Goal: Task Accomplishment & Management: Manage account settings

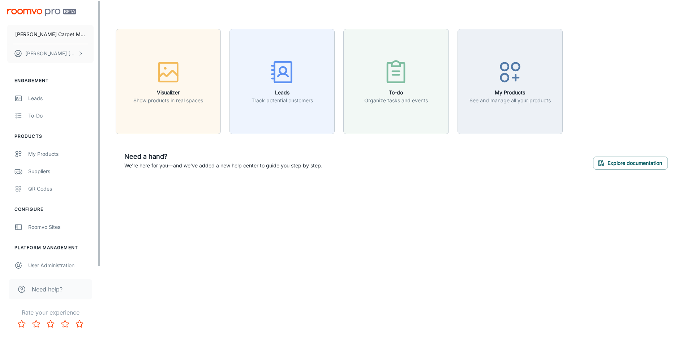
click at [43, 171] on div "Suppliers" at bounding box center [60, 171] width 65 height 8
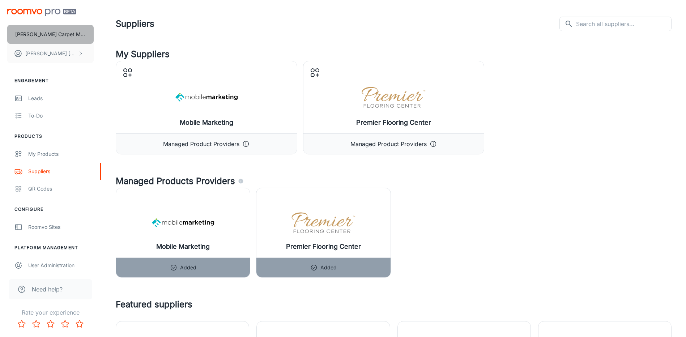
click at [31, 34] on p "[PERSON_NAME] Carpet Mill Outlet" at bounding box center [50, 34] width 70 height 8
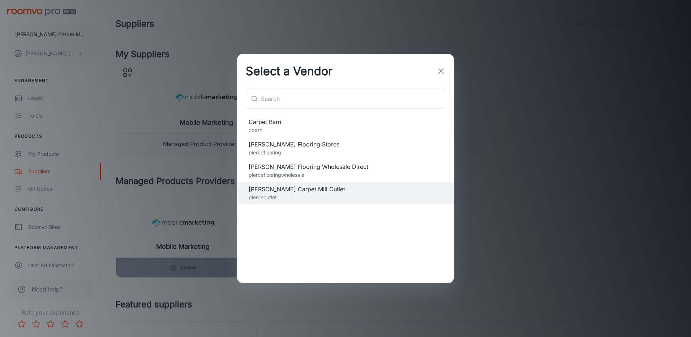
click at [272, 145] on span "[PERSON_NAME] Flooring Stores" at bounding box center [346, 144] width 194 height 9
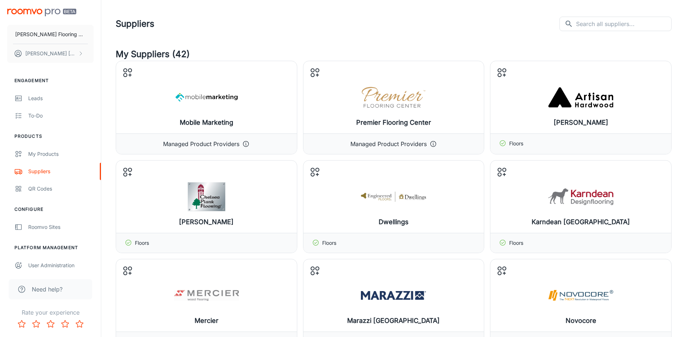
click at [622, 25] on input "text" at bounding box center [623, 24] width 95 height 14
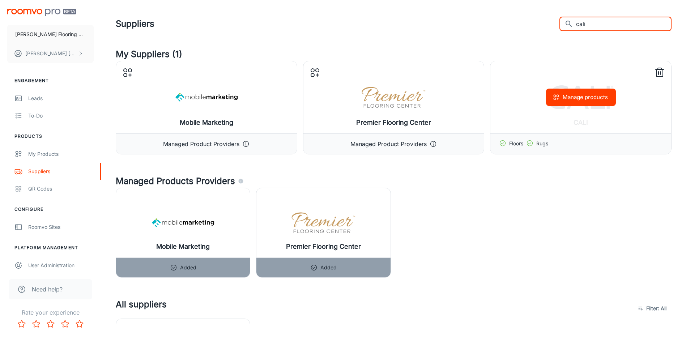
type input "cali"
click at [568, 100] on button "Manage products" at bounding box center [581, 97] width 70 height 17
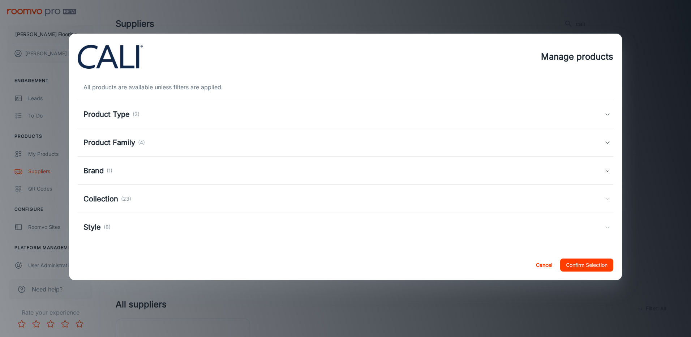
click at [606, 112] on icon at bounding box center [608, 114] width 6 height 6
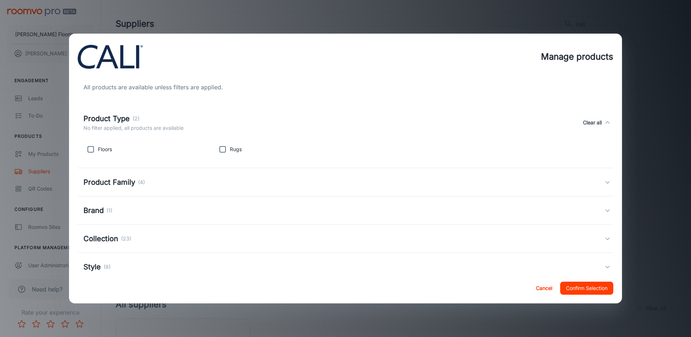
click at [605, 124] on icon at bounding box center [608, 123] width 6 height 6
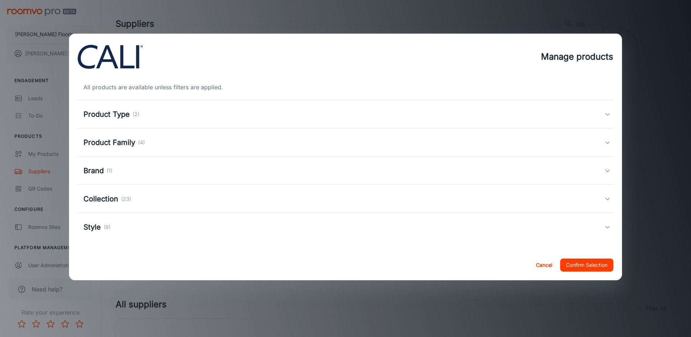
click at [606, 114] on icon at bounding box center [608, 114] width 6 height 6
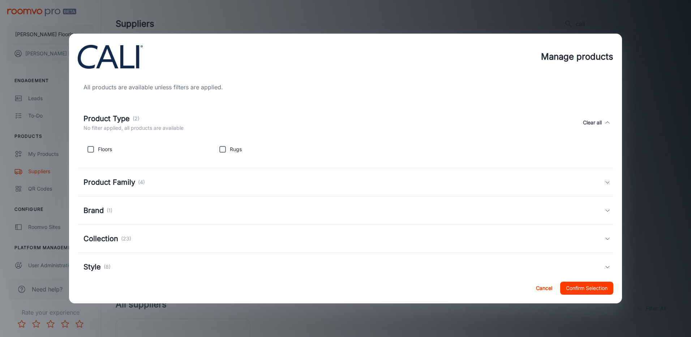
click at [90, 150] on input "checkbox" at bounding box center [90, 149] width 14 height 14
checkbox input "true"
click at [124, 183] on h5 "Product Family" at bounding box center [109, 182] width 52 height 11
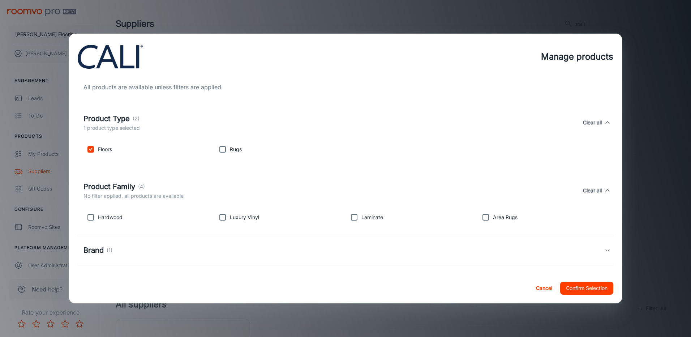
click at [90, 219] on input "checkbox" at bounding box center [90, 217] width 14 height 14
checkbox input "true"
click at [220, 217] on input "checkbox" at bounding box center [222, 217] width 14 height 14
checkbox input "true"
click at [353, 218] on input "checkbox" at bounding box center [354, 217] width 14 height 14
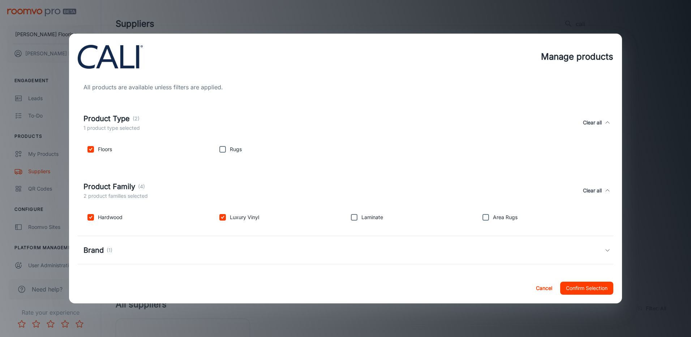
checkbox input "true"
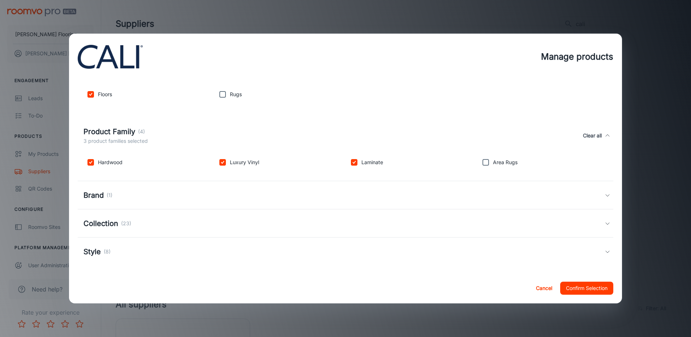
scroll to position [56, 0]
click at [605, 222] on icon at bounding box center [608, 222] width 6 height 6
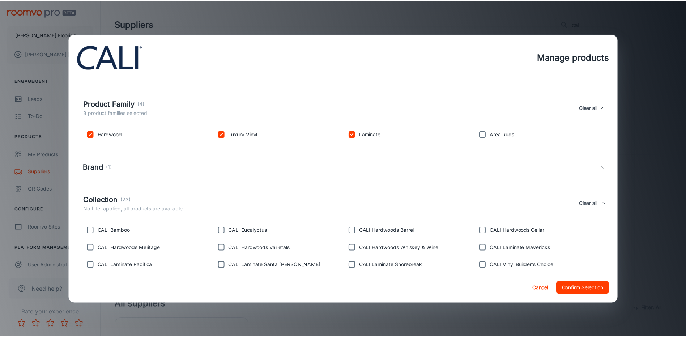
scroll to position [147, 0]
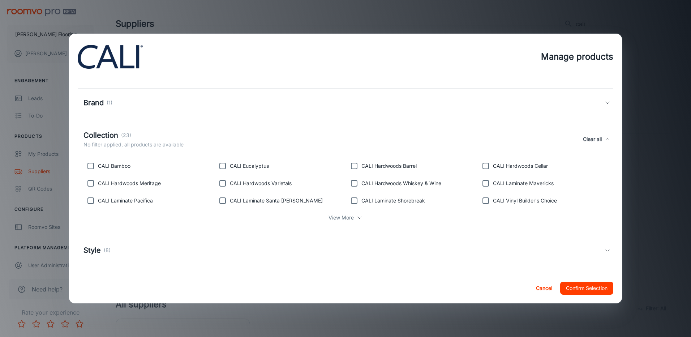
click at [353, 167] on input "checkbox" at bounding box center [354, 166] width 14 height 14
checkbox input "true"
click at [481, 166] on input "checkbox" at bounding box center [485, 166] width 14 height 14
checkbox input "true"
click at [481, 185] on input "checkbox" at bounding box center [485, 183] width 14 height 14
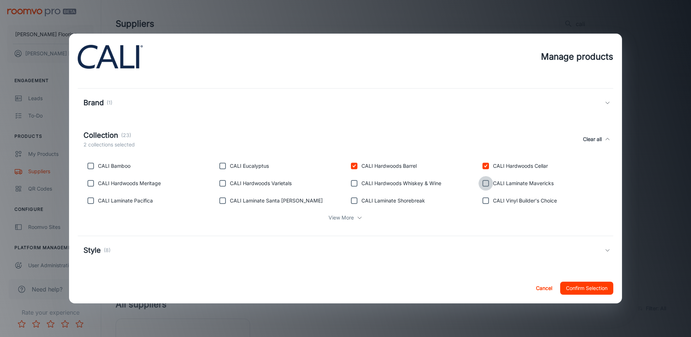
checkbox input "true"
click at [348, 185] on input "checkbox" at bounding box center [354, 183] width 14 height 14
checkbox input "true"
click at [349, 202] on input "checkbox" at bounding box center [354, 200] width 14 height 14
checkbox input "true"
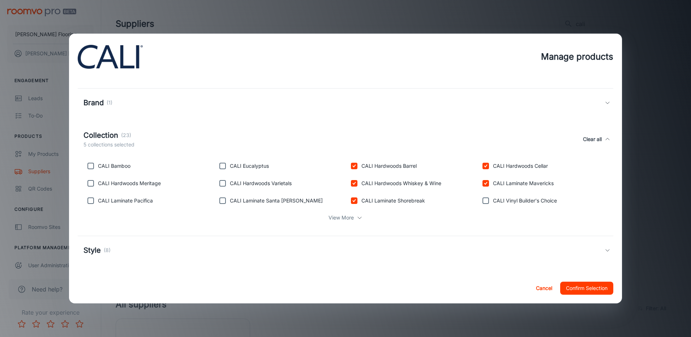
drag, startPoint x: 220, startPoint y: 201, endPoint x: 224, endPoint y: 199, distance: 4.0
click at [221, 201] on input "checkbox" at bounding box center [222, 200] width 14 height 14
checkbox input "true"
click at [219, 182] on input "checkbox" at bounding box center [222, 183] width 14 height 14
checkbox input "true"
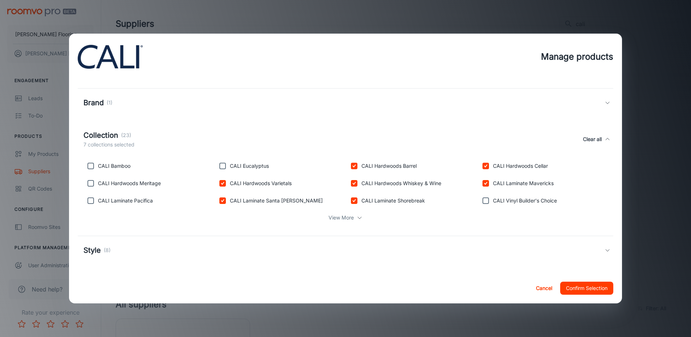
click at [89, 183] on input "checkbox" at bounding box center [90, 183] width 14 height 14
checkbox input "true"
click at [88, 200] on input "checkbox" at bounding box center [90, 200] width 14 height 14
checkbox input "true"
click at [352, 218] on div "View More" at bounding box center [345, 218] width 524 height 14
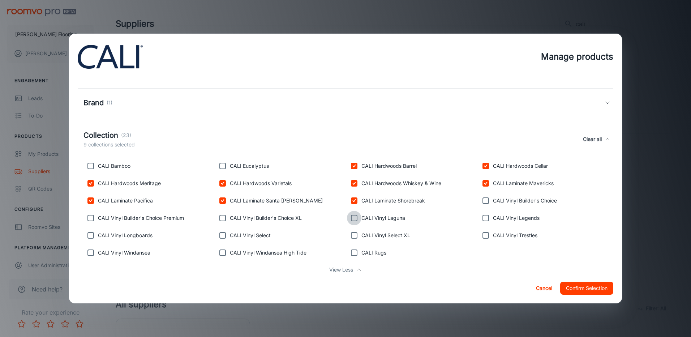
click at [352, 217] on input "checkbox" at bounding box center [354, 218] width 14 height 14
checkbox input "true"
click at [481, 218] on input "checkbox" at bounding box center [485, 218] width 14 height 14
checkbox input "true"
click at [482, 236] on input "checkbox" at bounding box center [485, 235] width 14 height 14
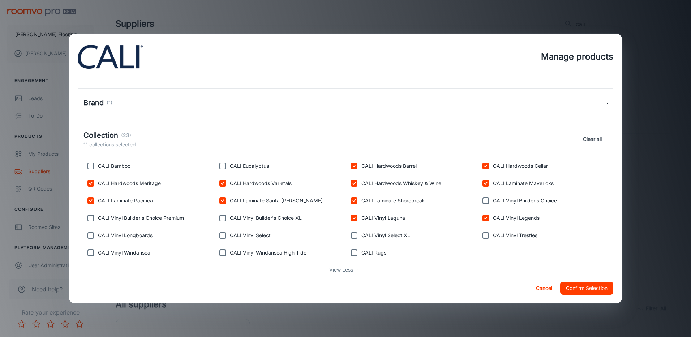
checkbox input "true"
click at [89, 234] on input "checkbox" at bounding box center [90, 235] width 14 height 14
checkbox input "true"
click at [90, 252] on input "checkbox" at bounding box center [90, 252] width 14 height 14
checkbox input "true"
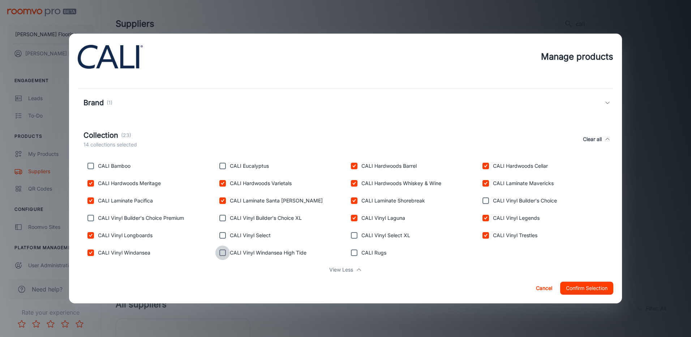
click at [220, 253] on input "checkbox" at bounding box center [222, 252] width 14 height 14
checkbox input "true"
click at [577, 288] on button "Confirm Selection" at bounding box center [586, 288] width 53 height 13
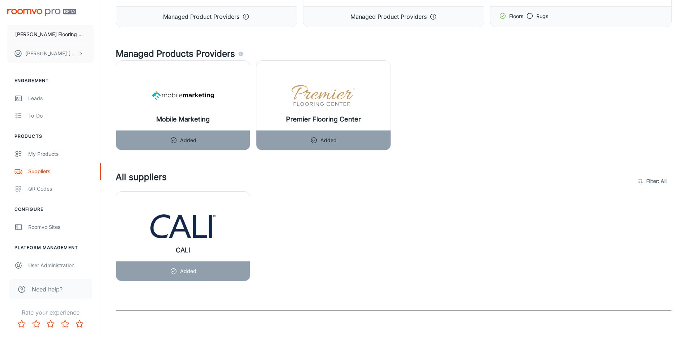
scroll to position [0, 0]
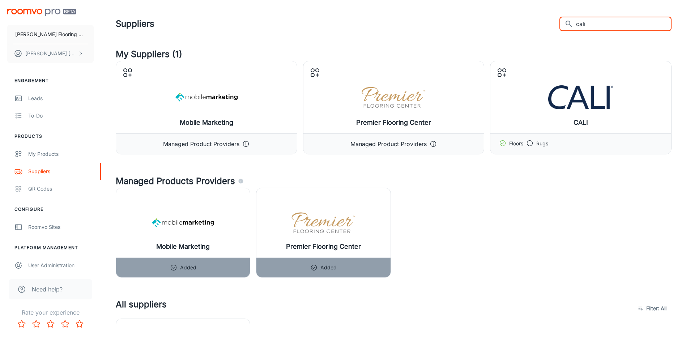
click at [611, 22] on input "cali" at bounding box center [623, 24] width 95 height 14
type input "c"
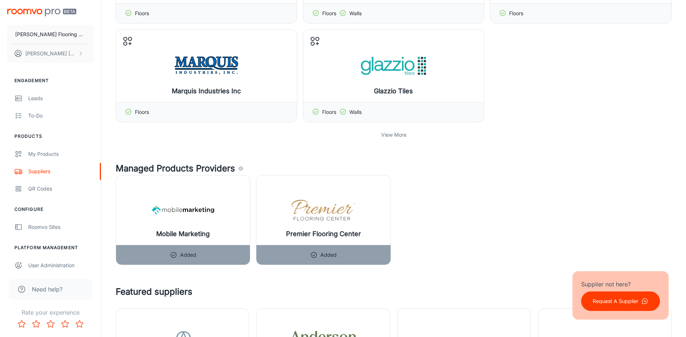
scroll to position [361, 0]
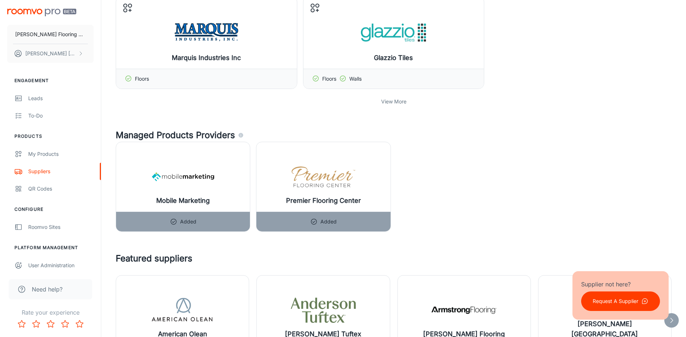
click at [399, 104] on p "View More" at bounding box center [393, 102] width 25 height 8
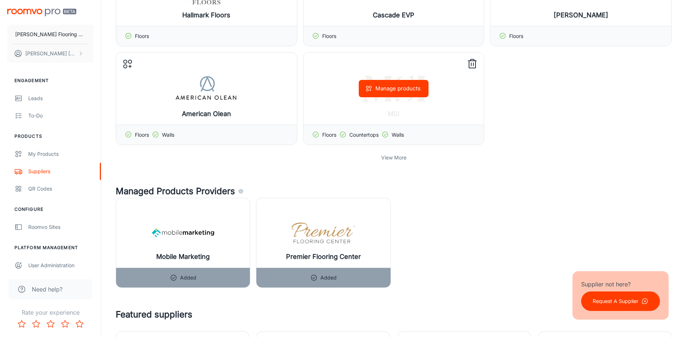
scroll to position [614, 0]
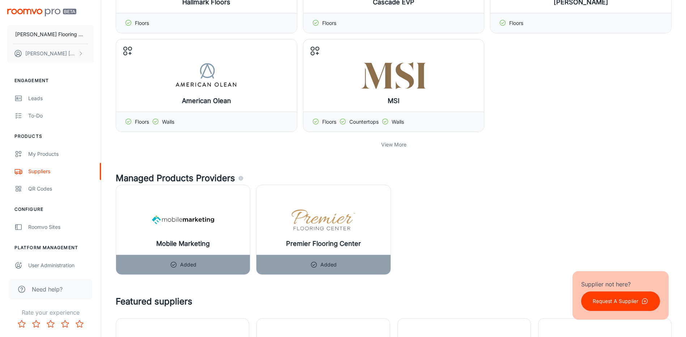
click at [396, 145] on p "View More" at bounding box center [393, 145] width 25 height 8
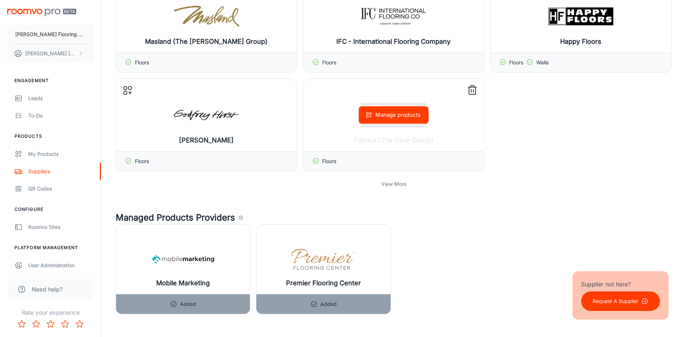
scroll to position [940, 0]
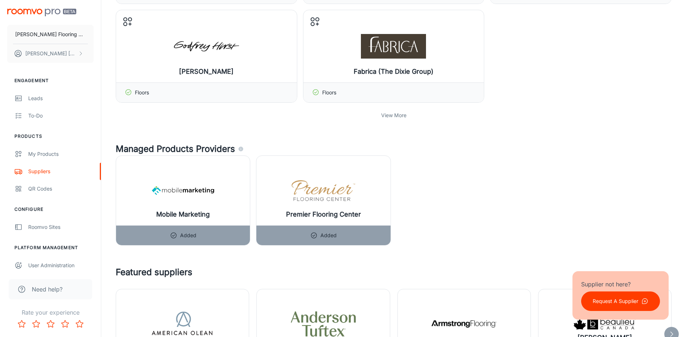
click at [399, 117] on p "View More" at bounding box center [393, 115] width 25 height 8
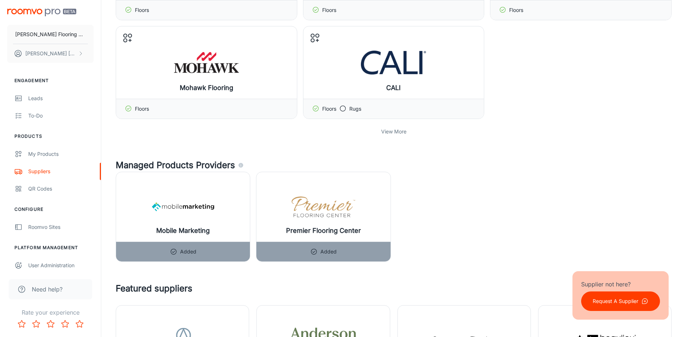
scroll to position [1229, 0]
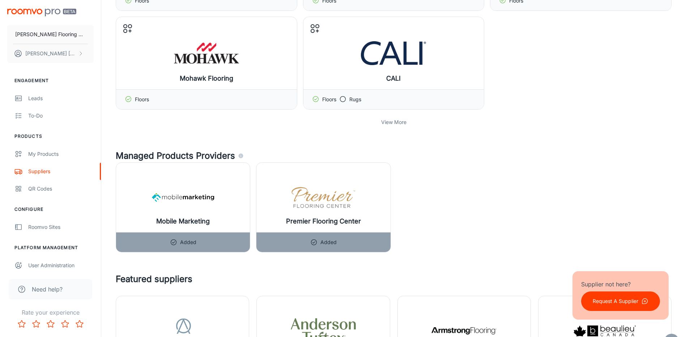
click at [397, 122] on p "View More" at bounding box center [393, 122] width 25 height 8
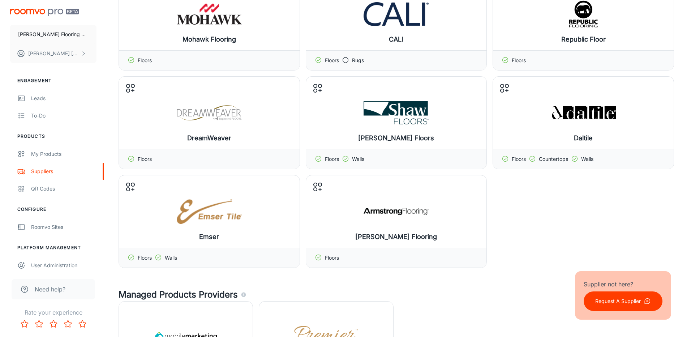
scroll to position [1265, 0]
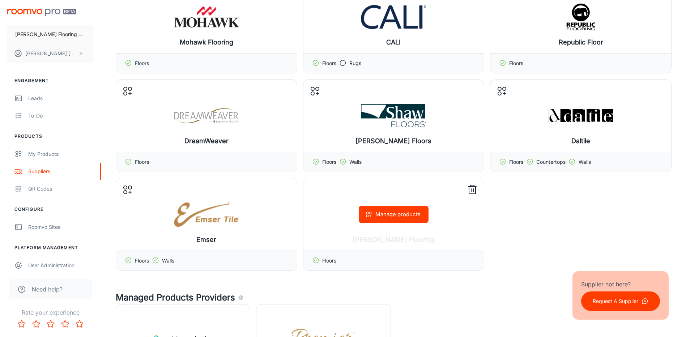
click at [378, 218] on button "Manage products" at bounding box center [393, 214] width 70 height 17
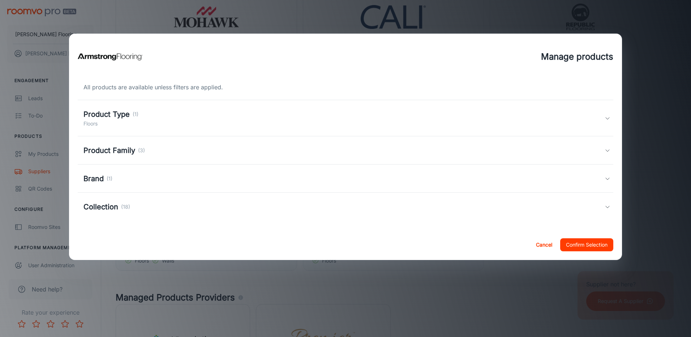
click at [606, 117] on polyline at bounding box center [608, 118] width 4 height 2
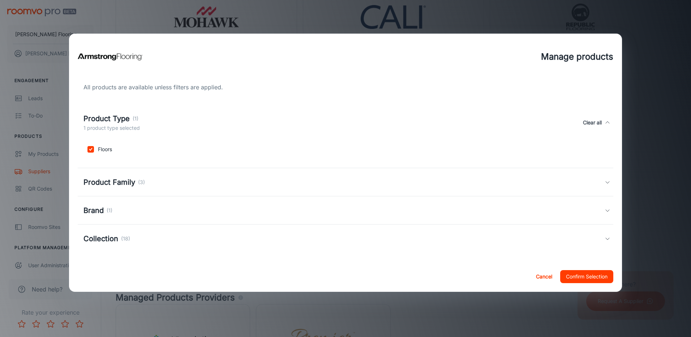
click at [607, 181] on icon at bounding box center [608, 182] width 6 height 6
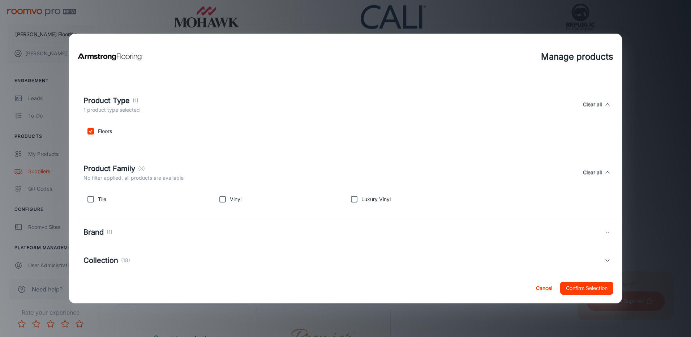
scroll to position [28, 0]
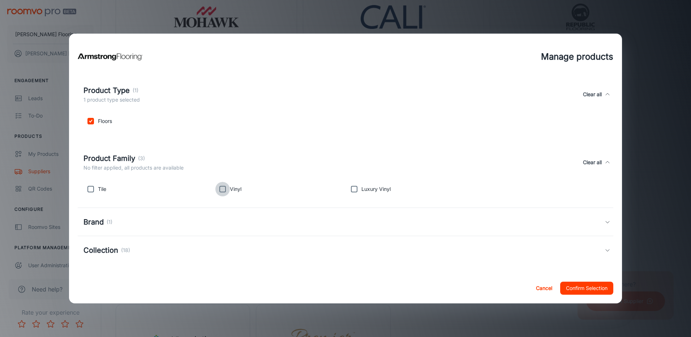
click at [221, 189] on input "checkbox" at bounding box center [222, 189] width 14 height 14
checkbox input "true"
click at [605, 250] on icon at bounding box center [608, 250] width 6 height 6
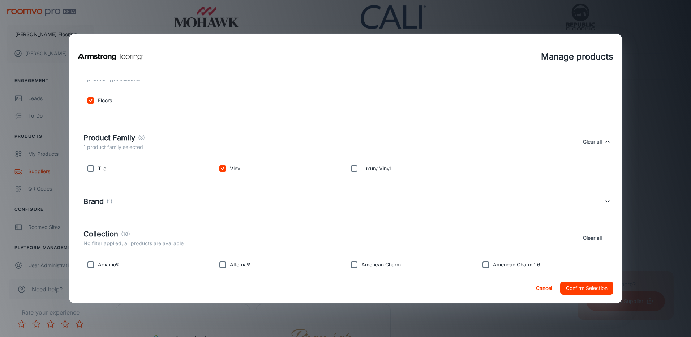
scroll to position [113, 0]
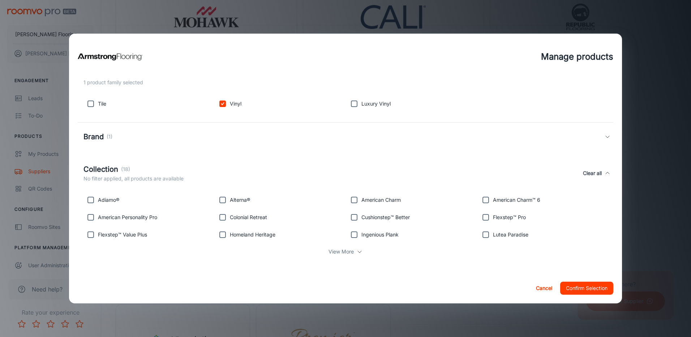
click at [481, 217] on input "checkbox" at bounding box center [485, 217] width 14 height 14
checkbox input "true"
click at [352, 218] on input "checkbox" at bounding box center [354, 217] width 14 height 14
checkbox input "true"
click at [90, 236] on input "checkbox" at bounding box center [90, 234] width 14 height 14
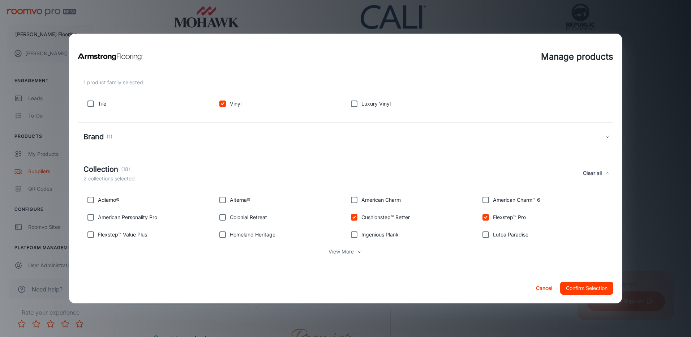
checkbox input "true"
click at [340, 254] on p "View More" at bounding box center [340, 252] width 25 height 8
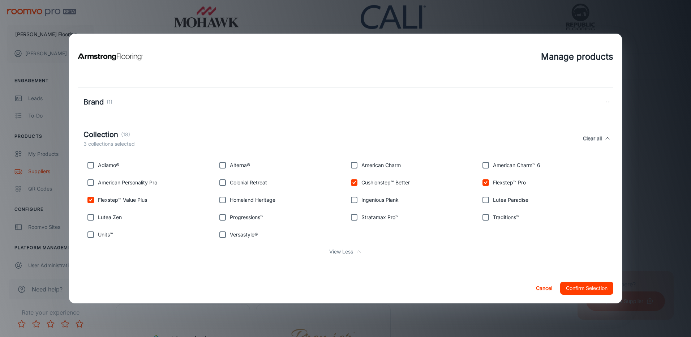
click at [483, 182] on input "checkbox" at bounding box center [485, 182] width 14 height 14
checkbox input "false"
click at [352, 216] on input "checkbox" at bounding box center [354, 217] width 14 height 14
checkbox input "true"
click at [481, 183] on input "checkbox" at bounding box center [485, 182] width 14 height 14
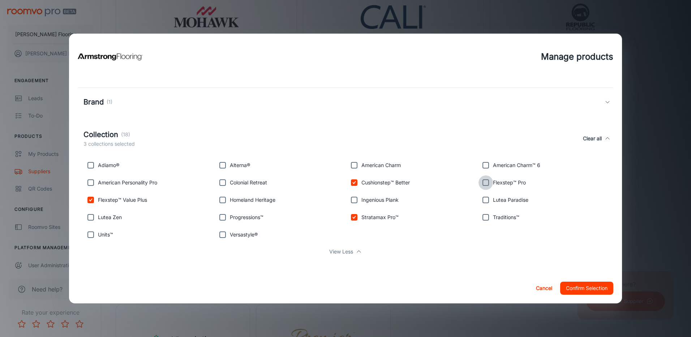
checkbox input "true"
click at [579, 290] on button "Confirm Selection" at bounding box center [586, 288] width 53 height 13
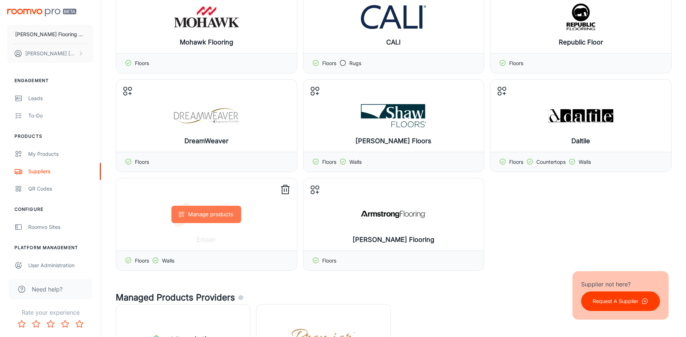
click at [199, 216] on button "Manage products" at bounding box center [206, 214] width 70 height 17
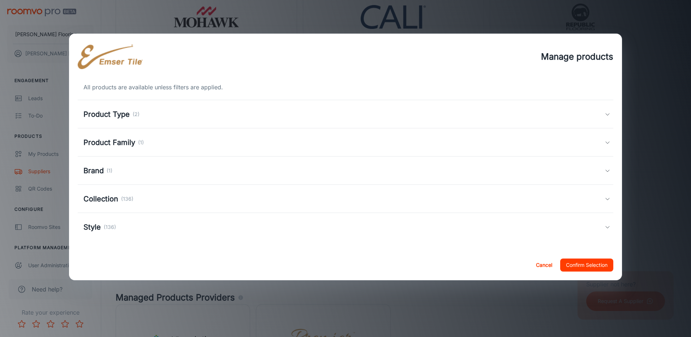
click at [609, 115] on icon at bounding box center [608, 114] width 6 height 6
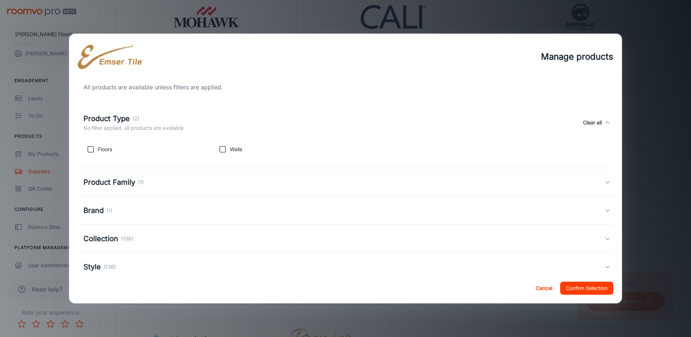
drag, startPoint x: 92, startPoint y: 149, endPoint x: 136, endPoint y: 149, distance: 44.1
click at [93, 148] on input "checkbox" at bounding box center [90, 149] width 14 height 14
checkbox input "true"
drag, startPoint x: 219, startPoint y: 148, endPoint x: 226, endPoint y: 150, distance: 7.0
click at [220, 148] on input "checkbox" at bounding box center [222, 149] width 14 height 14
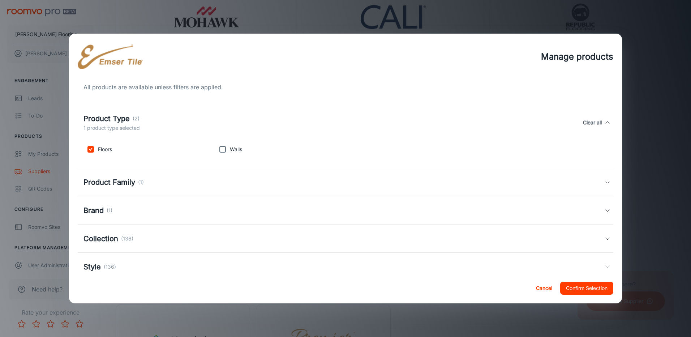
checkbox input "true"
click at [605, 182] on icon at bounding box center [608, 182] width 6 height 6
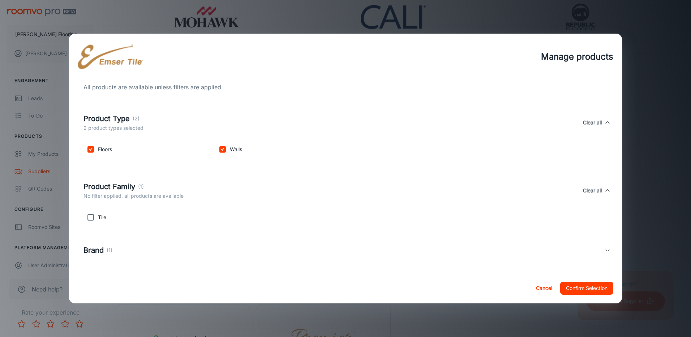
click at [90, 216] on input "checkbox" at bounding box center [90, 217] width 14 height 14
checkbox input "true"
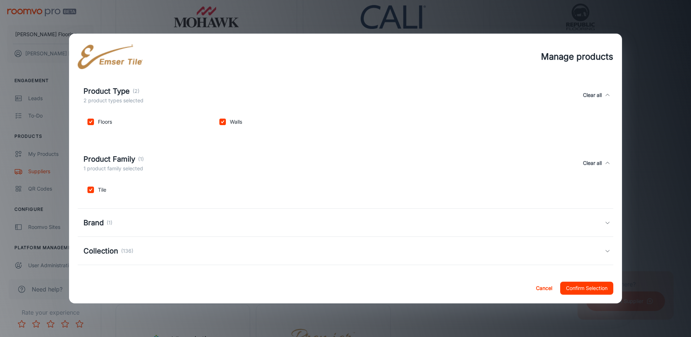
scroll to position [56, 0]
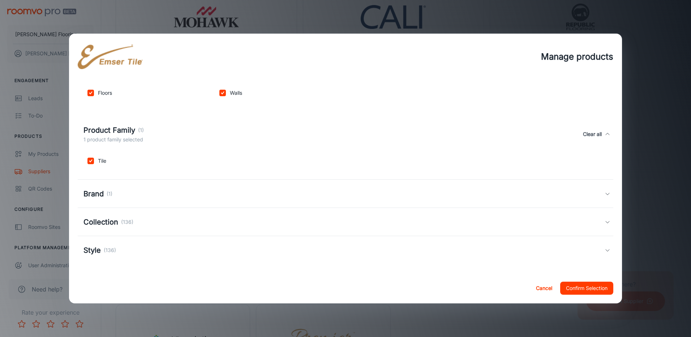
click at [605, 192] on icon at bounding box center [608, 194] width 6 height 6
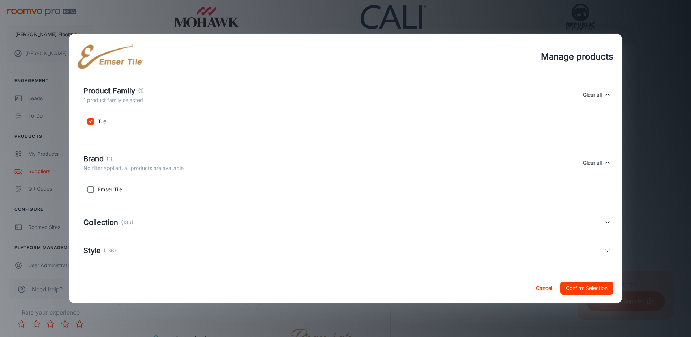
scroll to position [96, 0]
click at [92, 190] on input "checkbox" at bounding box center [90, 189] width 14 height 14
checkbox input "true"
click at [605, 223] on icon at bounding box center [608, 222] width 6 height 6
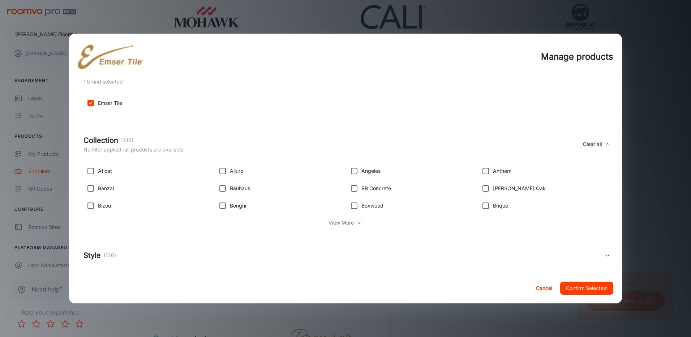
scroll to position [187, 0]
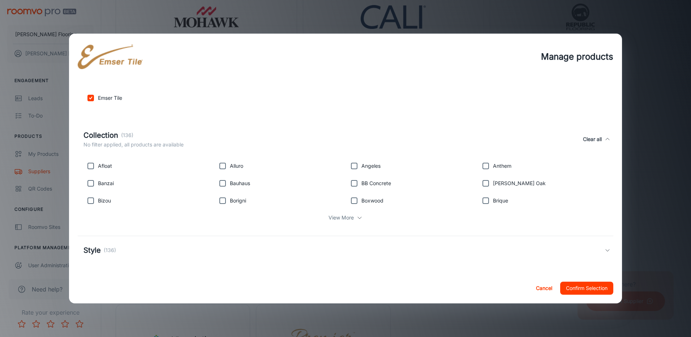
click at [605, 250] on icon at bounding box center [608, 250] width 6 height 6
click at [581, 287] on button "Confirm Selection" at bounding box center [586, 288] width 53 height 13
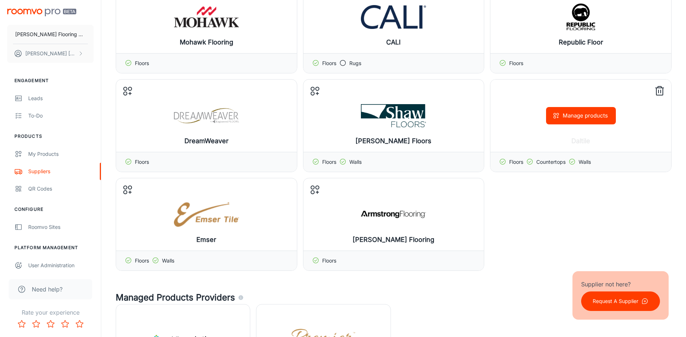
click at [580, 115] on button "Manage products" at bounding box center [581, 115] width 70 height 17
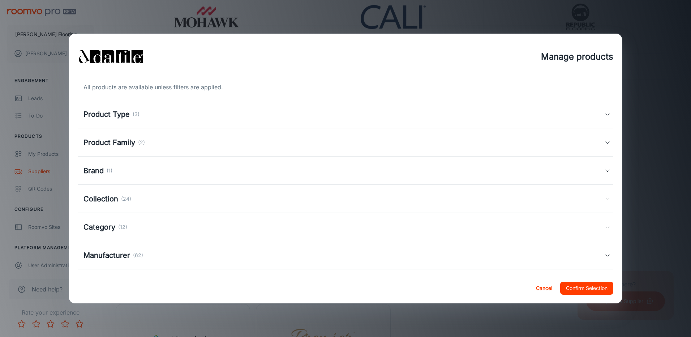
click at [605, 114] on icon at bounding box center [608, 114] width 6 height 6
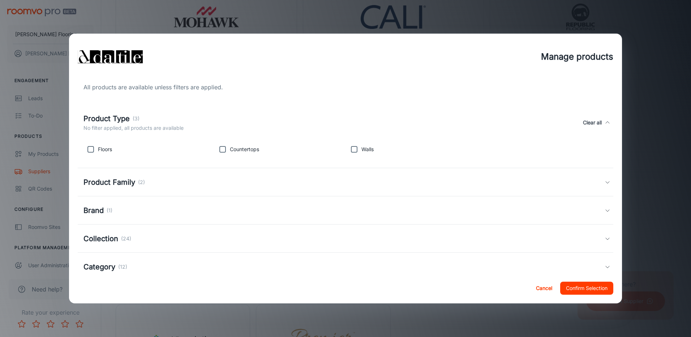
click at [89, 149] on input "checkbox" at bounding box center [90, 149] width 14 height 14
checkbox input "true"
click at [351, 150] on input "checkbox" at bounding box center [354, 149] width 14 height 14
checkbox input "true"
click at [605, 180] on icon at bounding box center [608, 182] width 6 height 6
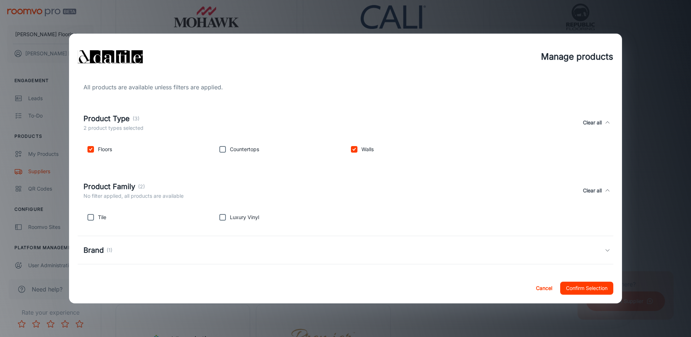
click at [92, 219] on input "checkbox" at bounding box center [90, 217] width 14 height 14
checkbox input "true"
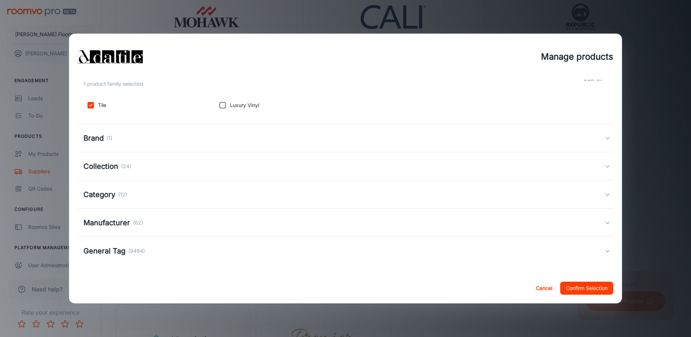
scroll to position [113, 0]
click at [605, 139] on icon at bounding box center [608, 137] width 6 height 6
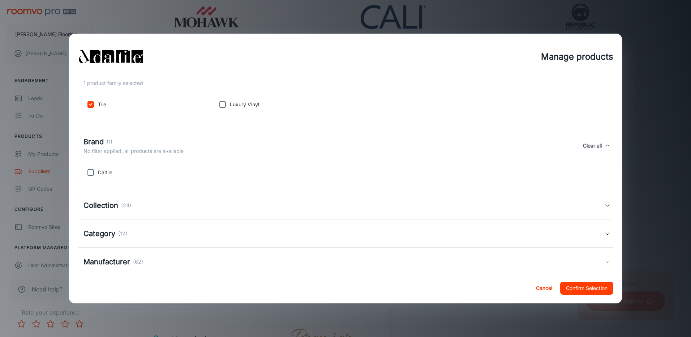
click at [89, 172] on input "checkbox" at bounding box center [90, 172] width 14 height 14
checkbox input "true"
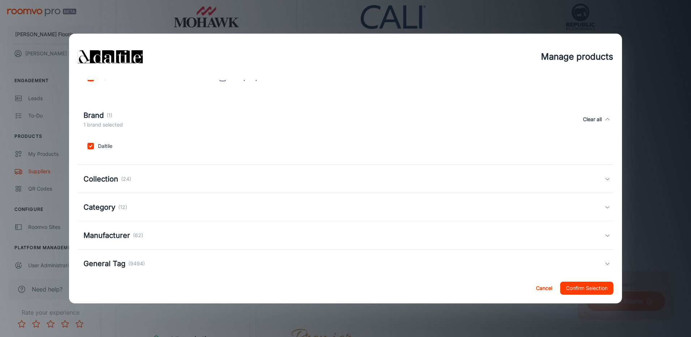
scroll to position [153, 0]
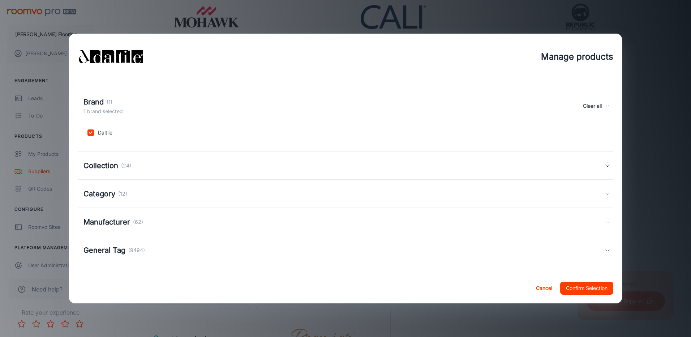
click at [605, 167] on icon at bounding box center [608, 166] width 6 height 6
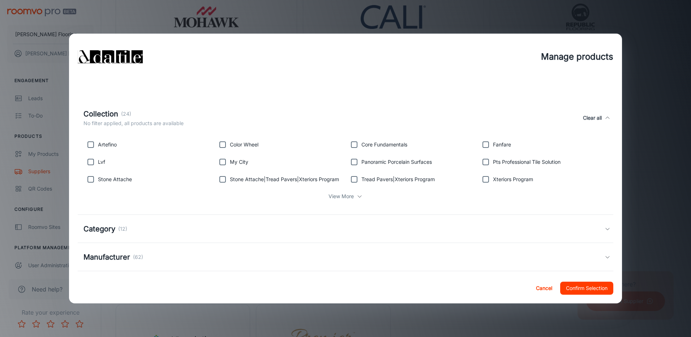
scroll to position [225, 0]
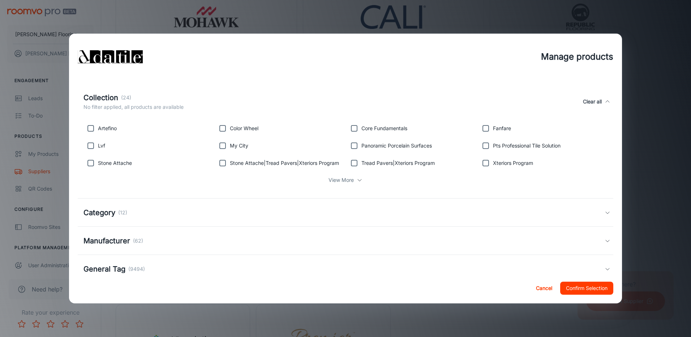
click at [338, 179] on p "View More" at bounding box center [340, 180] width 25 height 8
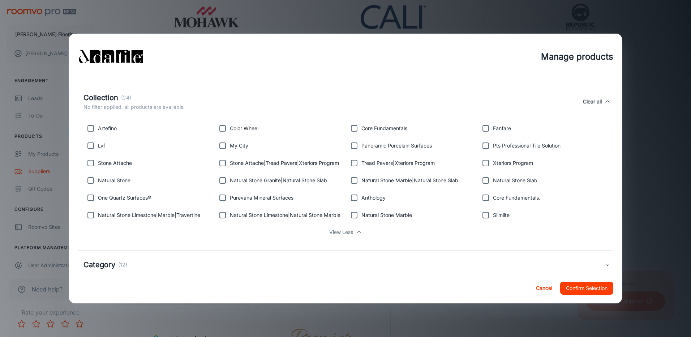
click at [89, 128] on input "checkbox" at bounding box center [90, 128] width 14 height 14
checkbox input "true"
click at [222, 129] on input "checkbox" at bounding box center [222, 128] width 14 height 14
checkbox input "true"
click at [352, 131] on input "checkbox" at bounding box center [354, 128] width 14 height 14
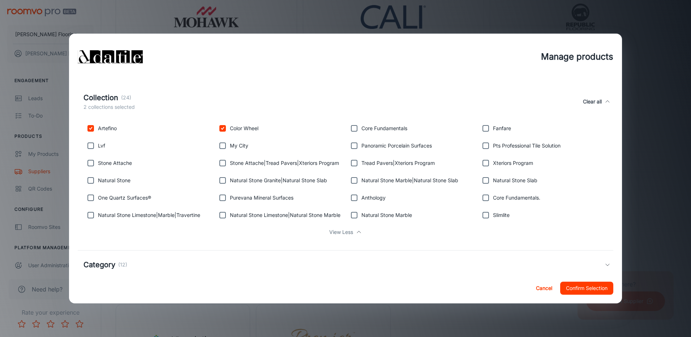
checkbox input "true"
click at [481, 126] on input "checkbox" at bounding box center [485, 128] width 14 height 14
checkbox input "true"
click at [351, 198] on input "checkbox" at bounding box center [354, 197] width 14 height 14
checkbox input "true"
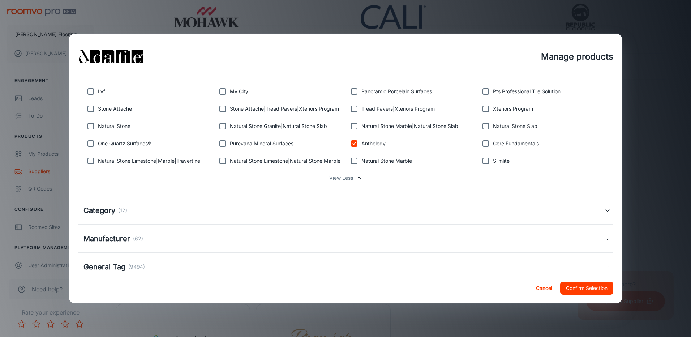
scroll to position [296, 0]
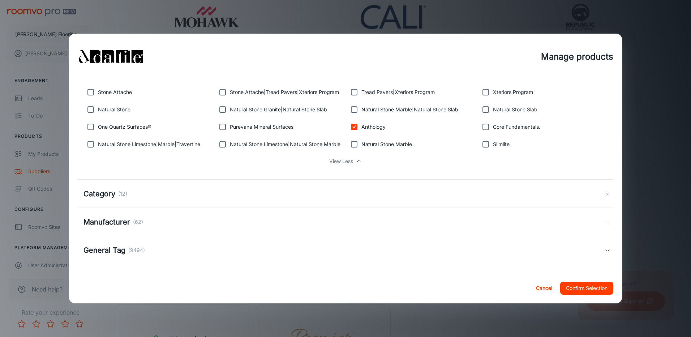
click at [605, 192] on icon at bounding box center [608, 194] width 6 height 6
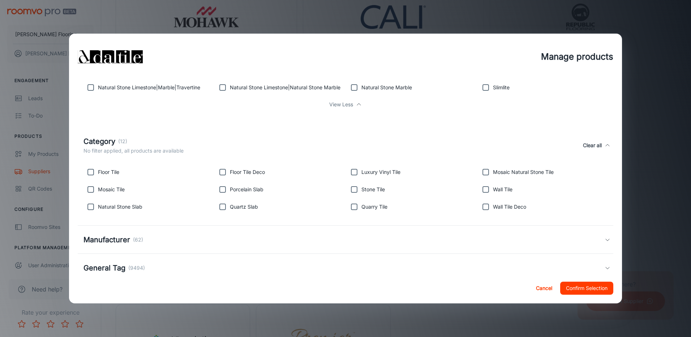
scroll to position [368, 0]
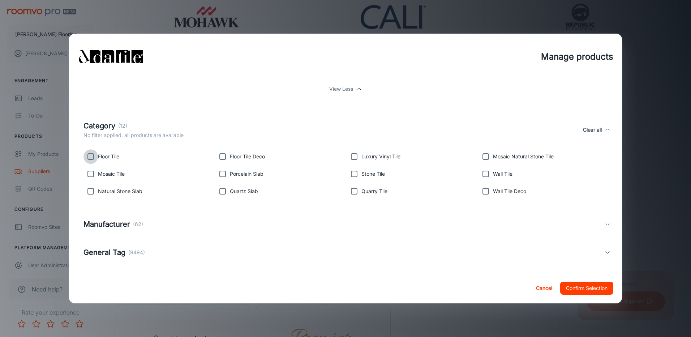
click at [89, 156] on input "checkbox" at bounding box center [90, 156] width 14 height 14
checkbox input "true"
click at [91, 175] on input "checkbox" at bounding box center [90, 174] width 14 height 14
checkbox input "true"
click at [222, 157] on input "checkbox" at bounding box center [222, 156] width 14 height 14
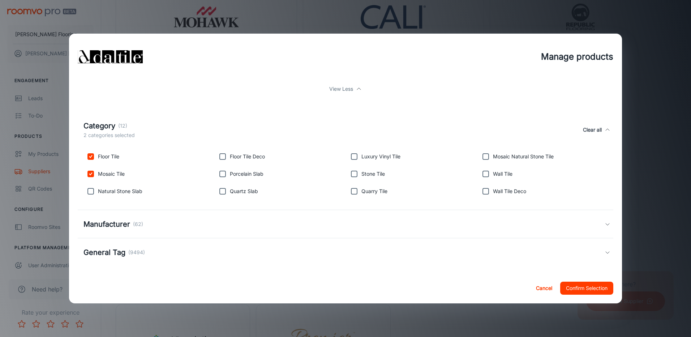
checkbox input "true"
click at [481, 155] on input "checkbox" at bounding box center [485, 156] width 14 height 14
checkbox input "true"
click at [479, 173] on input "checkbox" at bounding box center [485, 174] width 14 height 14
checkbox input "true"
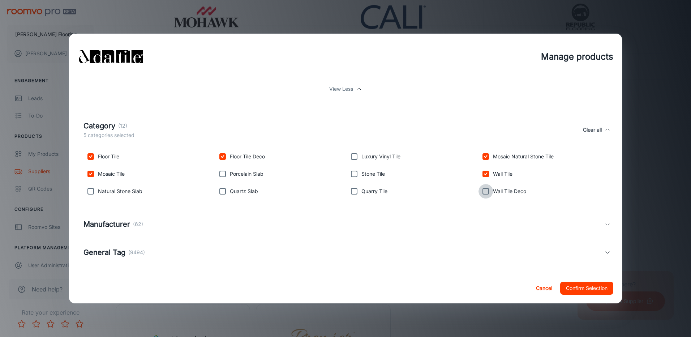
click at [482, 191] on input "checkbox" at bounding box center [485, 191] width 14 height 14
checkbox input "true"
click at [572, 288] on button "Confirm Selection" at bounding box center [586, 288] width 53 height 13
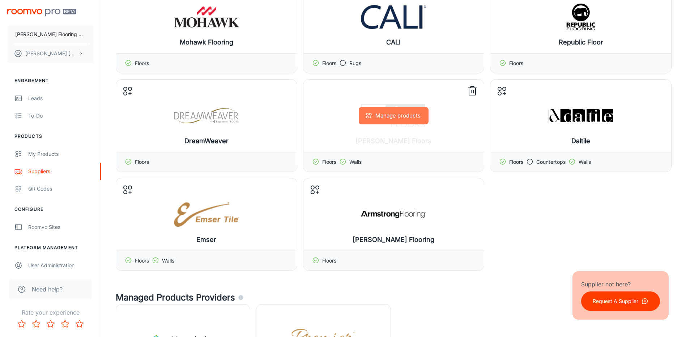
click at [387, 115] on button "Manage products" at bounding box center [393, 115] width 70 height 17
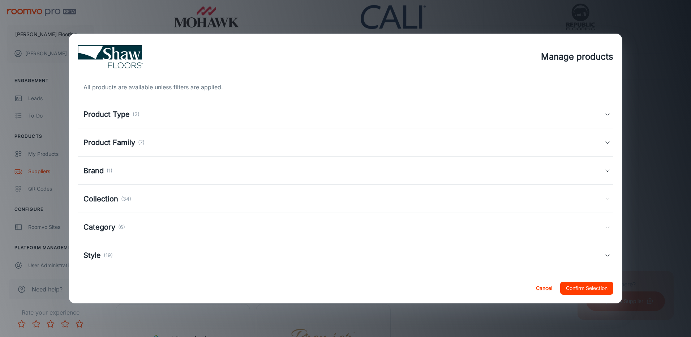
click at [605, 112] on icon at bounding box center [608, 114] width 6 height 6
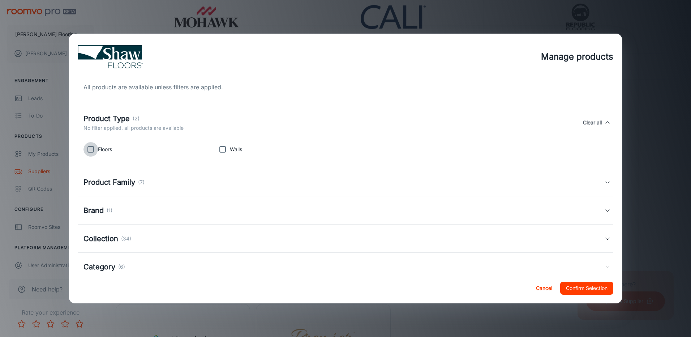
click at [91, 151] on input "checkbox" at bounding box center [90, 149] width 14 height 14
checkbox input "true"
click at [221, 149] on input "checkbox" at bounding box center [222, 149] width 14 height 14
click at [222, 150] on input "checkbox" at bounding box center [222, 149] width 14 height 14
checkbox input "false"
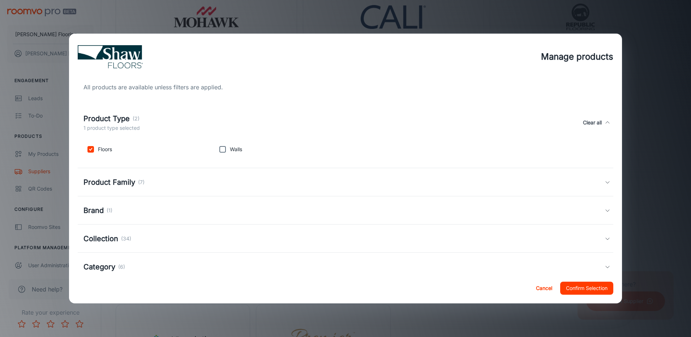
click at [605, 181] on icon at bounding box center [608, 182] width 6 height 6
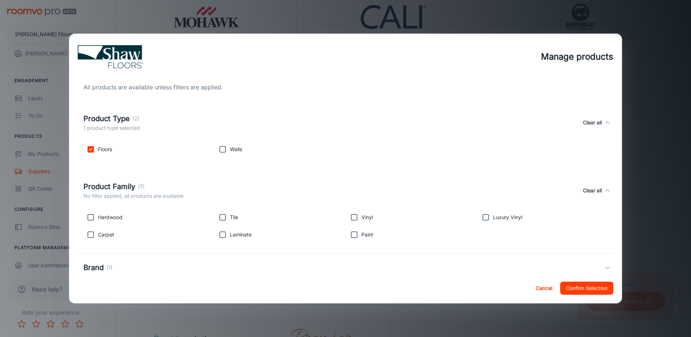
click at [89, 217] on input "checkbox" at bounding box center [90, 217] width 14 height 14
checkbox input "true"
click at [91, 233] on input "checkbox" at bounding box center [90, 234] width 14 height 14
checkbox input "true"
click at [351, 216] on input "checkbox" at bounding box center [354, 217] width 14 height 14
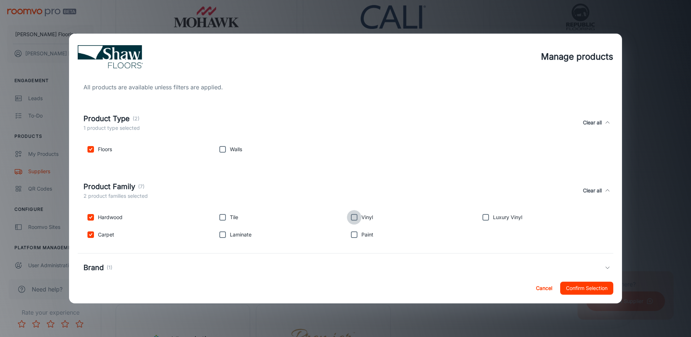
checkbox input "true"
click at [481, 216] on input "checkbox" at bounding box center [485, 217] width 14 height 14
checkbox input "true"
click at [351, 217] on input "checkbox" at bounding box center [354, 217] width 14 height 14
checkbox input "false"
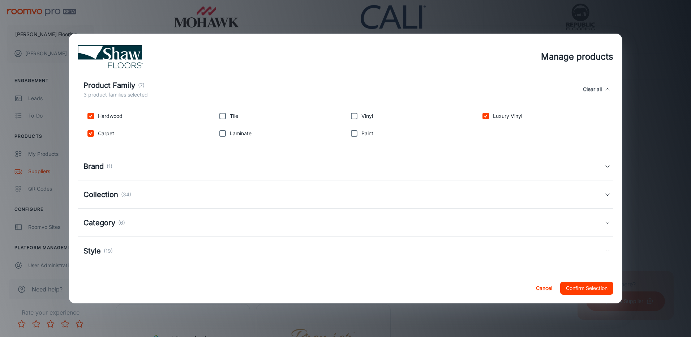
scroll to position [102, 0]
click at [605, 166] on icon at bounding box center [608, 166] width 6 height 6
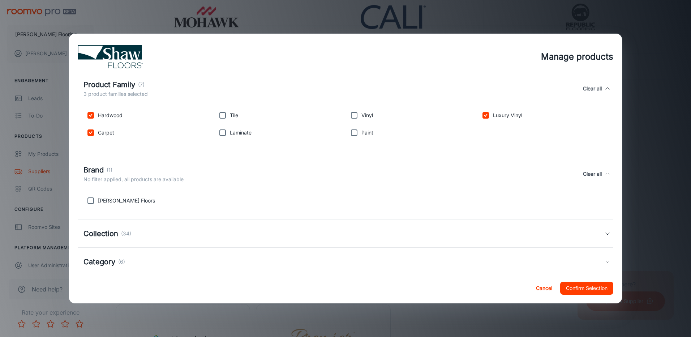
scroll to position [142, 0]
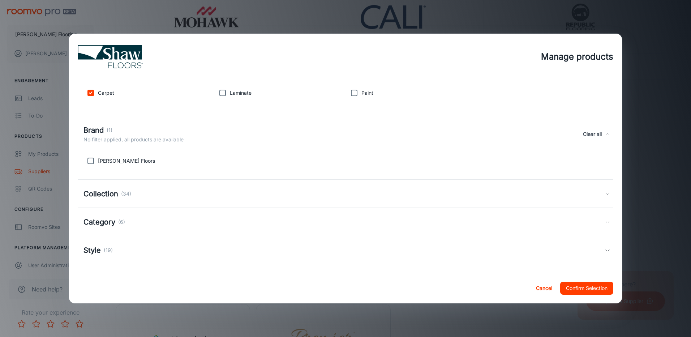
click at [605, 194] on icon at bounding box center [608, 194] width 6 height 6
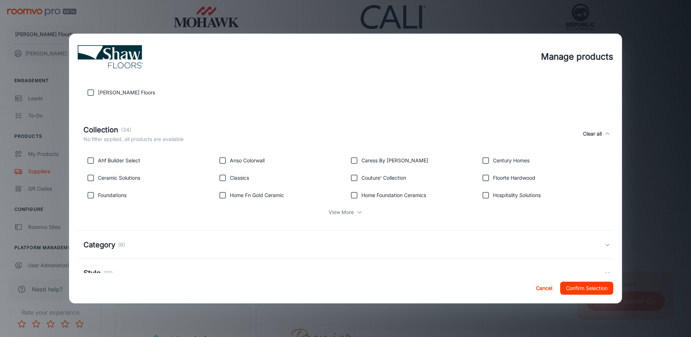
scroll to position [214, 0]
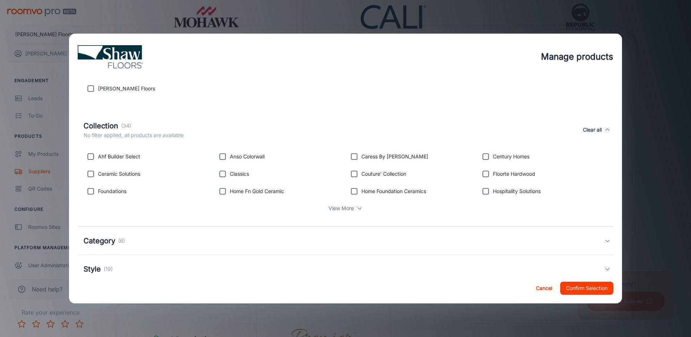
click at [220, 158] on input "checkbox" at bounding box center [222, 156] width 14 height 14
checkbox input "true"
click at [351, 156] on input "checkbox" at bounding box center [354, 156] width 14 height 14
checkbox input "true"
click at [357, 207] on icon at bounding box center [360, 208] width 6 height 6
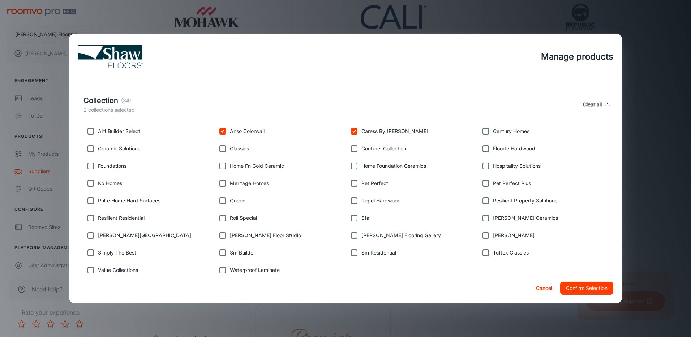
scroll to position [250, 0]
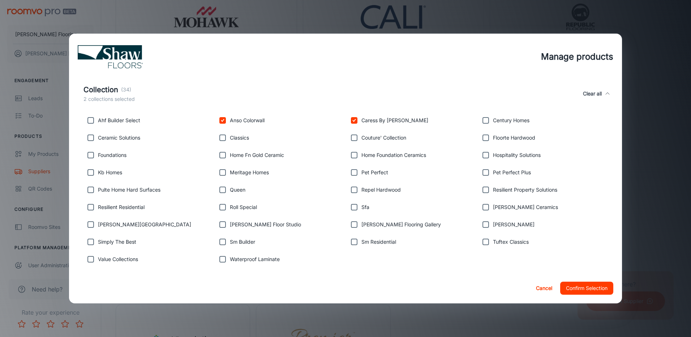
click at [222, 138] on input "checkbox" at bounding box center [222, 137] width 14 height 14
checkbox input "true"
click at [90, 155] on input "checkbox" at bounding box center [90, 155] width 14 height 14
checkbox input "true"
click at [481, 175] on input "checkbox" at bounding box center [485, 172] width 14 height 14
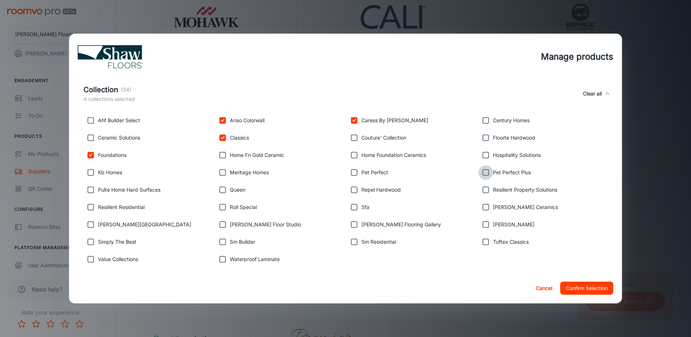
checkbox input "true"
click at [351, 172] on input "checkbox" at bounding box center [354, 172] width 14 height 14
checkbox input "true"
click at [350, 190] on input "checkbox" at bounding box center [354, 189] width 14 height 14
checkbox input "true"
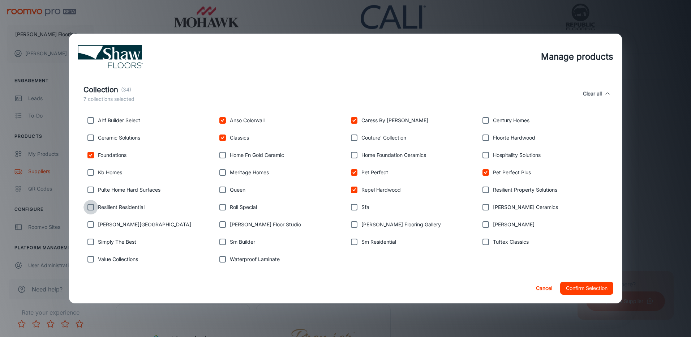
click at [89, 208] on input "checkbox" at bounding box center [90, 207] width 14 height 14
checkbox input "false"
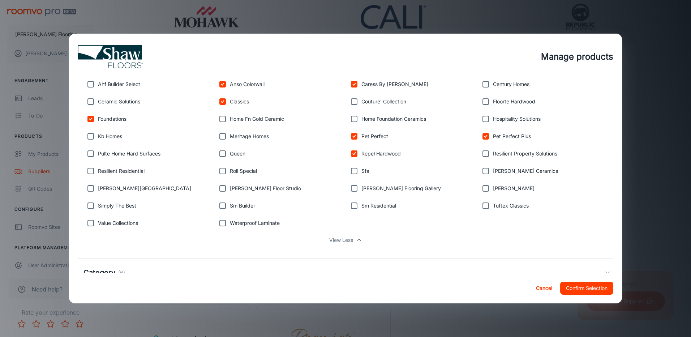
scroll to position [322, 0]
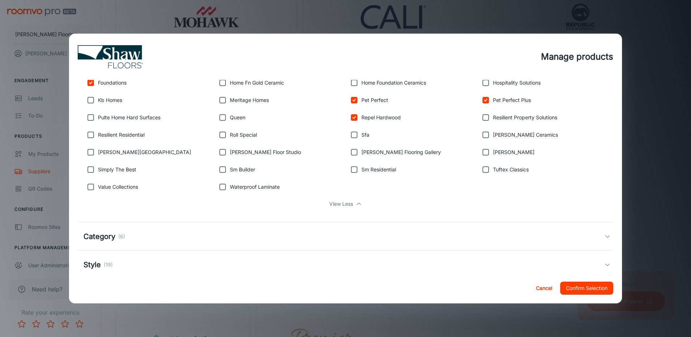
click at [349, 152] on input "checkbox" at bounding box center [354, 152] width 14 height 14
checkbox input "true"
click at [483, 152] on input "checkbox" at bounding box center [485, 152] width 14 height 14
checkbox input "true"
click at [480, 168] on input "checkbox" at bounding box center [485, 169] width 14 height 14
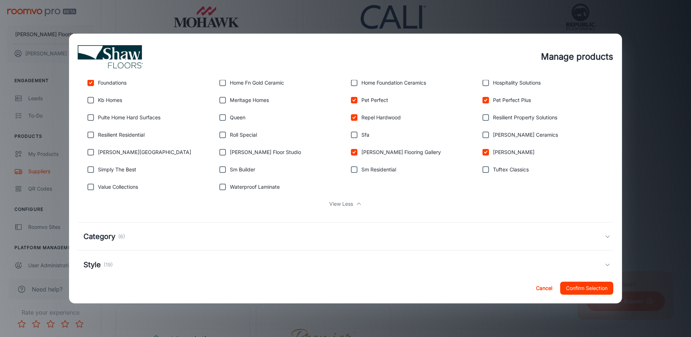
checkbox input "true"
click at [89, 170] on input "checkbox" at bounding box center [90, 169] width 14 height 14
checkbox input "true"
click at [605, 235] on icon at bounding box center [608, 236] width 6 height 6
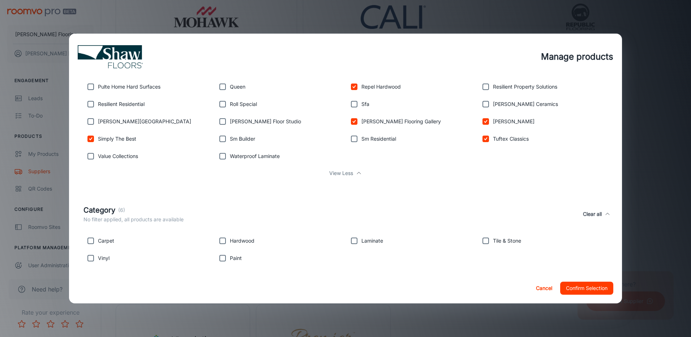
scroll to position [394, 0]
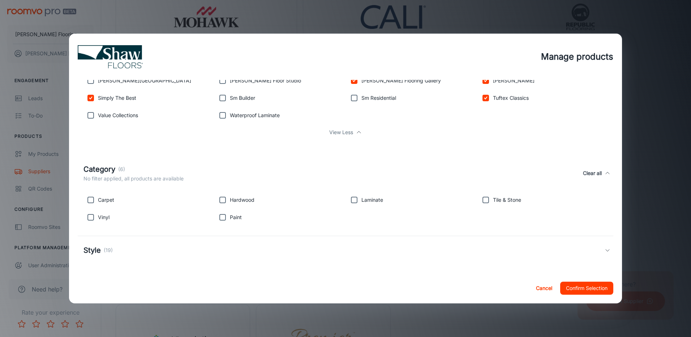
click at [90, 198] on input "checkbox" at bounding box center [90, 200] width 14 height 14
checkbox input "true"
click at [222, 199] on input "checkbox" at bounding box center [222, 200] width 14 height 14
checkbox input "true"
click at [92, 219] on input "checkbox" at bounding box center [90, 217] width 14 height 14
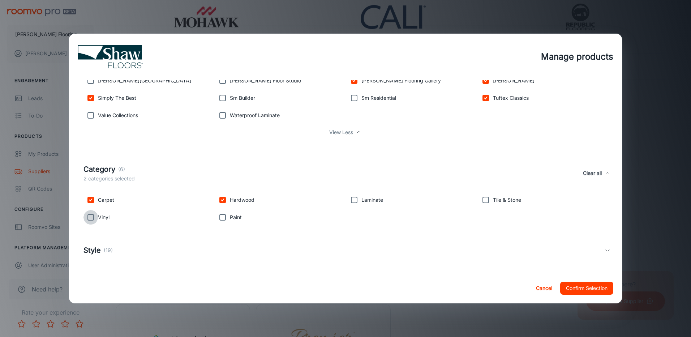
checkbox input "true"
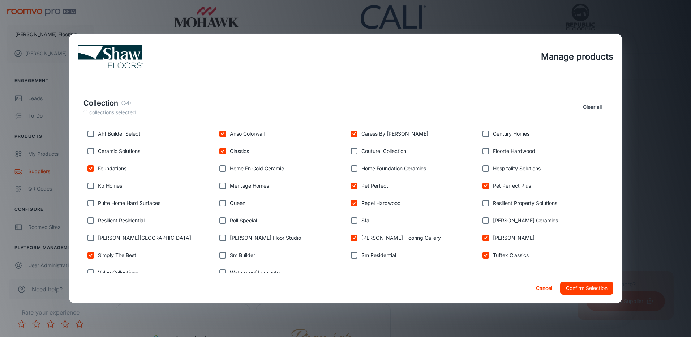
scroll to position [249, 0]
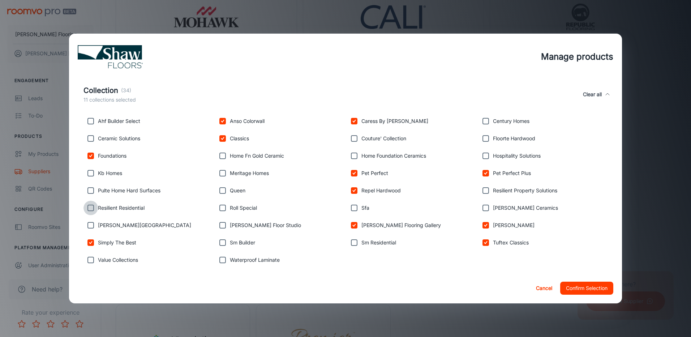
click at [91, 210] on input "checkbox" at bounding box center [90, 208] width 14 height 14
checkbox input "true"
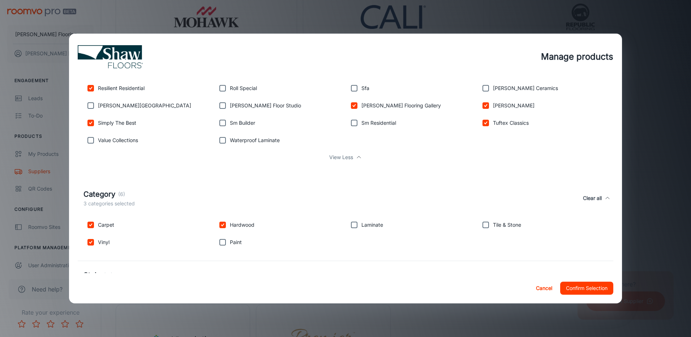
scroll to position [394, 0]
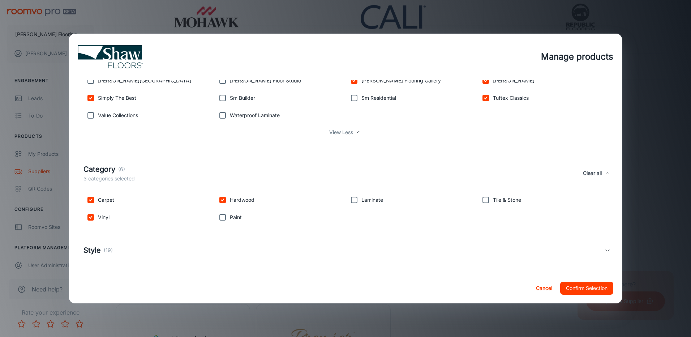
click at [605, 248] on icon at bounding box center [608, 250] width 6 height 6
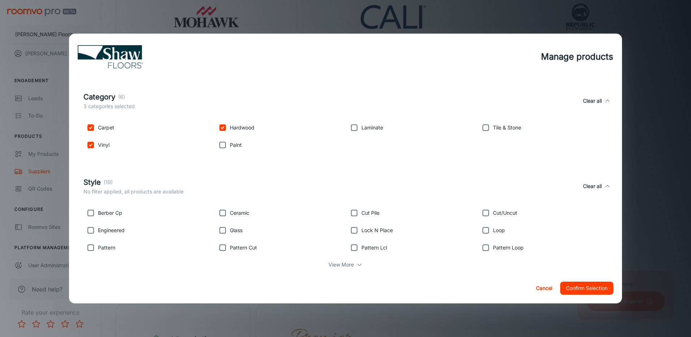
scroll to position [479, 0]
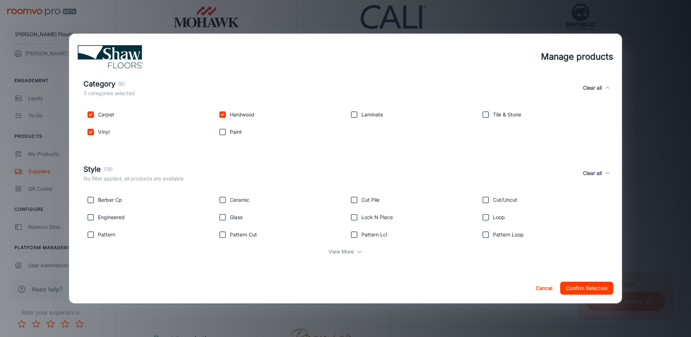
click at [335, 252] on p "View More" at bounding box center [340, 252] width 25 height 8
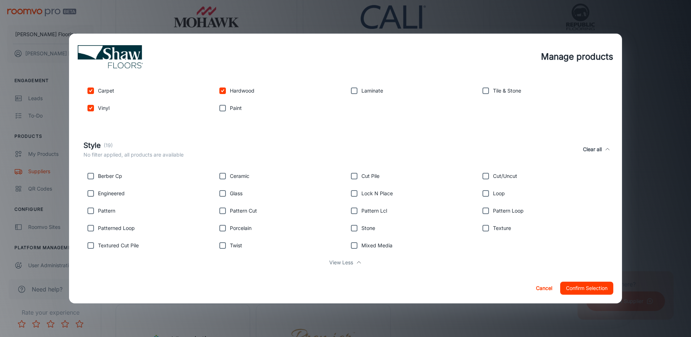
scroll to position [514, 0]
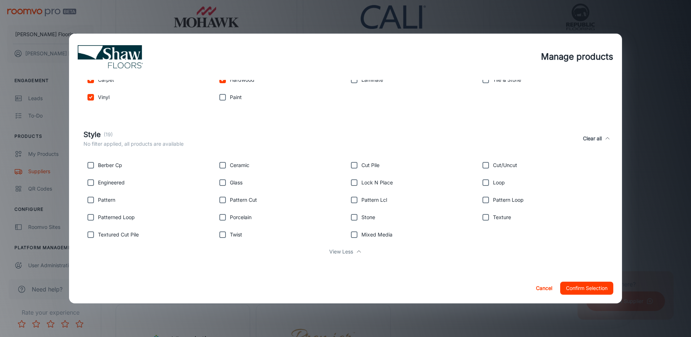
click at [588, 286] on button "Confirm Selection" at bounding box center [586, 288] width 53 height 13
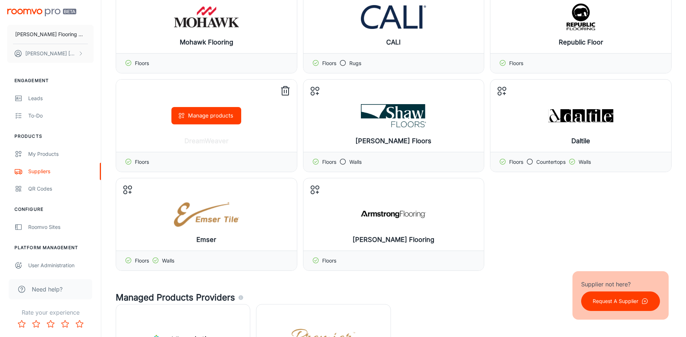
click at [213, 115] on button "Manage products" at bounding box center [206, 115] width 70 height 17
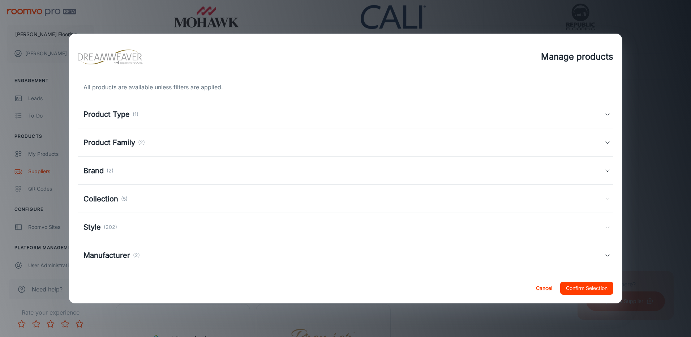
click at [606, 143] on polyline at bounding box center [608, 143] width 4 height 2
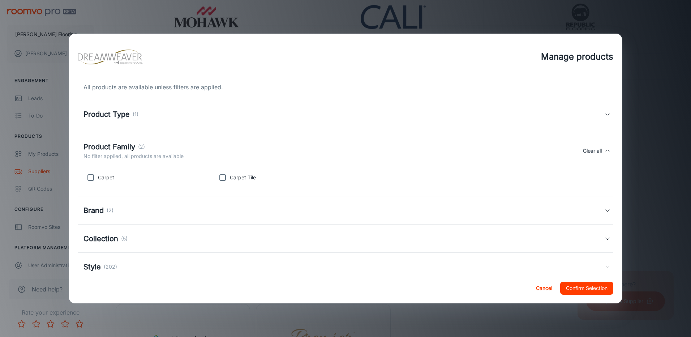
click at [90, 178] on input "checkbox" at bounding box center [90, 177] width 14 height 14
checkbox input "true"
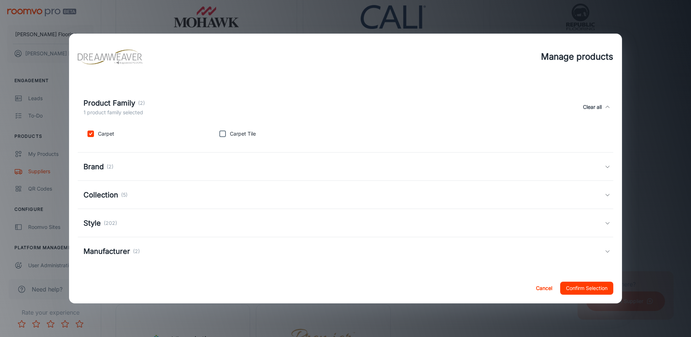
scroll to position [45, 0]
click at [605, 164] on icon at bounding box center [608, 166] width 6 height 6
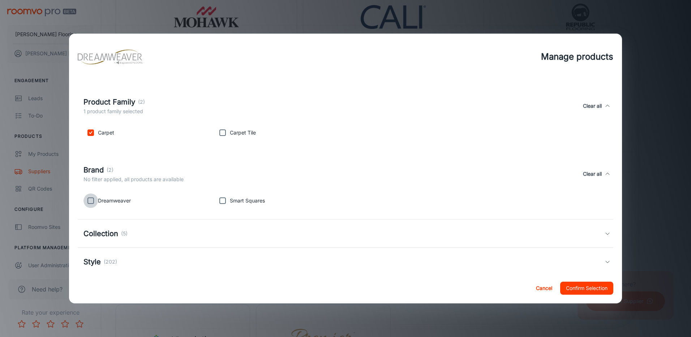
click at [90, 201] on input "checkbox" at bounding box center [90, 200] width 14 height 14
checkbox input "true"
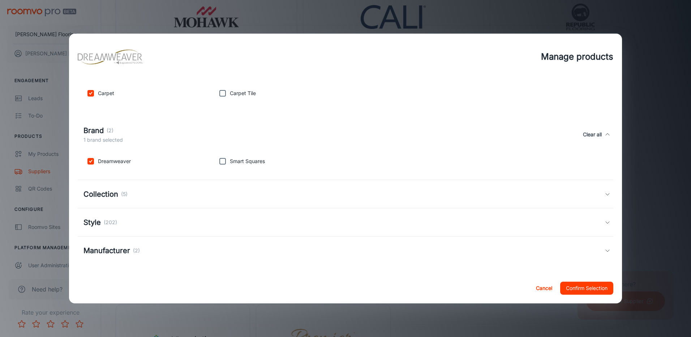
scroll to position [85, 0]
click at [605, 195] on icon at bounding box center [608, 194] width 6 height 6
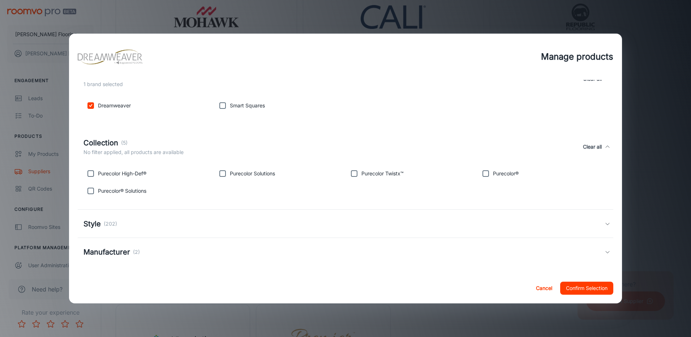
scroll to position [142, 0]
click at [605, 220] on icon at bounding box center [608, 222] width 6 height 6
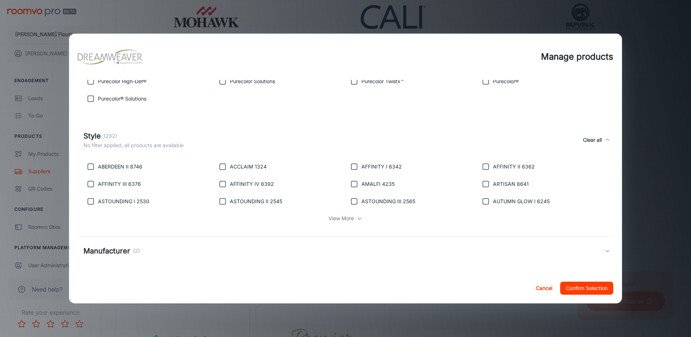
scroll to position [233, 0]
click at [347, 218] on p "View More" at bounding box center [340, 218] width 25 height 8
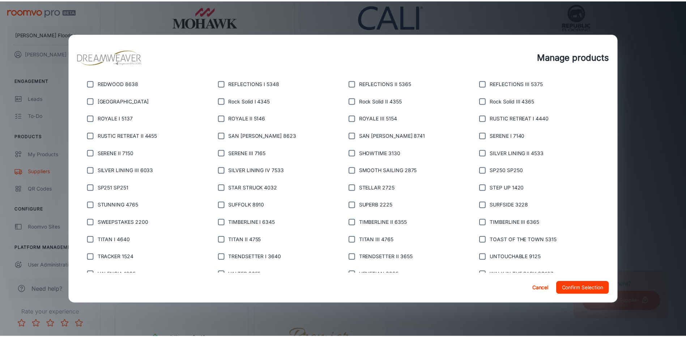
scroll to position [1065, 0]
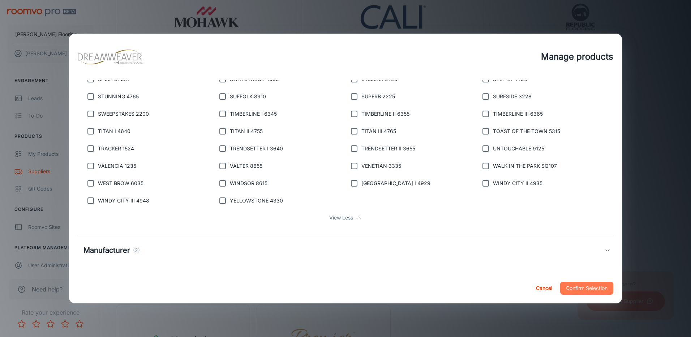
click at [585, 288] on button "Confirm Selection" at bounding box center [586, 288] width 53 height 13
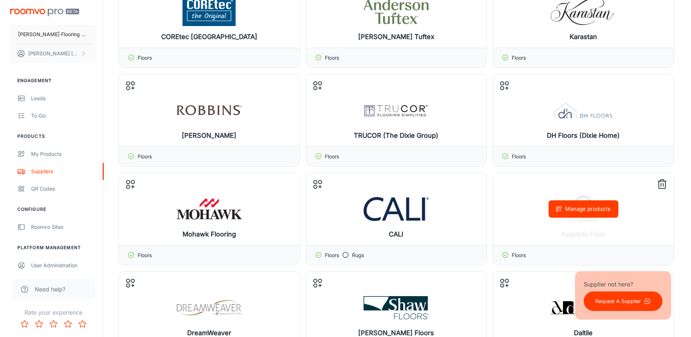
scroll to position [1120, 0]
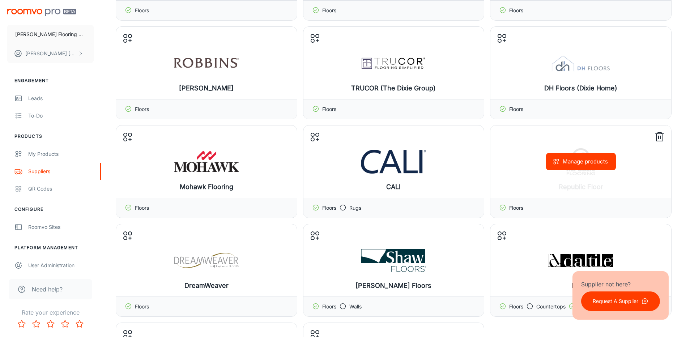
click at [583, 162] on button "Manage products" at bounding box center [581, 161] width 70 height 17
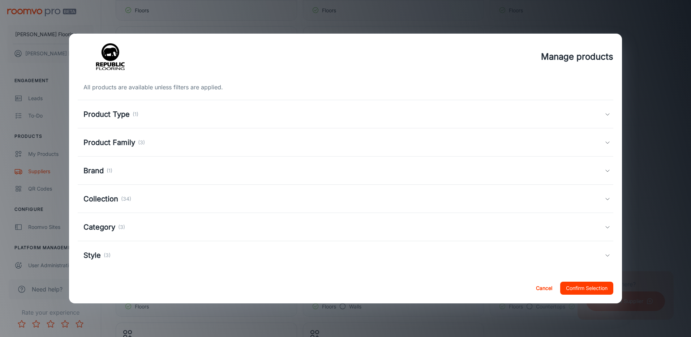
click at [605, 142] on icon at bounding box center [608, 142] width 6 height 6
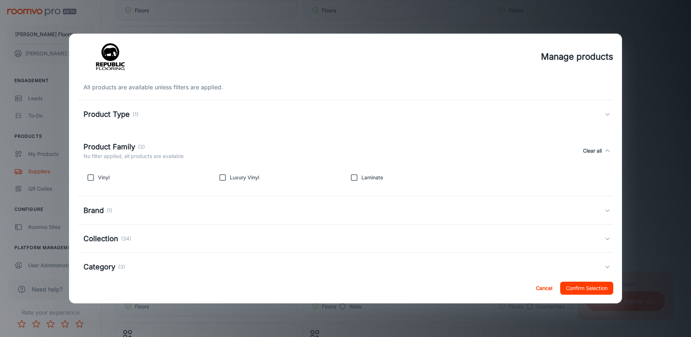
scroll to position [45, 0]
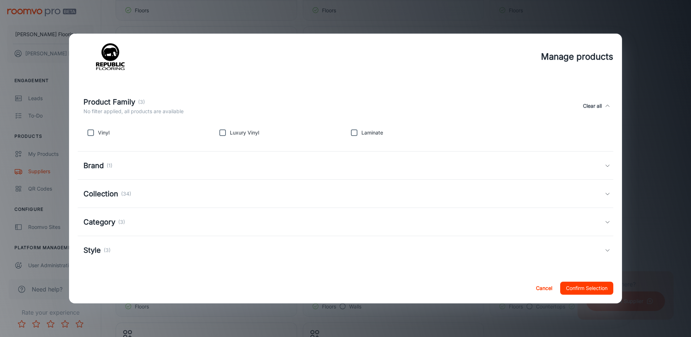
click at [606, 167] on polyline at bounding box center [608, 166] width 4 height 2
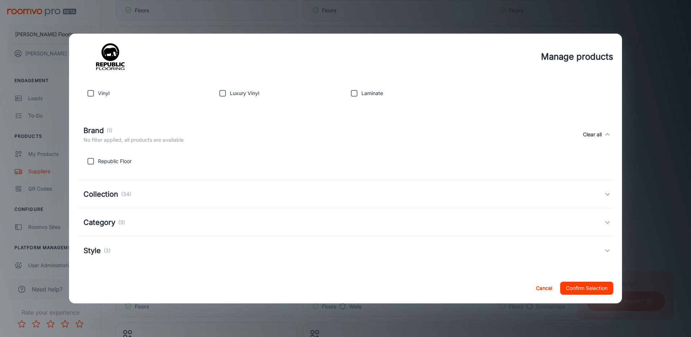
scroll to position [85, 0]
click at [605, 193] on icon at bounding box center [608, 194] width 6 height 6
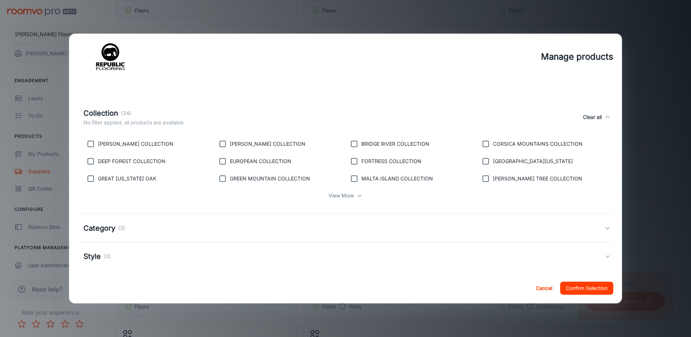
scroll to position [176, 0]
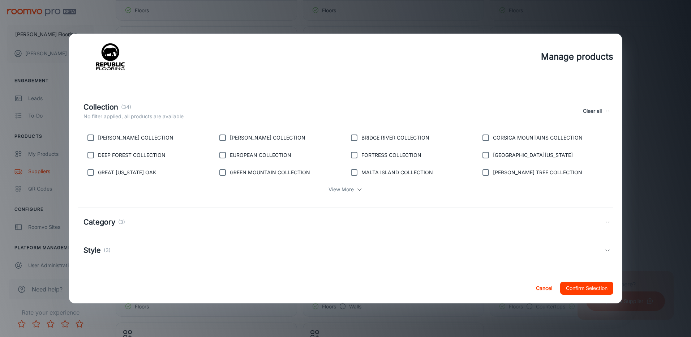
click at [352, 189] on div "View More" at bounding box center [345, 189] width 524 height 14
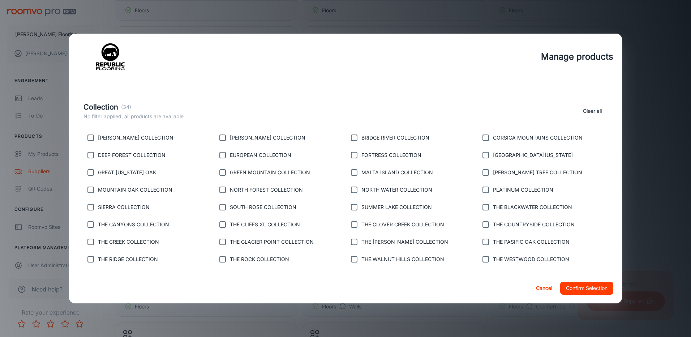
click at [89, 154] on input "checkbox" at bounding box center [90, 155] width 14 height 14
checkbox input "true"
click at [91, 172] on input "checkbox" at bounding box center [90, 172] width 14 height 14
checkbox input "true"
click at [89, 190] on input "checkbox" at bounding box center [90, 189] width 14 height 14
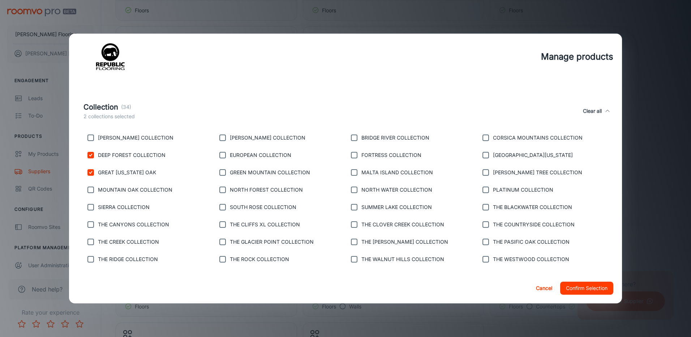
checkbox input "true"
click at [89, 207] on input "checkbox" at bounding box center [90, 207] width 14 height 14
checkbox input "true"
click at [90, 223] on input "checkbox" at bounding box center [90, 224] width 14 height 14
checkbox input "true"
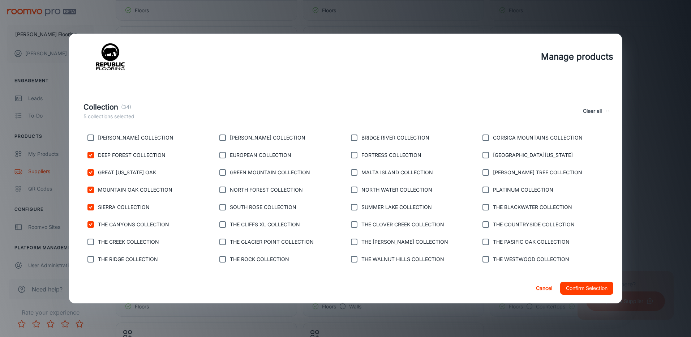
click at [220, 136] on input "checkbox" at bounding box center [222, 137] width 14 height 14
checkbox input "true"
click at [219, 192] on input "checkbox" at bounding box center [222, 189] width 14 height 14
checkbox input "true"
click at [222, 206] on input "checkbox" at bounding box center [222, 207] width 14 height 14
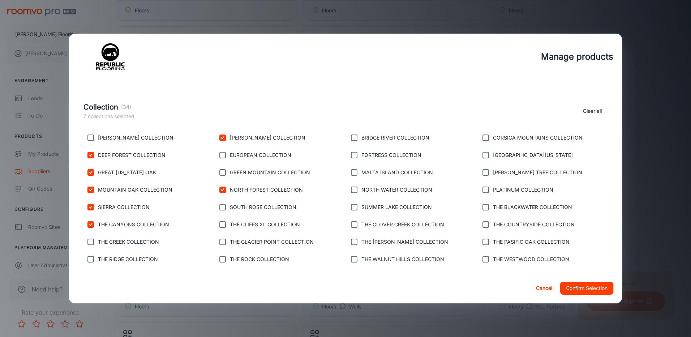
checkbox input "true"
click at [350, 138] on input "checkbox" at bounding box center [354, 137] width 14 height 14
checkbox input "true"
click at [351, 188] on input "checkbox" at bounding box center [354, 189] width 14 height 14
checkbox input "true"
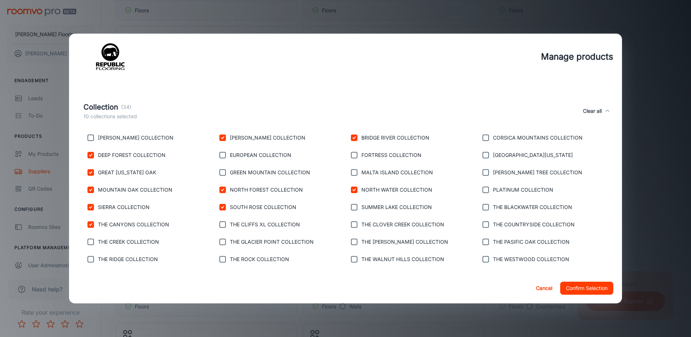
click at [480, 138] on input "checkbox" at bounding box center [485, 137] width 14 height 14
checkbox input "true"
click at [481, 155] on input "checkbox" at bounding box center [485, 155] width 14 height 14
checkbox input "true"
click at [480, 223] on input "checkbox" at bounding box center [485, 224] width 14 height 14
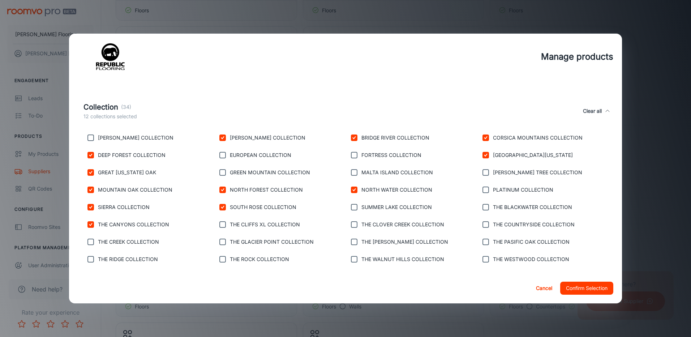
checkbox input "true"
click at [481, 259] on input "checkbox" at bounding box center [485, 259] width 14 height 14
checkbox input "true"
click at [577, 286] on button "Confirm Selection" at bounding box center [586, 288] width 53 height 13
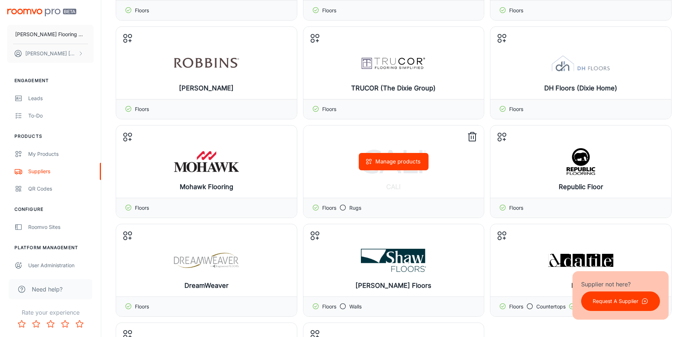
click at [396, 159] on button "Manage products" at bounding box center [393, 161] width 70 height 17
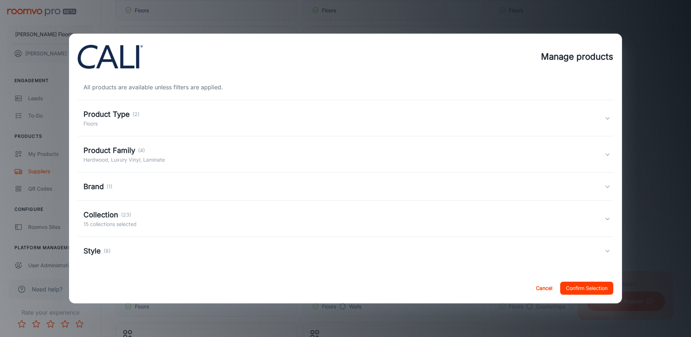
click at [605, 115] on icon at bounding box center [608, 118] width 6 height 6
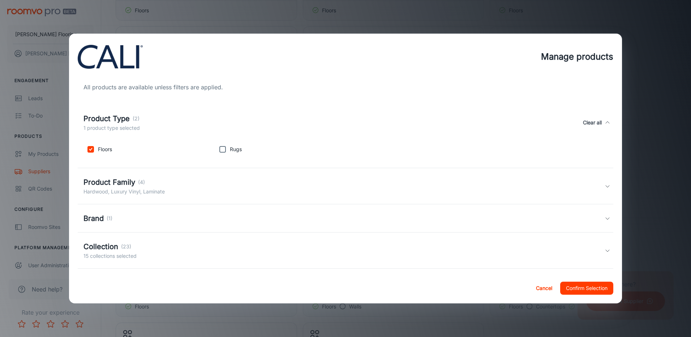
click at [605, 124] on icon at bounding box center [608, 123] width 6 height 6
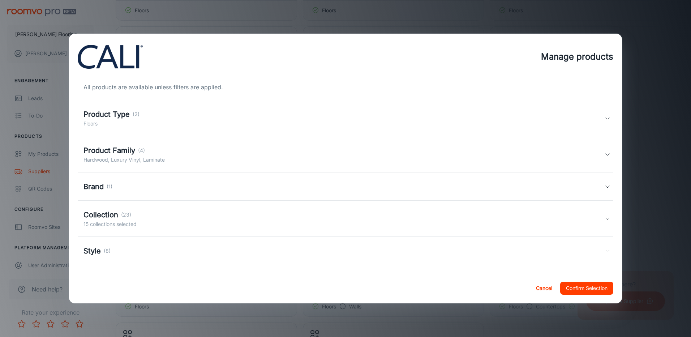
click at [605, 154] on icon at bounding box center [608, 154] width 6 height 6
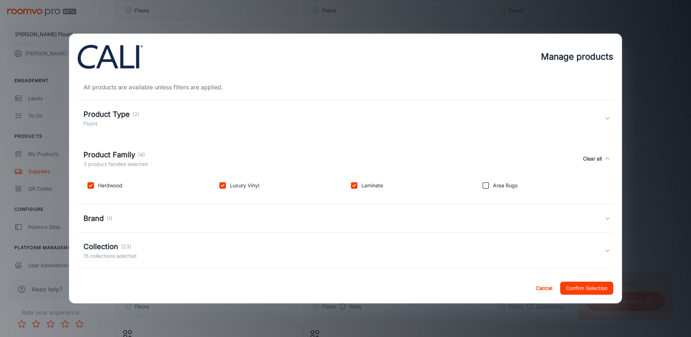
click at [603, 154] on div "Product Family (4) 3 product families selected Clear all" at bounding box center [346, 158] width 536 height 33
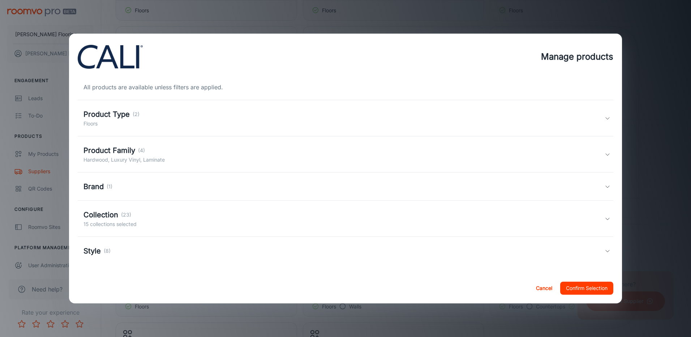
click at [605, 188] on icon at bounding box center [608, 187] width 6 height 6
click at [599, 188] on div "Brand (1) No filter applied, all products are available Clear all" at bounding box center [346, 194] width 536 height 33
click at [605, 218] on icon at bounding box center [608, 219] width 6 height 6
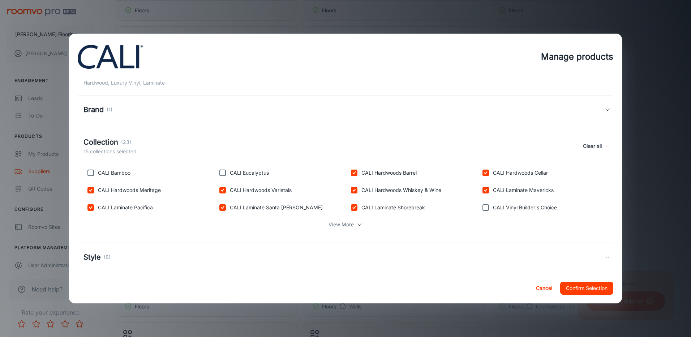
scroll to position [84, 0]
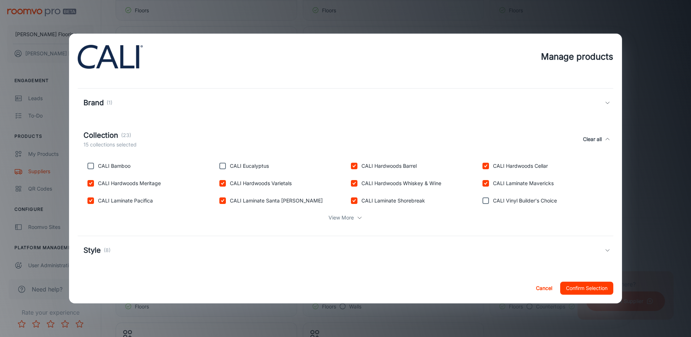
click at [351, 219] on p "View More" at bounding box center [340, 218] width 25 height 8
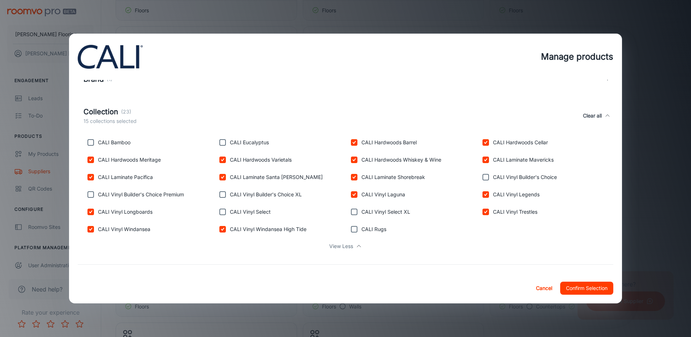
scroll to position [120, 0]
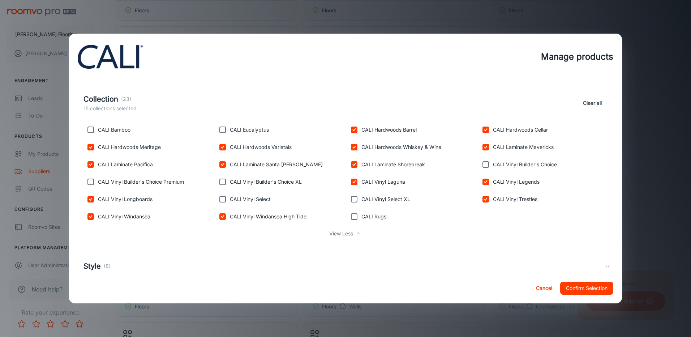
click at [592, 104] on button "Clear all" at bounding box center [592, 103] width 25 height 19
checkbox input "false"
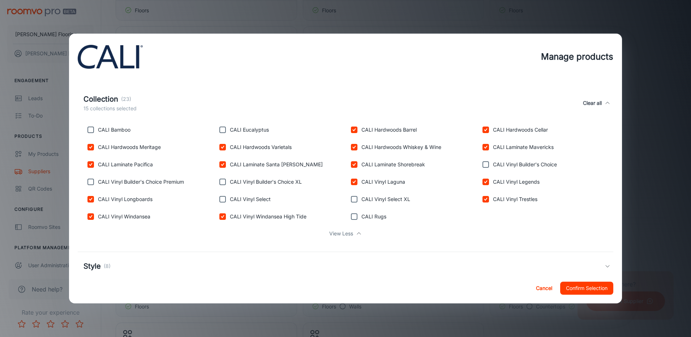
checkbox input "false"
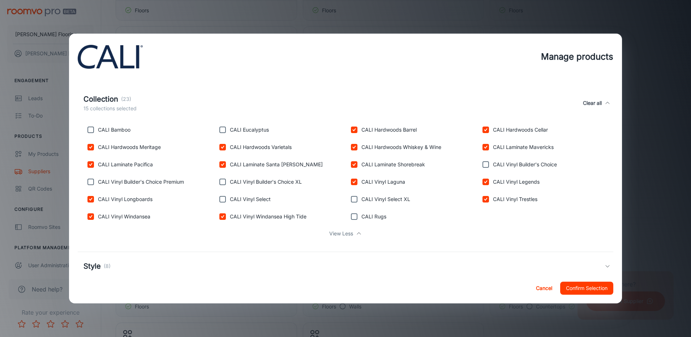
checkbox input "false"
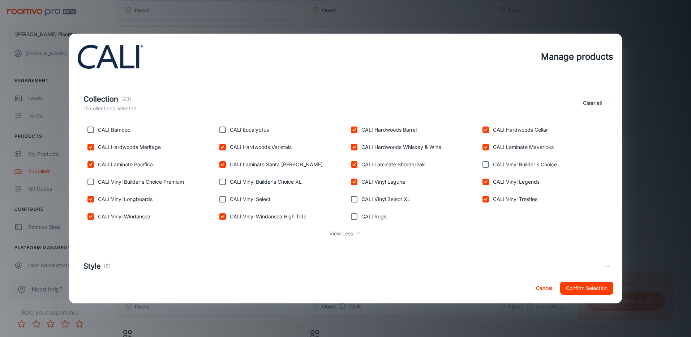
checkbox input "false"
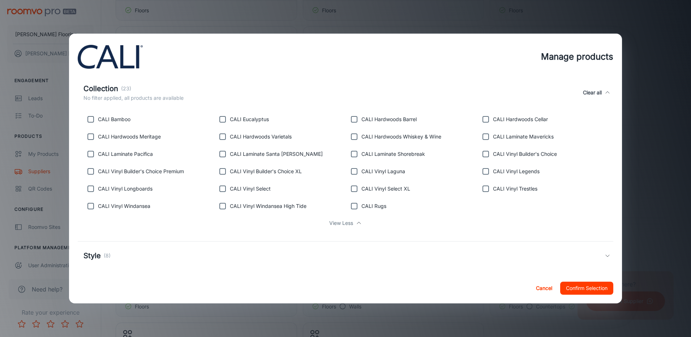
scroll to position [136, 0]
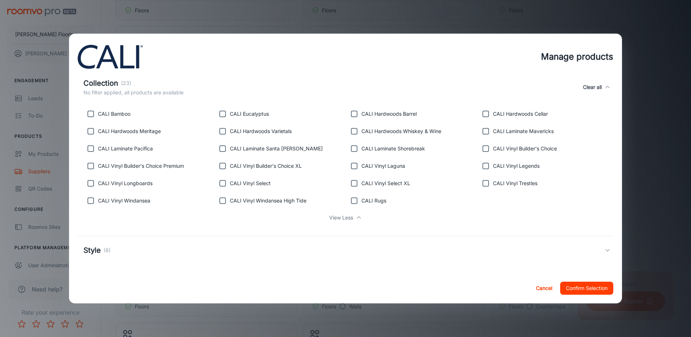
click at [567, 288] on button "Confirm Selection" at bounding box center [586, 288] width 53 height 13
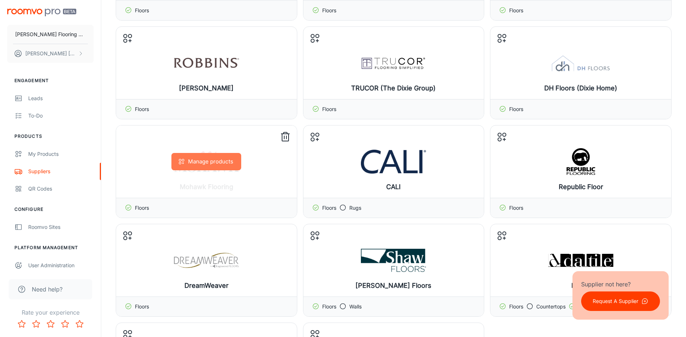
click at [208, 160] on button "Manage products" at bounding box center [206, 161] width 70 height 17
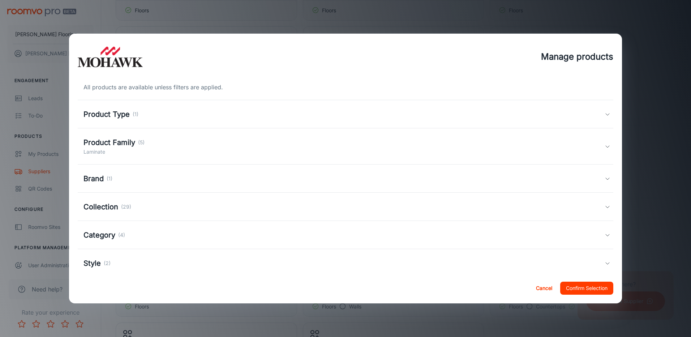
click at [603, 111] on div "Product Type (1)" at bounding box center [346, 114] width 536 height 28
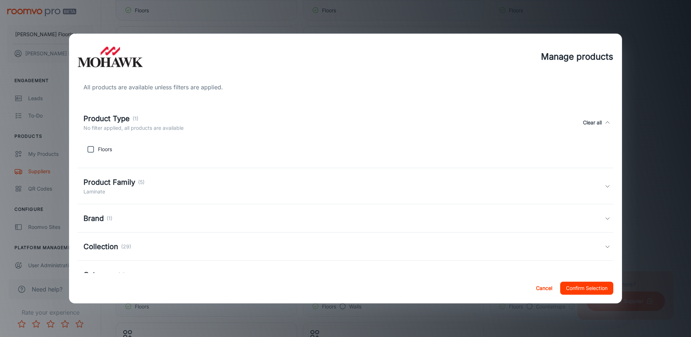
click at [603, 111] on div "Product Type (1) No filter applied, all products are available Clear all" at bounding box center [346, 122] width 536 height 33
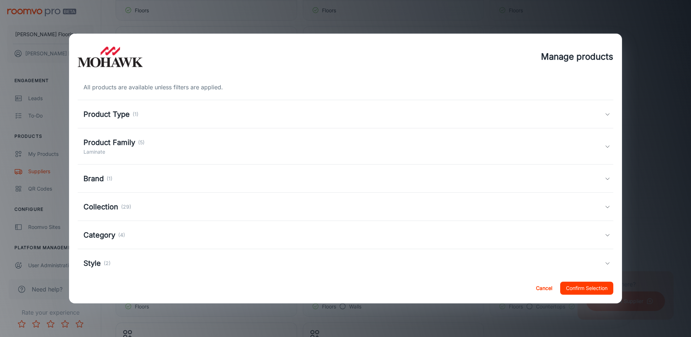
click at [606, 146] on polyline at bounding box center [608, 147] width 4 height 2
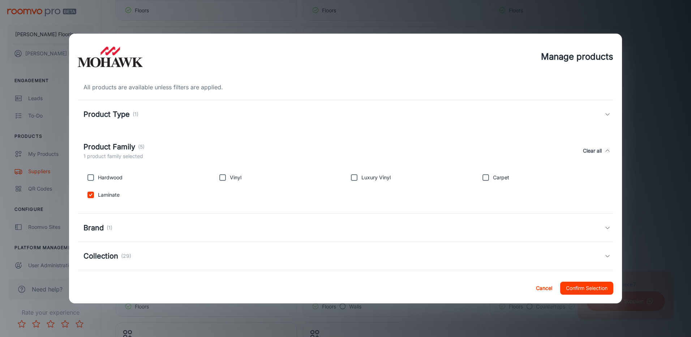
click at [351, 177] on input "checkbox" at bounding box center [354, 177] width 14 height 14
checkbox input "true"
click at [480, 177] on input "checkbox" at bounding box center [485, 177] width 14 height 14
checkbox input "true"
click at [598, 150] on button "Clear all" at bounding box center [592, 150] width 25 height 19
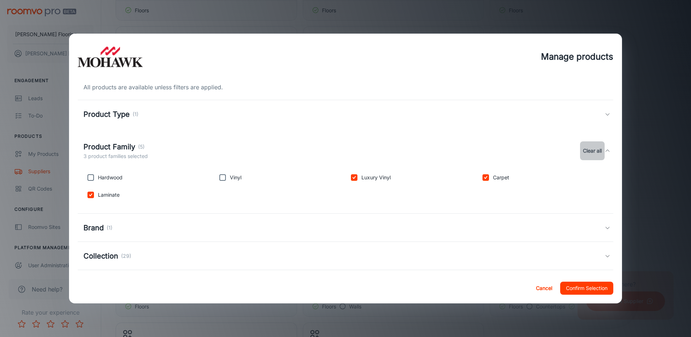
checkbox input "false"
drag, startPoint x: 482, startPoint y: 179, endPoint x: 464, endPoint y: 176, distance: 17.6
click at [482, 179] on input "checkbox" at bounding box center [485, 177] width 14 height 14
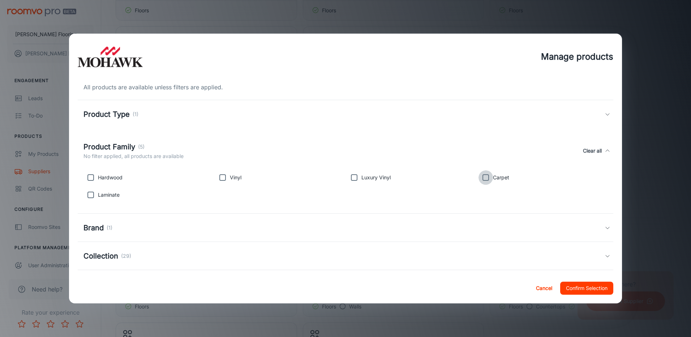
checkbox input "true"
click at [351, 177] on input "checkbox" at bounding box center [354, 177] width 14 height 14
checkbox input "true"
click at [89, 196] on input "checkbox" at bounding box center [90, 195] width 14 height 14
checkbox input "true"
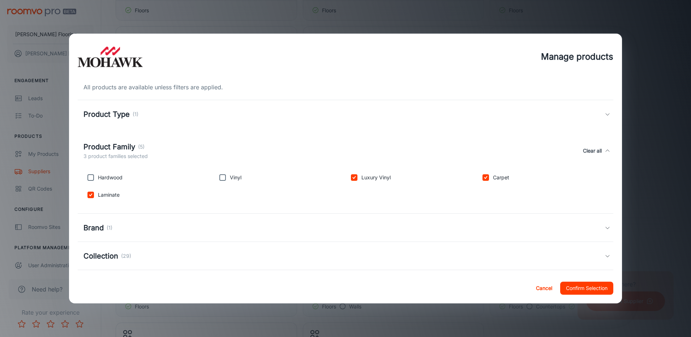
click at [605, 254] on icon at bounding box center [608, 256] width 6 height 6
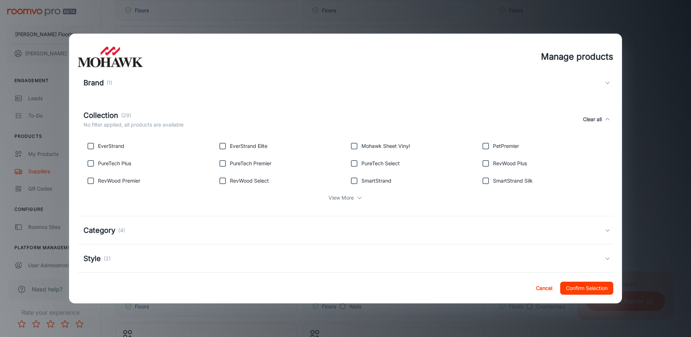
scroll to position [145, 0]
click at [90, 148] on input "checkbox" at bounding box center [90, 146] width 14 height 14
checkbox input "true"
click at [221, 148] on input "checkbox" at bounding box center [222, 146] width 14 height 14
checkbox input "true"
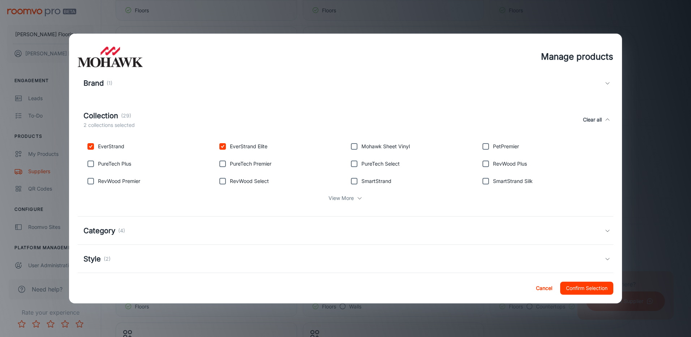
click at [481, 165] on input "checkbox" at bounding box center [485, 163] width 14 height 14
checkbox input "true"
click at [481, 181] on input "checkbox" at bounding box center [485, 181] width 14 height 14
checkbox input "true"
click at [351, 180] on input "checkbox" at bounding box center [354, 181] width 14 height 14
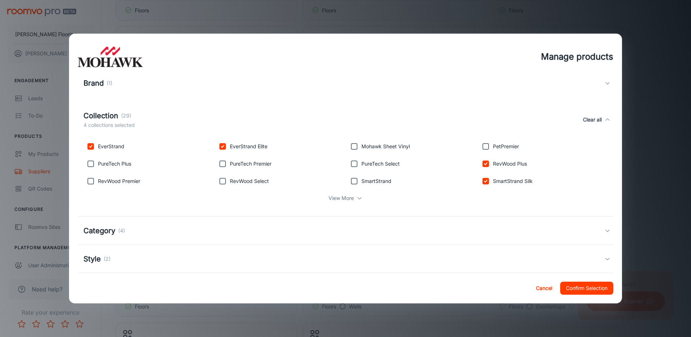
checkbox input "true"
click at [222, 182] on input "checkbox" at bounding box center [222, 181] width 14 height 14
checkbox input "true"
click at [352, 197] on div "View More" at bounding box center [345, 198] width 524 height 14
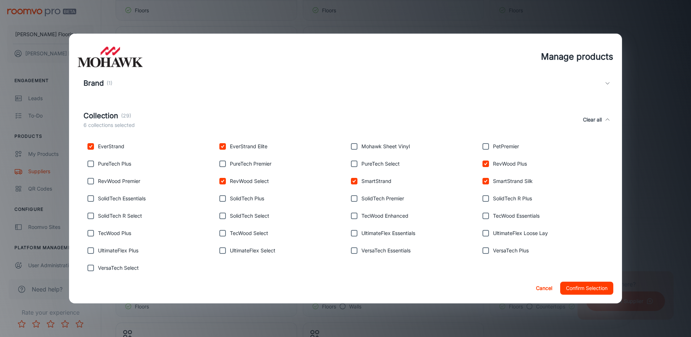
click at [88, 181] on input "checkbox" at bounding box center [90, 181] width 14 height 14
checkbox input "true"
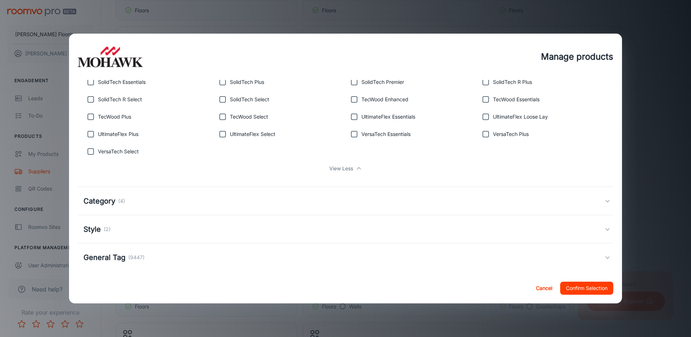
scroll to position [268, 0]
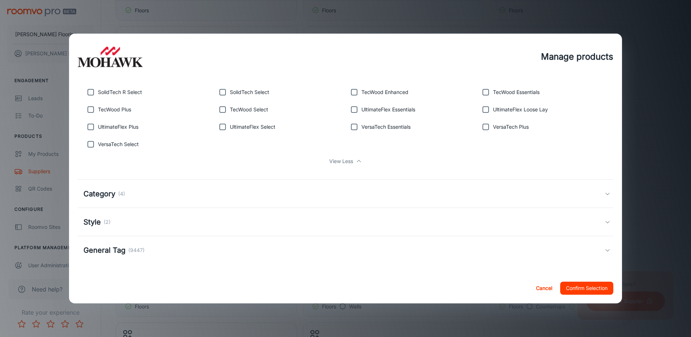
click at [605, 192] on icon at bounding box center [608, 194] width 6 height 6
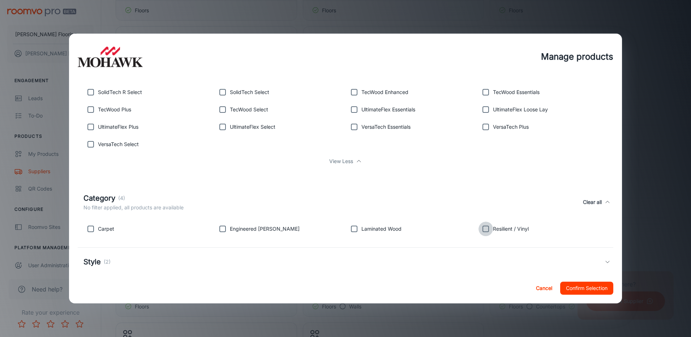
click at [480, 229] on input "checkbox" at bounding box center [485, 229] width 14 height 14
checkbox input "true"
click at [349, 229] on input "checkbox" at bounding box center [354, 229] width 14 height 14
checkbox input "true"
click at [88, 231] on input "checkbox" at bounding box center [90, 229] width 14 height 14
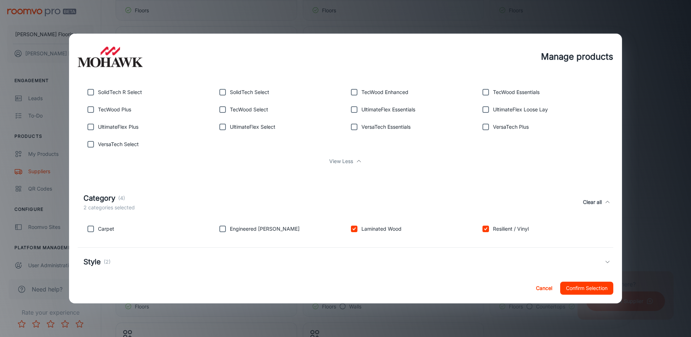
checkbox input "true"
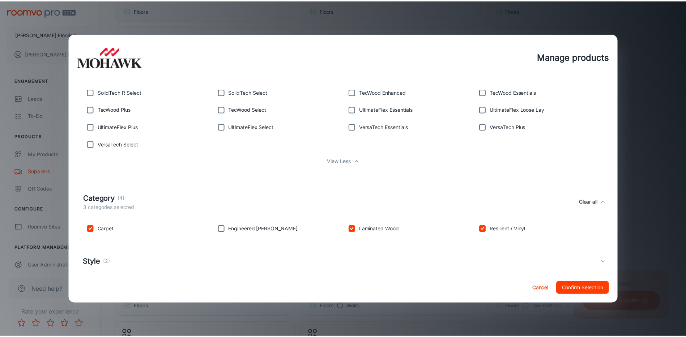
scroll to position [308, 0]
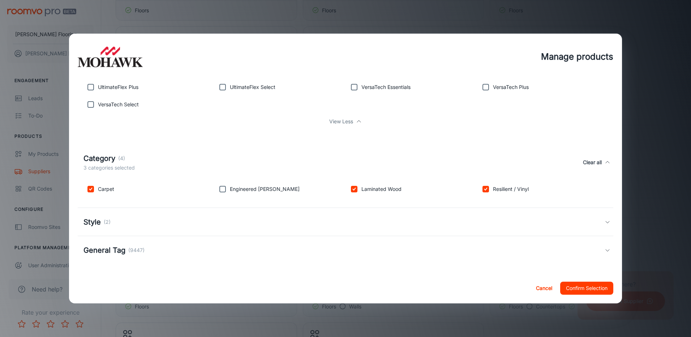
click at [605, 223] on icon at bounding box center [608, 222] width 6 height 6
click at [605, 228] on icon at bounding box center [608, 230] width 6 height 6
click at [566, 289] on button "Confirm Selection" at bounding box center [586, 288] width 53 height 13
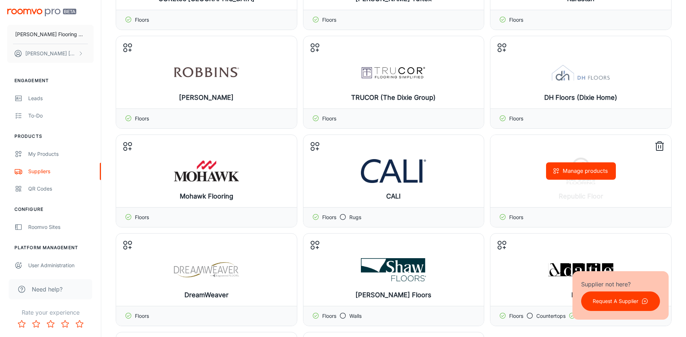
scroll to position [1120, 0]
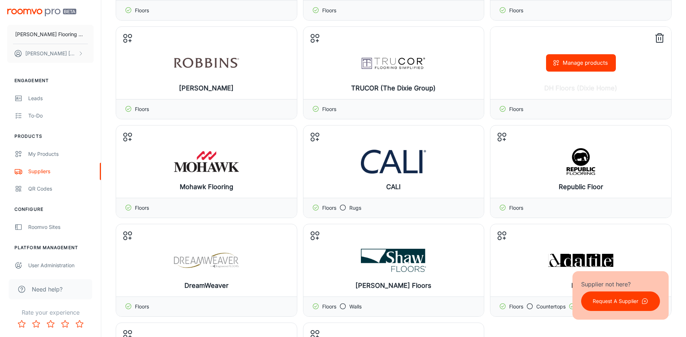
click at [561, 68] on button "Manage products" at bounding box center [581, 62] width 70 height 17
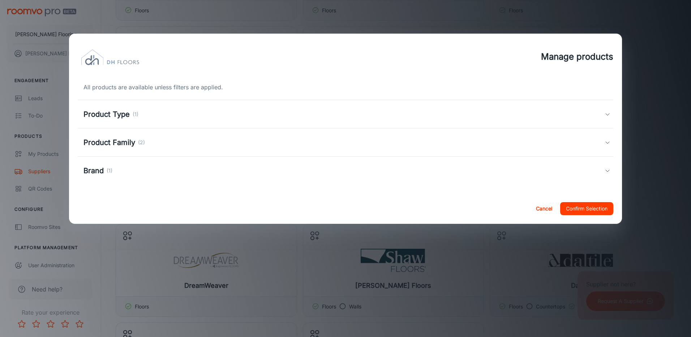
click at [607, 143] on icon at bounding box center [608, 142] width 6 height 6
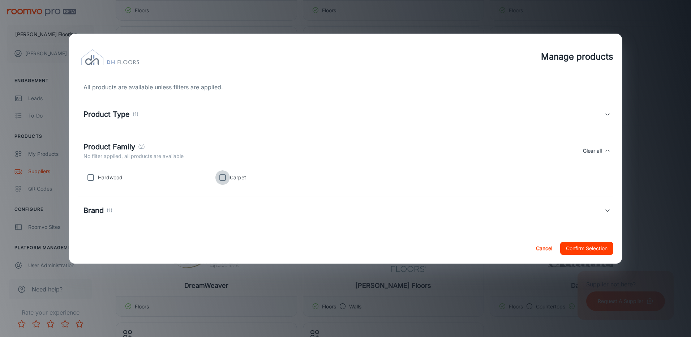
click at [221, 176] on input "checkbox" at bounding box center [222, 177] width 14 height 14
checkbox input "true"
click at [585, 251] on button "Confirm Selection" at bounding box center [586, 248] width 53 height 13
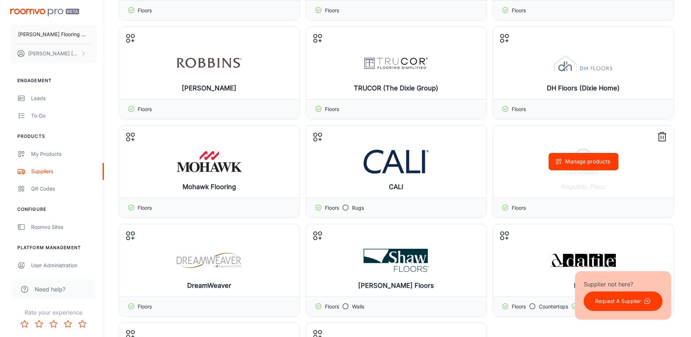
scroll to position [1084, 0]
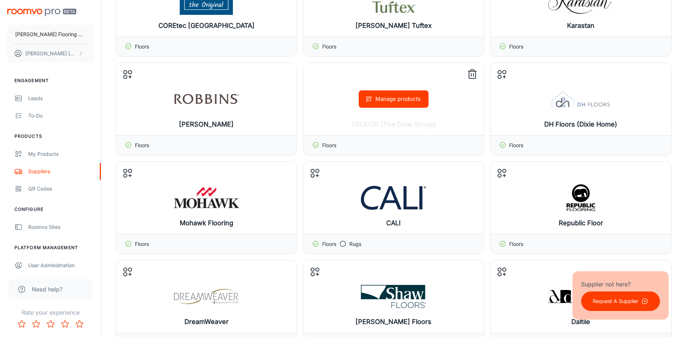
click at [377, 98] on button "Manage products" at bounding box center [393, 98] width 70 height 17
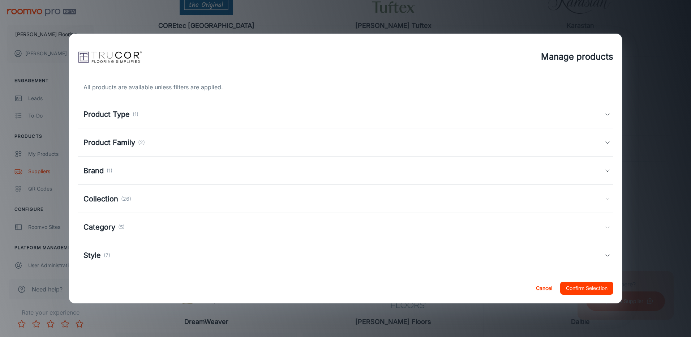
click at [605, 116] on icon at bounding box center [608, 114] width 6 height 6
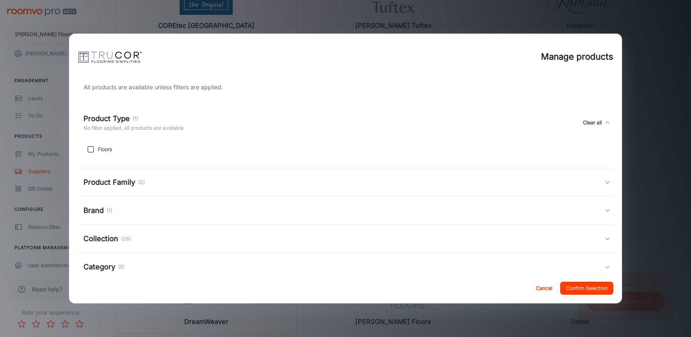
click at [601, 116] on div "Product Type (1) No filter applied, all products are available Clear all" at bounding box center [346, 122] width 536 height 33
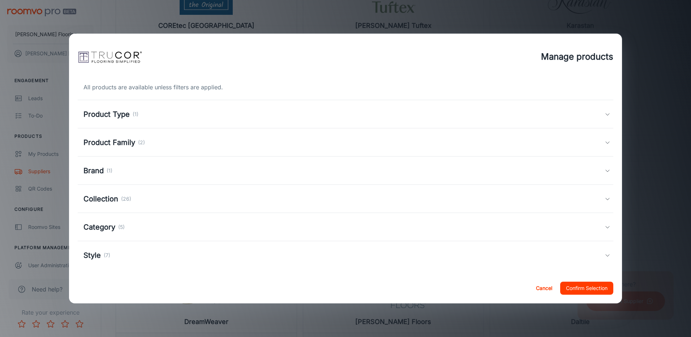
click at [605, 143] on icon at bounding box center [608, 142] width 6 height 6
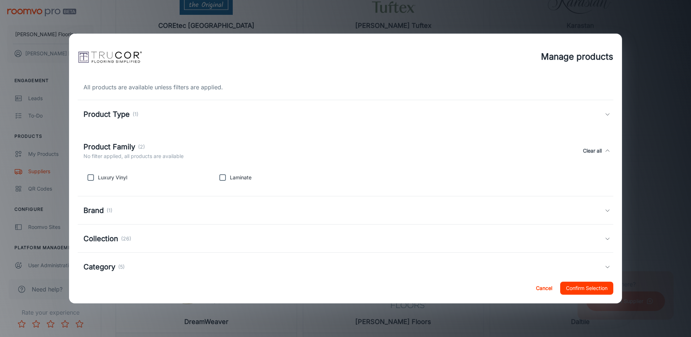
click at [604, 143] on div "Product Family (2) No filter applied, all products are available Clear all" at bounding box center [346, 150] width 536 height 33
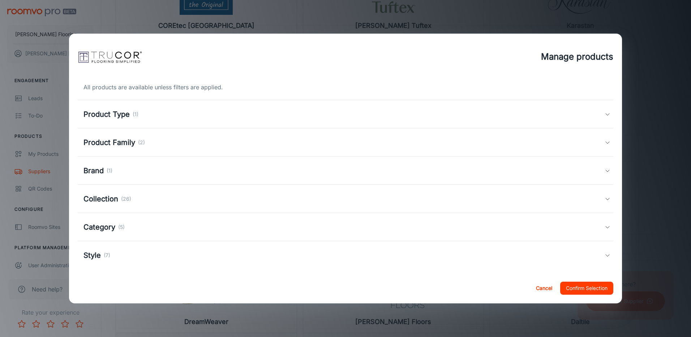
click at [605, 200] on icon at bounding box center [608, 199] width 6 height 6
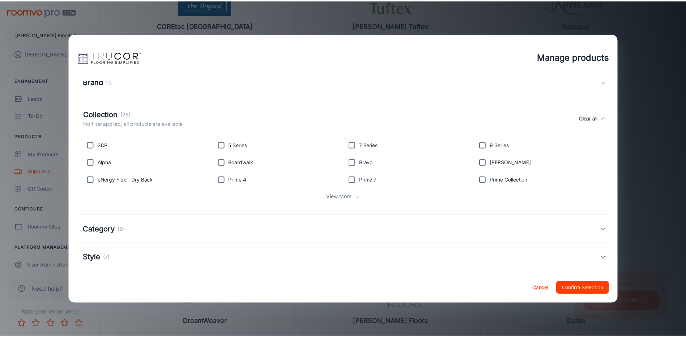
scroll to position [96, 0]
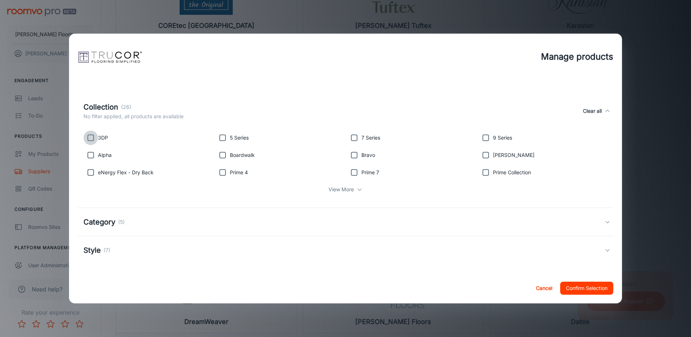
click at [89, 138] on input "checkbox" at bounding box center [90, 137] width 14 height 14
checkbox input "true"
click at [221, 136] on input "checkbox" at bounding box center [222, 137] width 14 height 14
checkbox input "true"
click at [219, 156] on input "checkbox" at bounding box center [222, 155] width 14 height 14
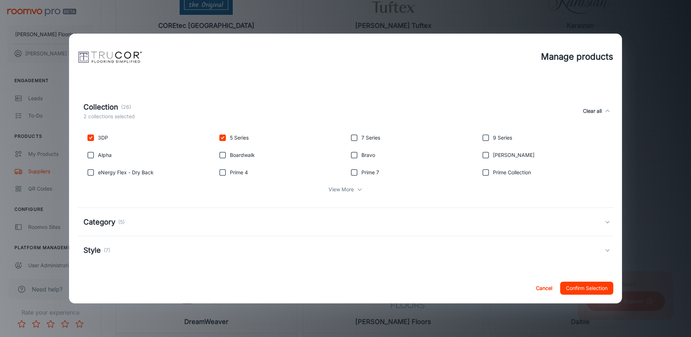
checkbox input "true"
click at [351, 137] on input "checkbox" at bounding box center [354, 137] width 14 height 14
checkbox input "true"
click at [349, 173] on input "checkbox" at bounding box center [354, 172] width 14 height 14
checkbox input "true"
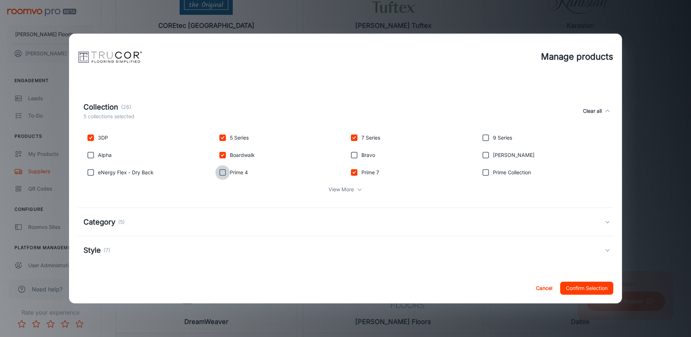
click at [222, 173] on input "checkbox" at bounding box center [222, 172] width 14 height 14
checkbox input "true"
click at [483, 136] on input "checkbox" at bounding box center [485, 137] width 14 height 14
checkbox input "true"
click at [482, 173] on input "checkbox" at bounding box center [485, 172] width 14 height 14
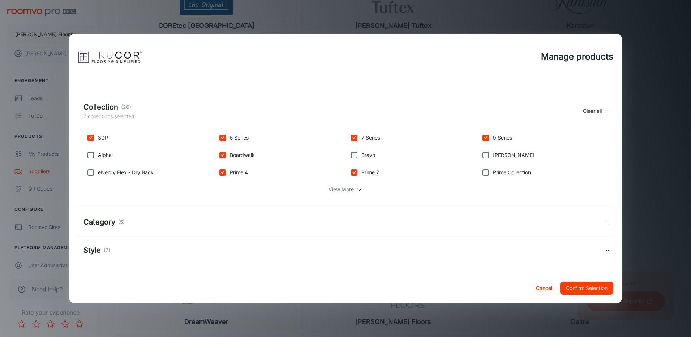
checkbox input "true"
click at [344, 193] on p "View More" at bounding box center [340, 189] width 25 height 8
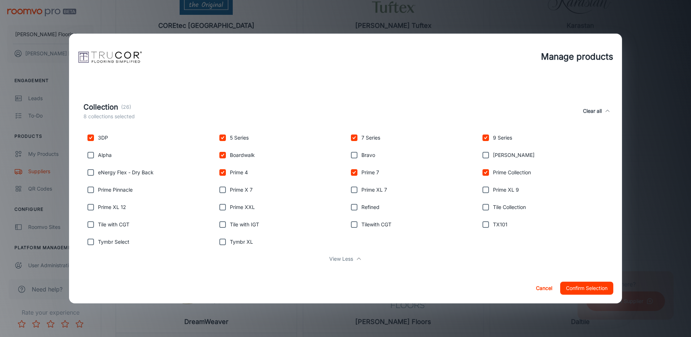
drag, startPoint x: 480, startPoint y: 188, endPoint x: 461, endPoint y: 192, distance: 19.8
click at [478, 188] on input "checkbox" at bounding box center [485, 189] width 14 height 14
checkbox input "true"
click at [352, 191] on input "checkbox" at bounding box center [354, 189] width 14 height 14
checkbox input "true"
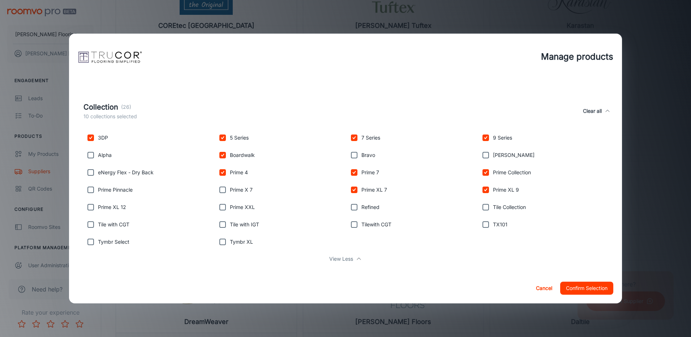
drag, startPoint x: 351, startPoint y: 207, endPoint x: 397, endPoint y: 202, distance: 46.5
click at [352, 206] on input "checkbox" at bounding box center [354, 207] width 14 height 14
checkbox input "true"
click at [483, 209] on input "checkbox" at bounding box center [485, 207] width 14 height 14
checkbox input "true"
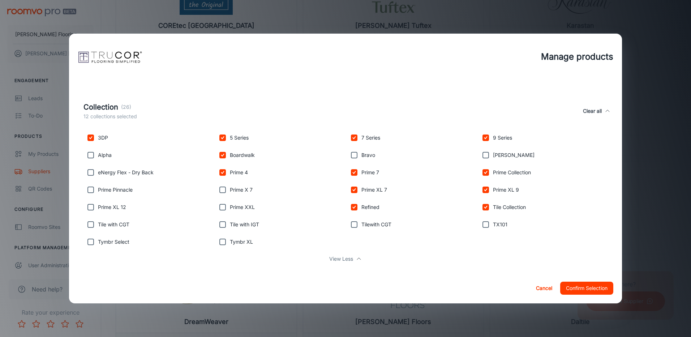
click at [580, 111] on button "Clear all" at bounding box center [592, 111] width 25 height 19
checkbox input "false"
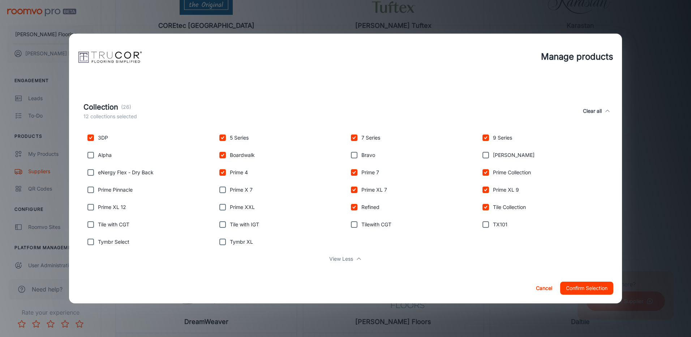
checkbox input "false"
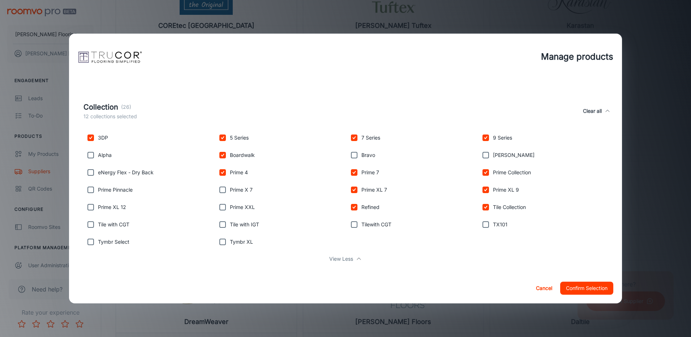
checkbox input "false"
click at [220, 242] on input "checkbox" at bounding box center [222, 242] width 14 height 14
checkbox input "true"
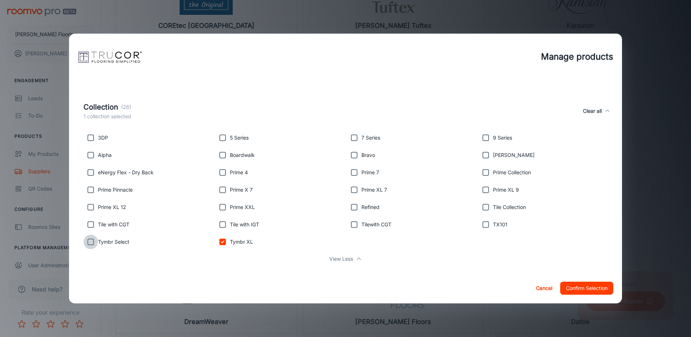
click at [91, 242] on input "checkbox" at bounding box center [90, 242] width 14 height 14
checkbox input "true"
click at [90, 223] on input "checkbox" at bounding box center [90, 224] width 14 height 14
checkbox input "true"
click at [222, 225] on input "checkbox" at bounding box center [222, 224] width 14 height 14
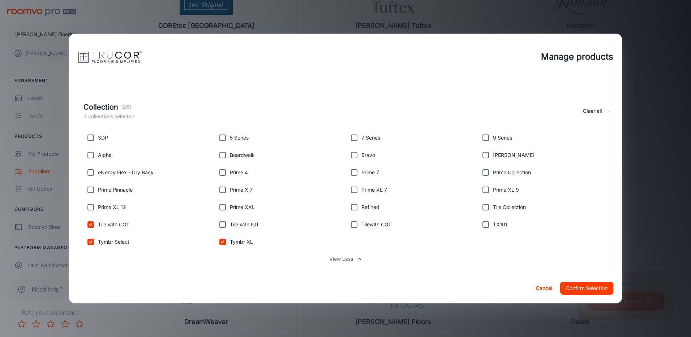
checkbox input "true"
click at [350, 223] on input "checkbox" at bounding box center [354, 224] width 14 height 14
checkbox input "true"
click at [484, 207] on input "checkbox" at bounding box center [485, 207] width 14 height 14
checkbox input "true"
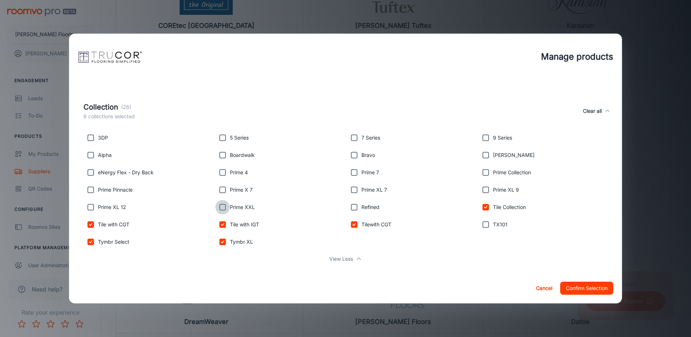
click at [220, 209] on input "checkbox" at bounding box center [222, 207] width 14 height 14
checkbox input "true"
click at [90, 206] on input "checkbox" at bounding box center [90, 207] width 14 height 14
checkbox input "true"
click at [481, 191] on input "checkbox" at bounding box center [485, 189] width 14 height 14
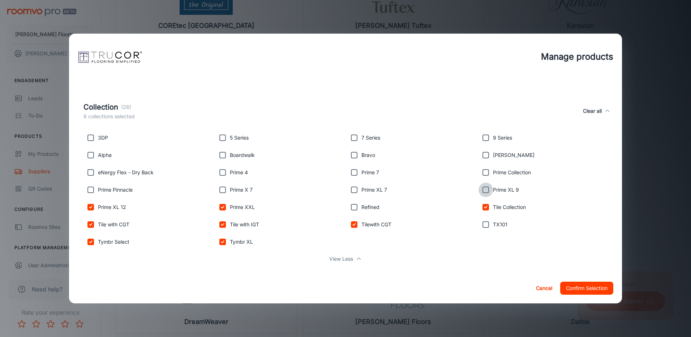
checkbox input "true"
click at [349, 190] on input "checkbox" at bounding box center [354, 189] width 14 height 14
checkbox input "true"
click at [222, 190] on input "checkbox" at bounding box center [222, 189] width 14 height 14
checkbox input "true"
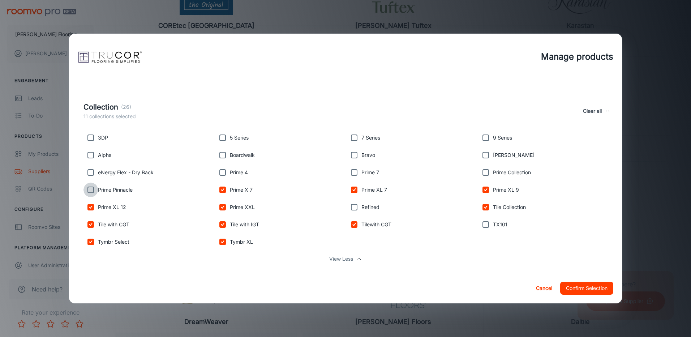
click at [91, 191] on input "checkbox" at bounding box center [90, 189] width 14 height 14
checkbox input "true"
click at [480, 171] on input "checkbox" at bounding box center [485, 172] width 14 height 14
checkbox input "true"
click at [349, 171] on input "checkbox" at bounding box center [354, 172] width 14 height 14
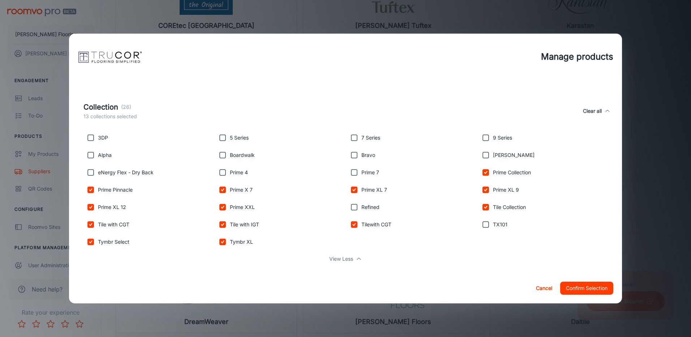
checkbox input "true"
click at [218, 173] on input "checkbox" at bounding box center [222, 172] width 14 height 14
checkbox input "true"
click at [219, 155] on input "checkbox" at bounding box center [222, 155] width 14 height 14
checkbox input "true"
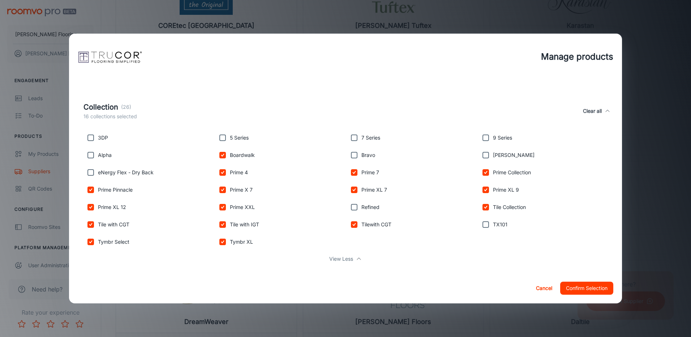
click at [93, 138] on input "checkbox" at bounding box center [90, 137] width 14 height 14
checkbox input "true"
click at [576, 288] on button "Confirm Selection" at bounding box center [586, 288] width 53 height 13
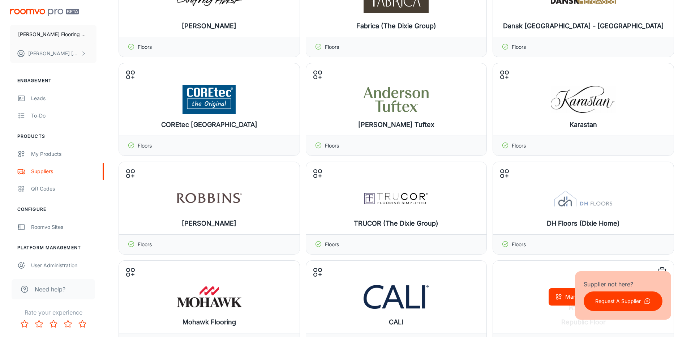
scroll to position [976, 0]
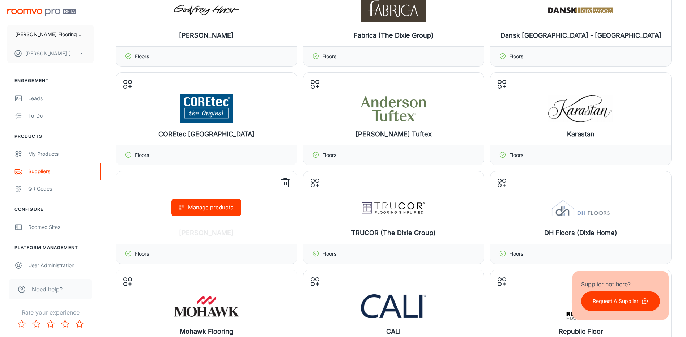
click at [197, 204] on button "Manage products" at bounding box center [206, 207] width 70 height 17
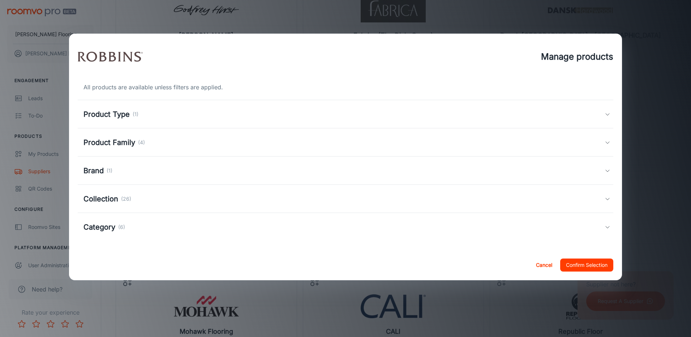
click at [607, 199] on polyline at bounding box center [608, 199] width 4 height 2
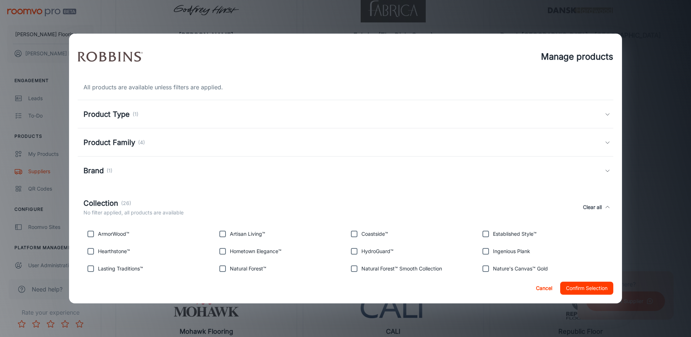
click at [605, 140] on icon at bounding box center [608, 142] width 6 height 6
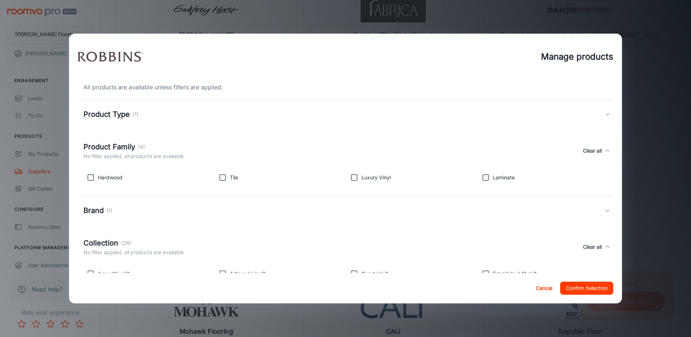
click at [90, 175] on input "checkbox" at bounding box center [90, 177] width 14 height 14
checkbox input "true"
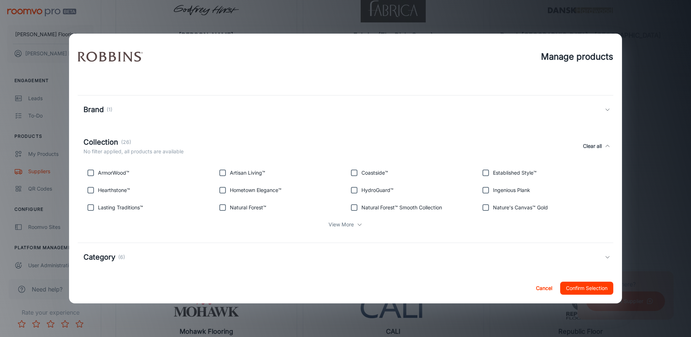
scroll to position [108, 0]
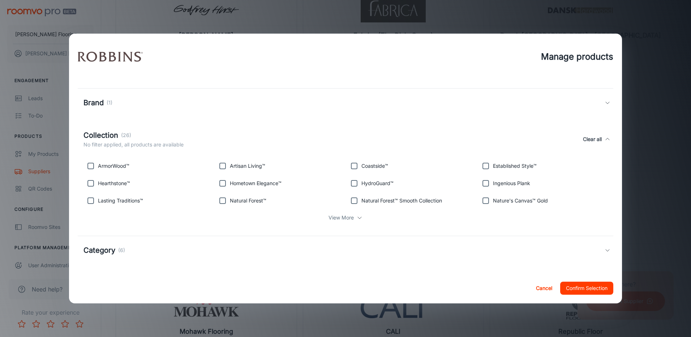
click at [90, 167] on input "checkbox" at bounding box center [90, 166] width 14 height 14
checkbox input "true"
click at [481, 164] on input "checkbox" at bounding box center [485, 166] width 14 height 14
checkbox input "true"
click at [341, 217] on p "View More" at bounding box center [340, 218] width 25 height 8
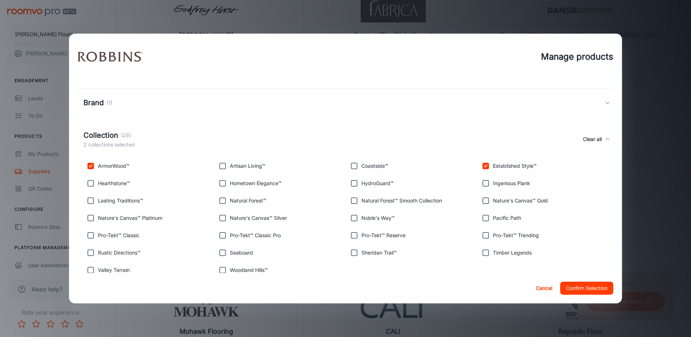
drag, startPoint x: 91, startPoint y: 202, endPoint x: 143, endPoint y: 197, distance: 52.3
click at [96, 200] on input "checkbox" at bounding box center [90, 200] width 14 height 14
checkbox input "true"
click at [219, 201] on input "checkbox" at bounding box center [222, 200] width 14 height 14
checkbox input "true"
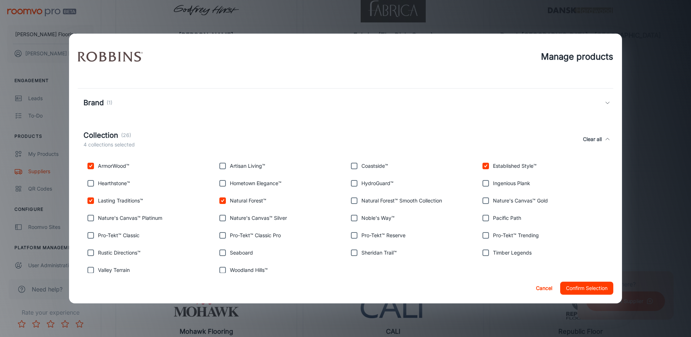
click at [480, 202] on input "checkbox" at bounding box center [485, 200] width 14 height 14
checkbox input "true"
drag, startPoint x: 224, startPoint y: 218, endPoint x: 190, endPoint y: 223, distance: 34.3
click at [223, 218] on input "checkbox" at bounding box center [222, 218] width 14 height 14
checkbox input "true"
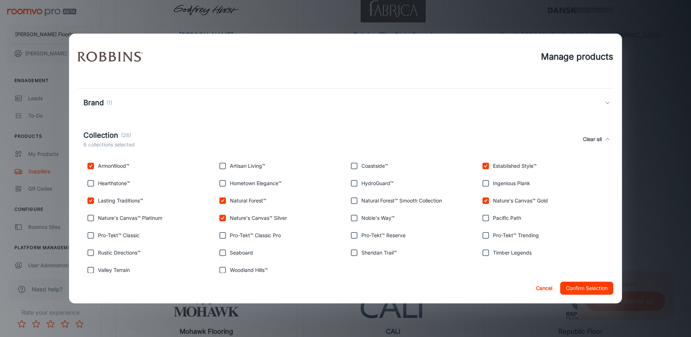
click at [92, 218] on input "checkbox" at bounding box center [90, 218] width 14 height 14
checkbox input "true"
click at [590, 287] on button "Confirm Selection" at bounding box center [586, 288] width 53 height 13
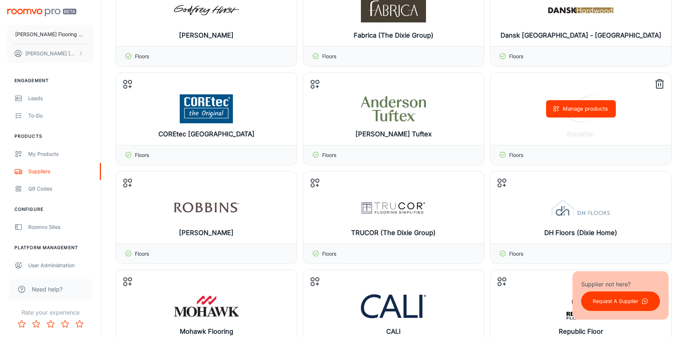
click at [581, 112] on button "Manage products" at bounding box center [581, 108] width 70 height 17
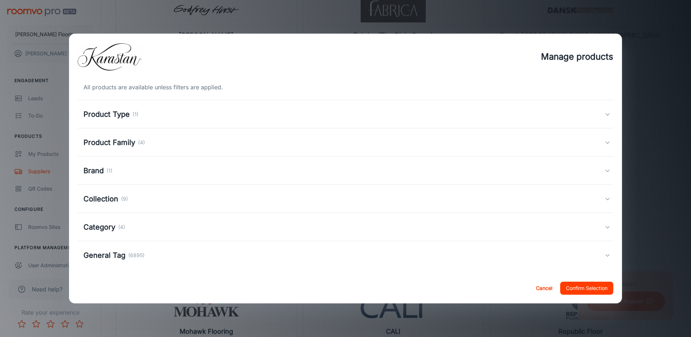
click at [600, 139] on div "Product Family (4)" at bounding box center [346, 142] width 536 height 28
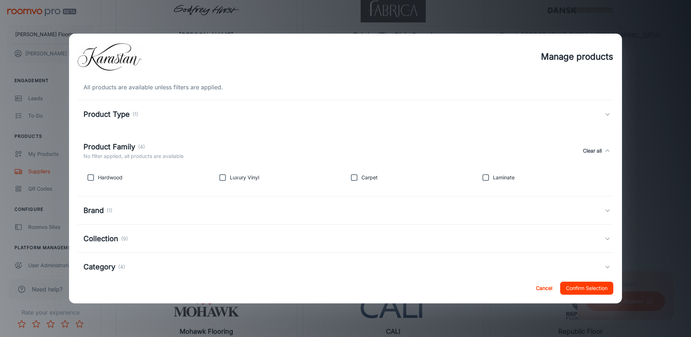
click at [352, 177] on input "checkbox" at bounding box center [354, 177] width 14 height 14
checkbox input "true"
click at [484, 177] on input "checkbox" at bounding box center [485, 177] width 14 height 14
checkbox input "true"
click at [605, 239] on icon at bounding box center [608, 239] width 6 height 6
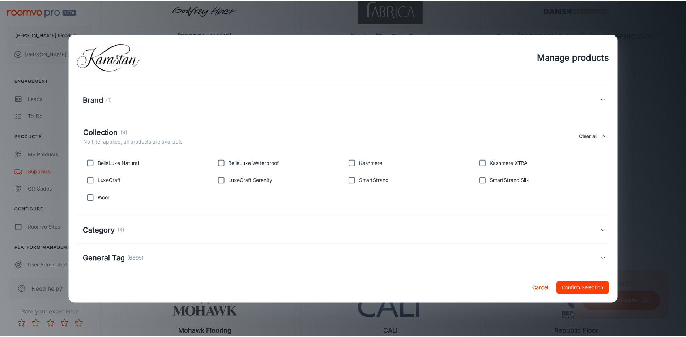
scroll to position [119, 0]
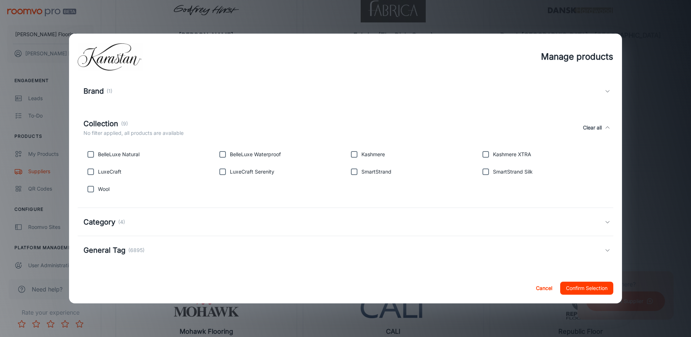
click at [92, 155] on input "checkbox" at bounding box center [90, 154] width 14 height 14
checkbox input "true"
click at [222, 155] on input "checkbox" at bounding box center [222, 154] width 14 height 14
checkbox input "true"
click at [352, 153] on input "checkbox" at bounding box center [354, 154] width 14 height 14
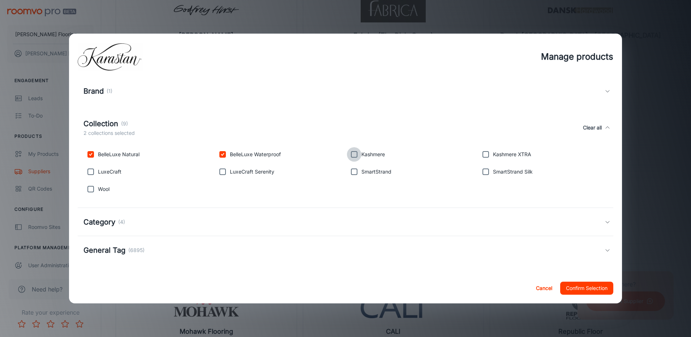
checkbox input "true"
click at [482, 154] on input "checkbox" at bounding box center [485, 154] width 14 height 14
checkbox input "true"
drag, startPoint x: 483, startPoint y: 173, endPoint x: 438, endPoint y: 173, distance: 45.2
click at [482, 173] on input "checkbox" at bounding box center [485, 171] width 14 height 14
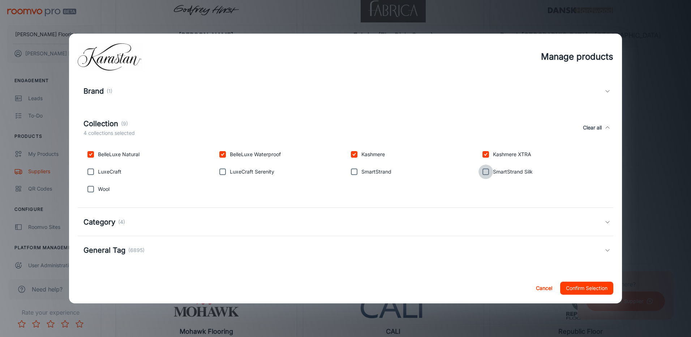
checkbox input "true"
drag, startPoint x: 349, startPoint y: 171, endPoint x: 248, endPoint y: 171, distance: 101.2
click at [347, 171] on input "checkbox" at bounding box center [354, 171] width 14 height 14
checkbox input "true"
click at [220, 170] on input "checkbox" at bounding box center [222, 171] width 14 height 14
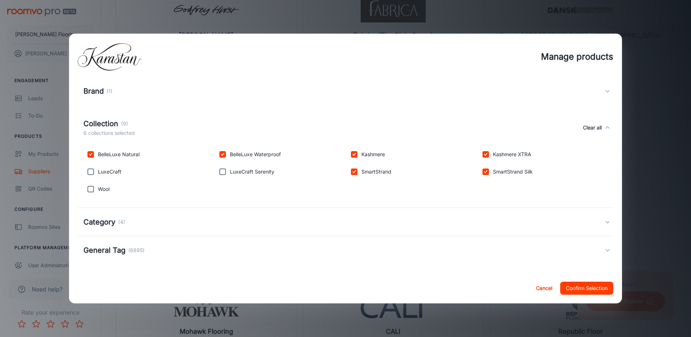
checkbox input "true"
click at [90, 171] on input "checkbox" at bounding box center [90, 171] width 14 height 14
checkbox input "true"
click at [91, 189] on input "checkbox" at bounding box center [90, 189] width 14 height 14
checkbox input "true"
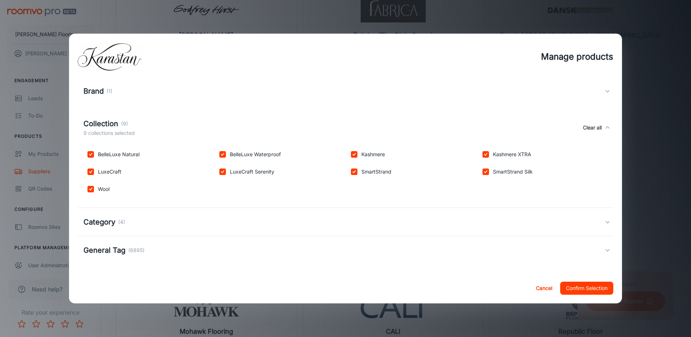
click at [577, 289] on button "Confirm Selection" at bounding box center [586, 288] width 53 height 13
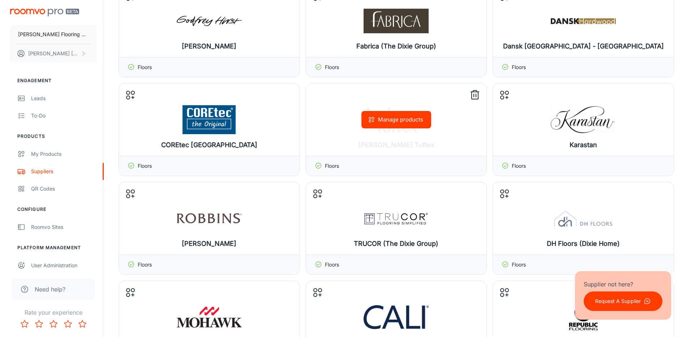
scroll to position [976, 0]
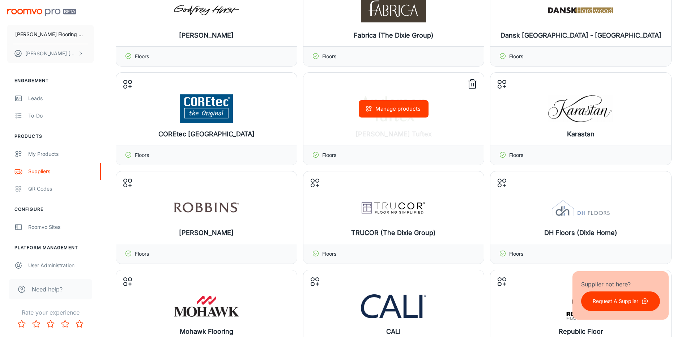
click at [399, 107] on button "Manage products" at bounding box center [393, 108] width 70 height 17
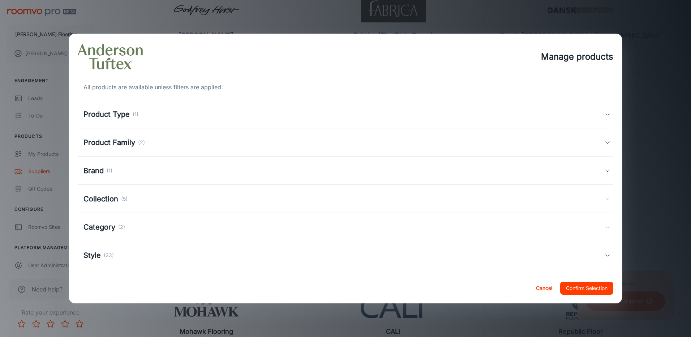
click at [605, 142] on icon at bounding box center [608, 142] width 6 height 6
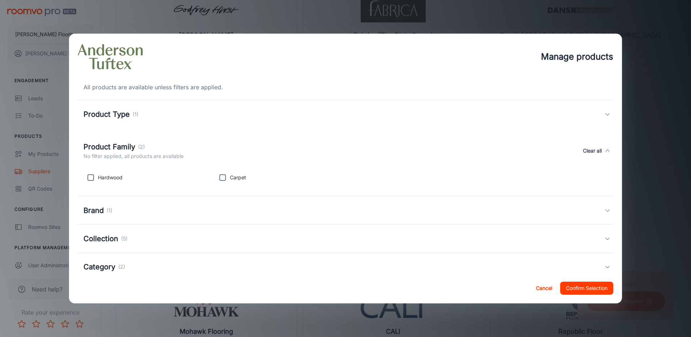
click at [605, 149] on icon at bounding box center [608, 151] width 6 height 6
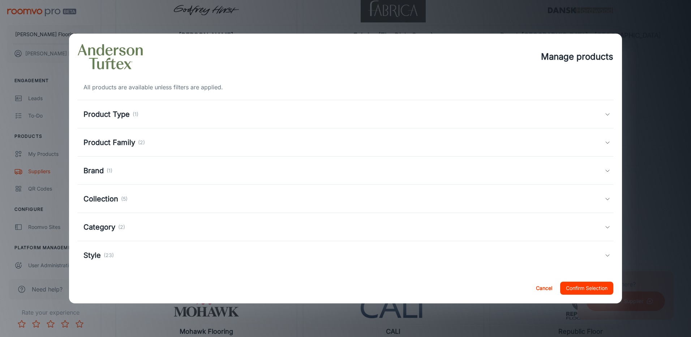
click at [605, 196] on icon at bounding box center [608, 199] width 6 height 6
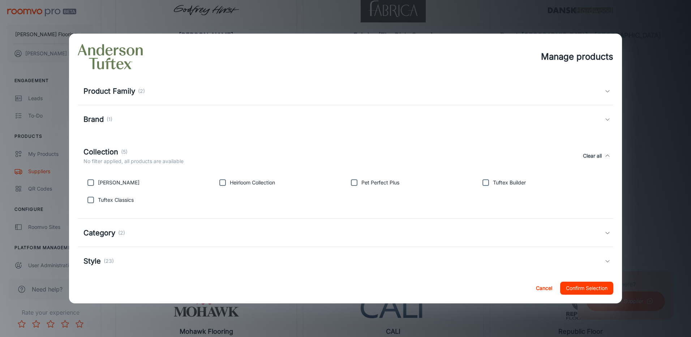
scroll to position [62, 0]
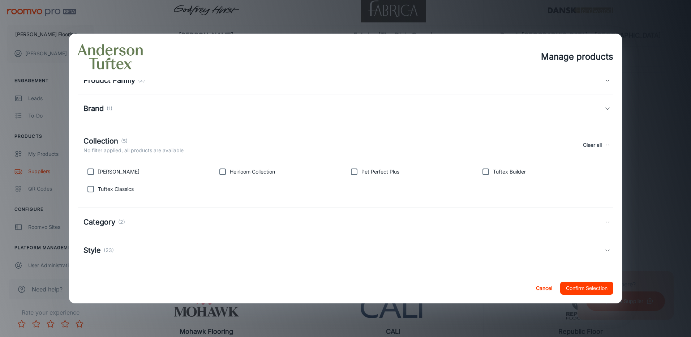
click at [91, 172] on input "checkbox" at bounding box center [90, 171] width 14 height 14
checkbox input "true"
click at [88, 190] on input "checkbox" at bounding box center [90, 189] width 14 height 14
checkbox input "true"
click at [351, 171] on input "checkbox" at bounding box center [354, 171] width 14 height 14
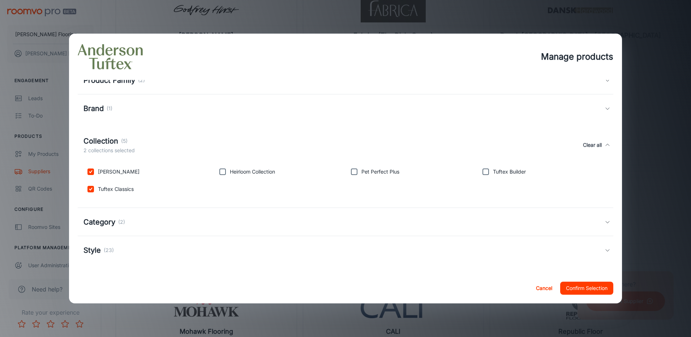
checkbox input "true"
click at [578, 291] on button "Confirm Selection" at bounding box center [586, 288] width 53 height 13
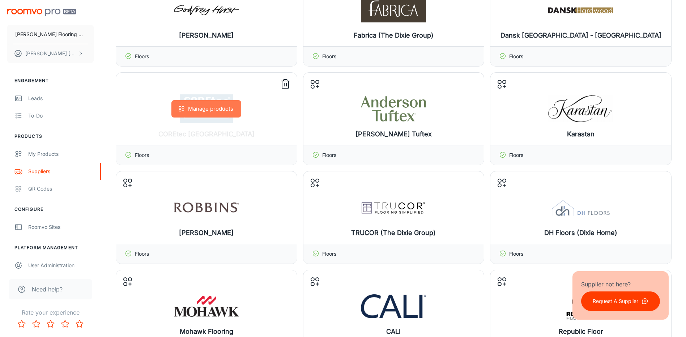
click at [214, 111] on button "Manage products" at bounding box center [206, 108] width 70 height 17
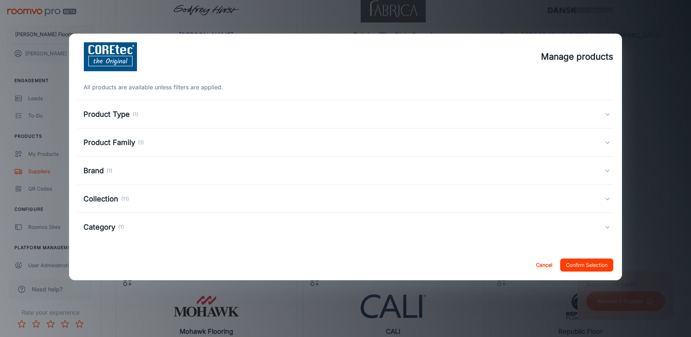
click at [607, 139] on div "Product Family (1)" at bounding box center [346, 142] width 536 height 28
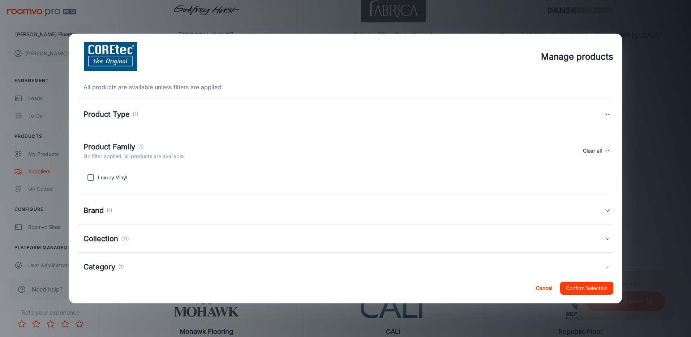
click at [605, 238] on icon at bounding box center [608, 239] width 6 height 6
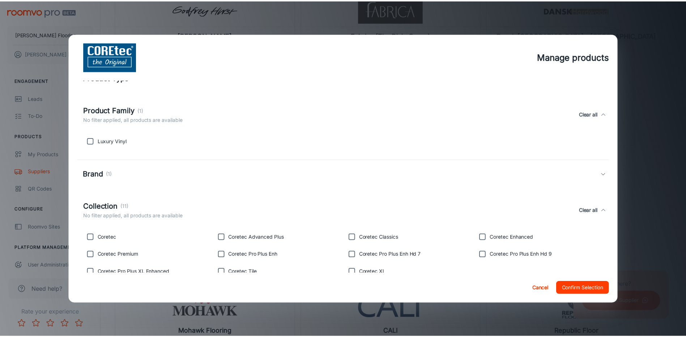
scroll to position [91, 0]
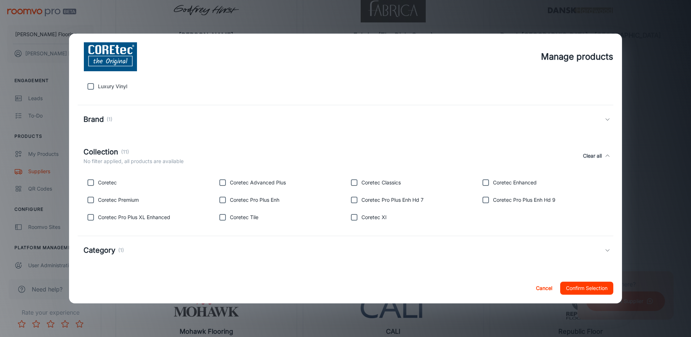
click at [480, 183] on input "checkbox" at bounding box center [485, 182] width 14 height 14
checkbox input "true"
click at [92, 198] on input "checkbox" at bounding box center [90, 200] width 14 height 14
checkbox input "true"
click at [222, 218] on input "checkbox" at bounding box center [222, 217] width 14 height 14
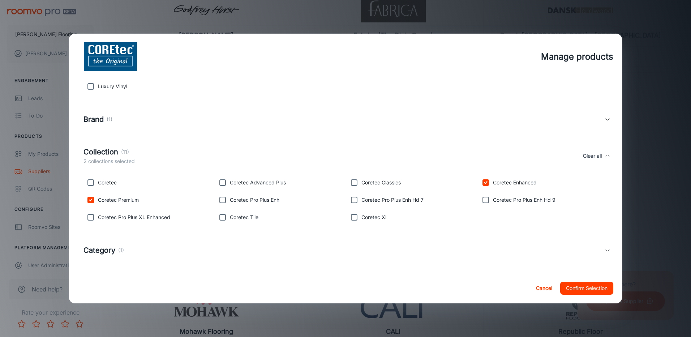
checkbox input "true"
click at [352, 184] on input "checkbox" at bounding box center [354, 182] width 14 height 14
checkbox input "true"
click at [593, 287] on button "Confirm Selection" at bounding box center [586, 288] width 53 height 13
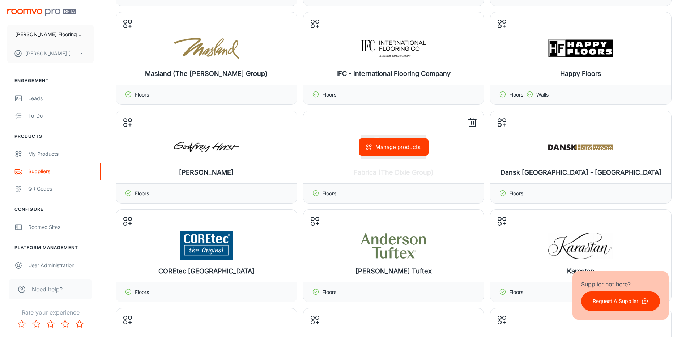
scroll to position [831, 0]
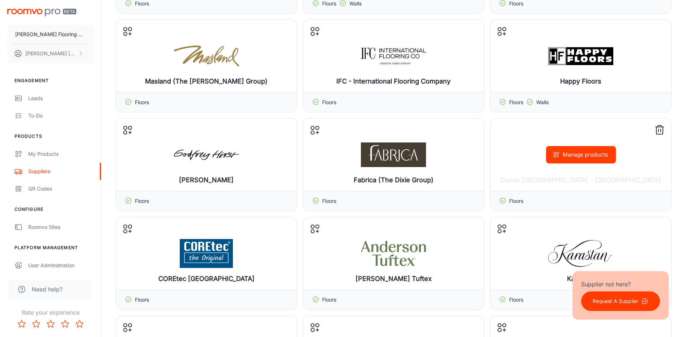
click at [657, 129] on icon at bounding box center [659, 130] width 12 height 12
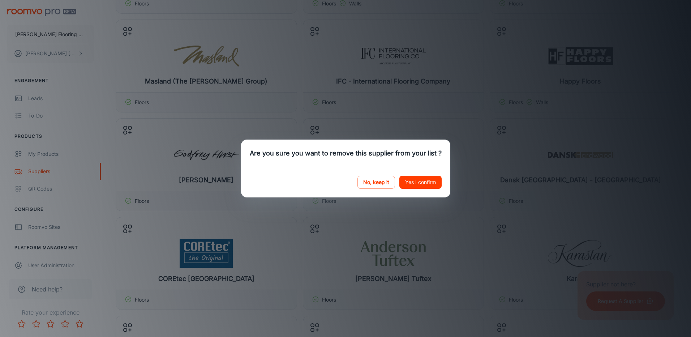
click at [414, 179] on button "Yes I confirm" at bounding box center [420, 182] width 42 height 13
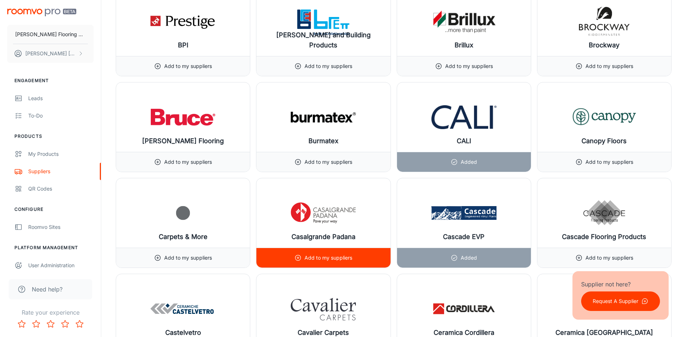
scroll to position [3000, 0]
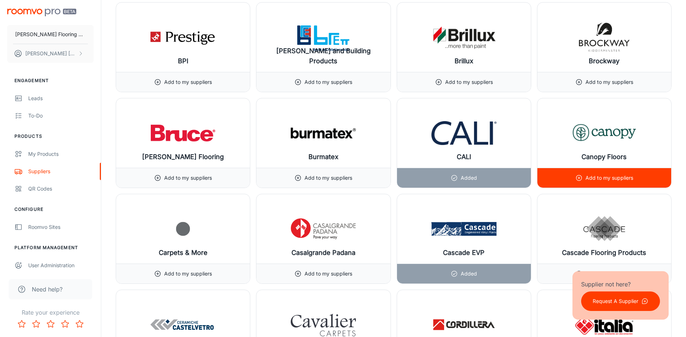
click at [599, 173] on div "Add to my suppliers" at bounding box center [604, 178] width 58 height 20
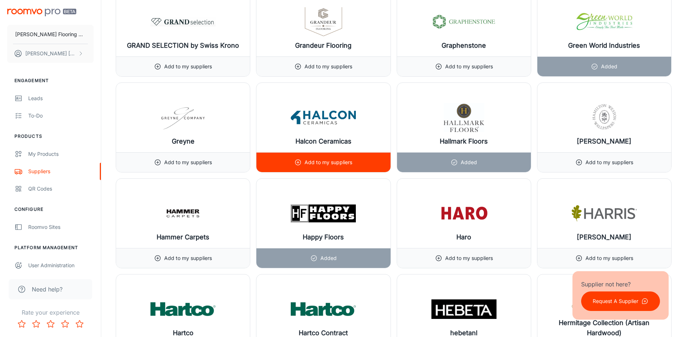
scroll to position [5493, 0]
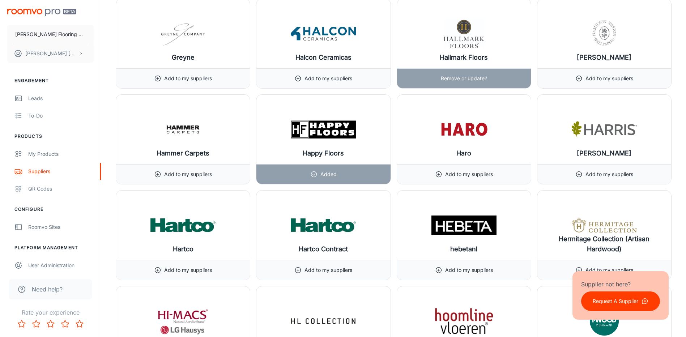
click at [472, 77] on p "Remove or update?" at bounding box center [464, 78] width 46 height 8
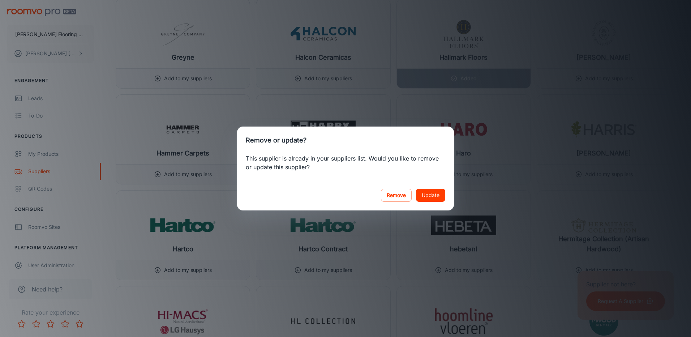
click at [395, 192] on button "Remove" at bounding box center [396, 195] width 31 height 13
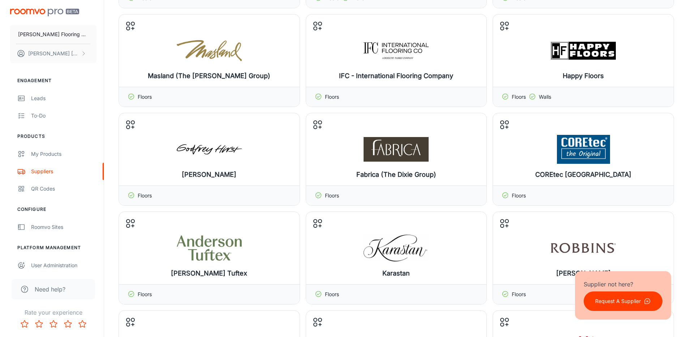
scroll to position [831, 0]
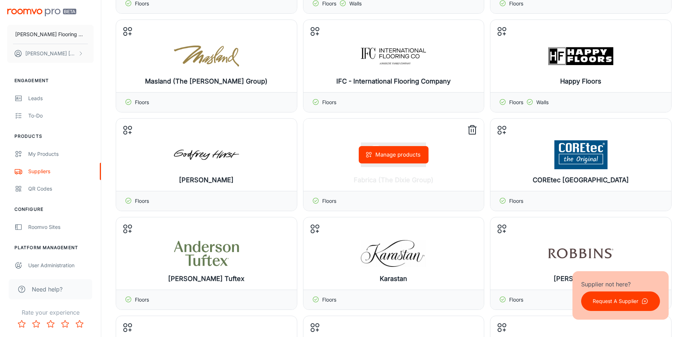
click at [405, 155] on button "Manage products" at bounding box center [393, 154] width 70 height 17
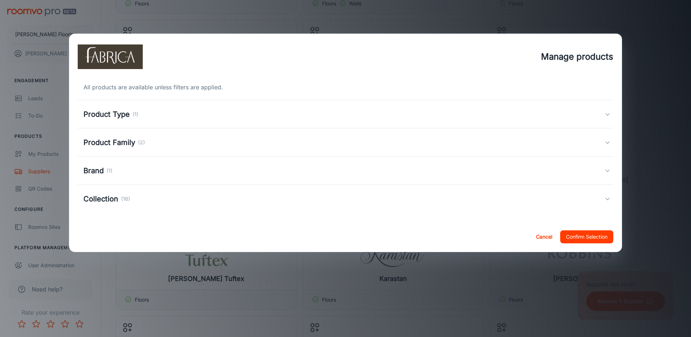
click at [605, 196] on div "Collection (16)" at bounding box center [346, 199] width 536 height 28
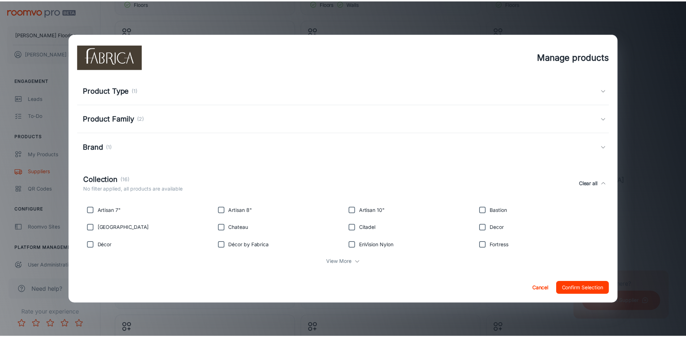
scroll to position [34, 0]
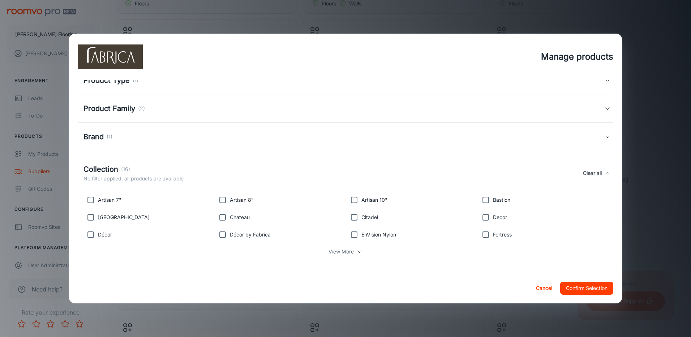
click at [548, 287] on button "Cancel" at bounding box center [544, 288] width 23 height 13
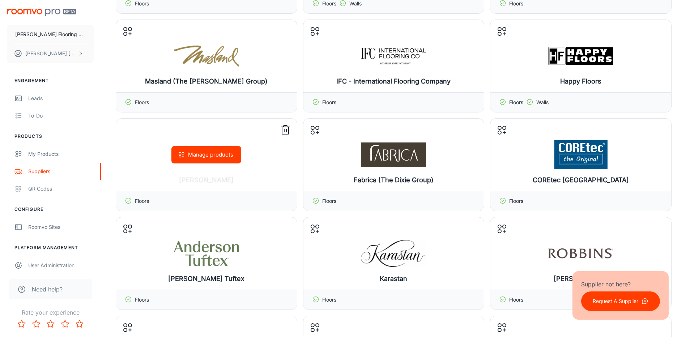
click at [206, 158] on button "Manage products" at bounding box center [206, 154] width 70 height 17
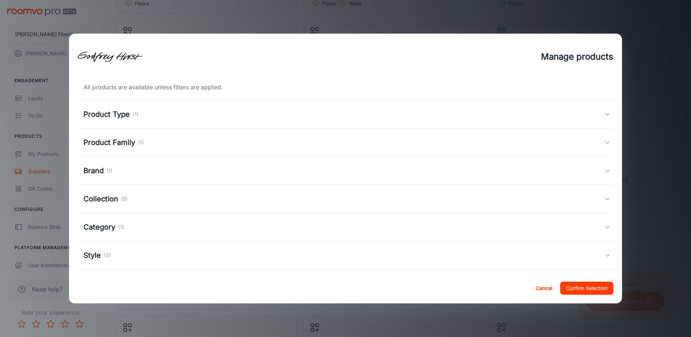
click at [605, 196] on icon at bounding box center [608, 199] width 6 height 6
click at [545, 288] on button "Cancel" at bounding box center [544, 288] width 23 height 13
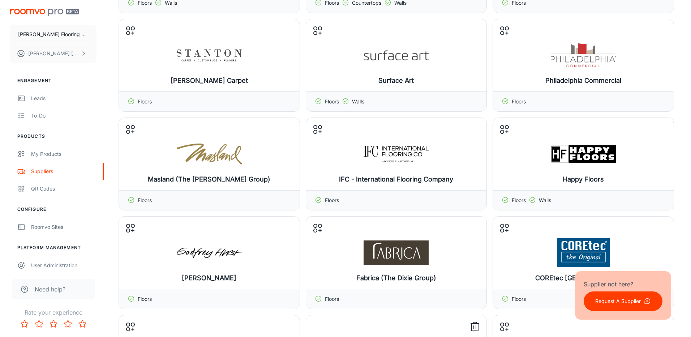
scroll to position [723, 0]
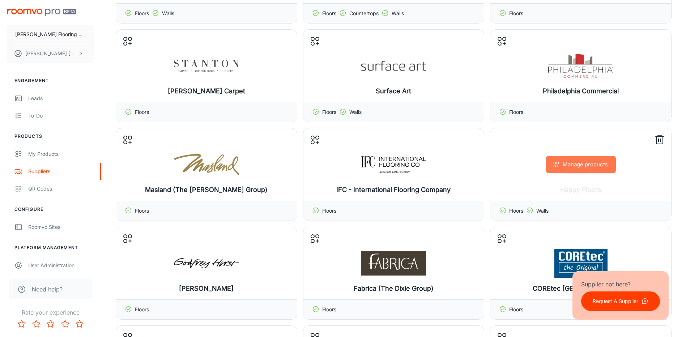
click at [583, 167] on button "Manage products" at bounding box center [581, 164] width 70 height 17
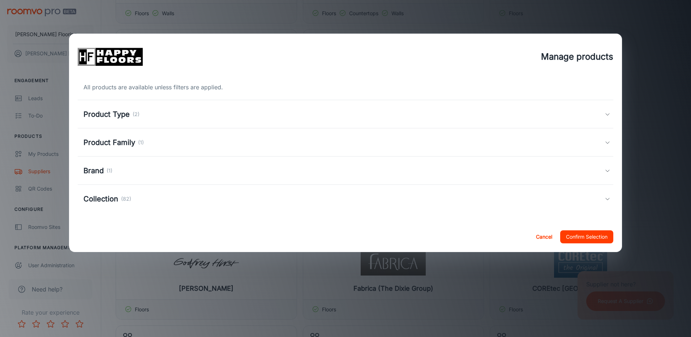
click at [608, 197] on icon at bounding box center [608, 199] width 6 height 6
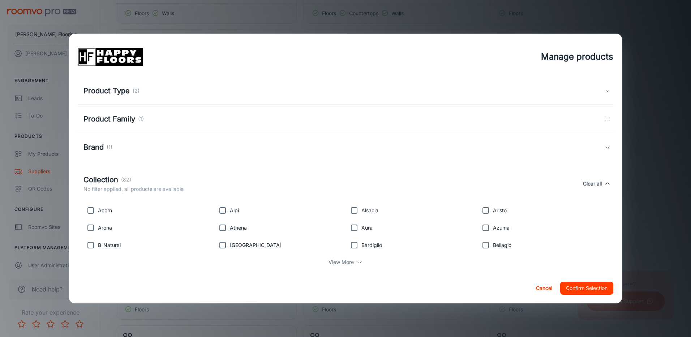
scroll to position [34, 0]
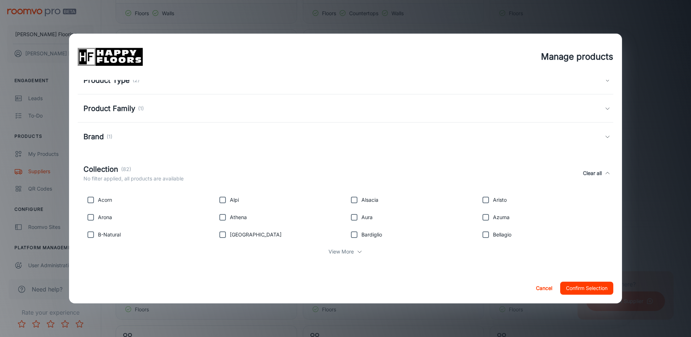
click at [342, 250] on p "View More" at bounding box center [340, 252] width 25 height 8
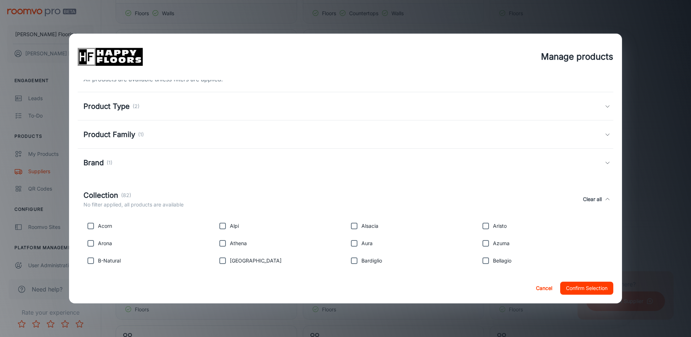
scroll to position [0, 0]
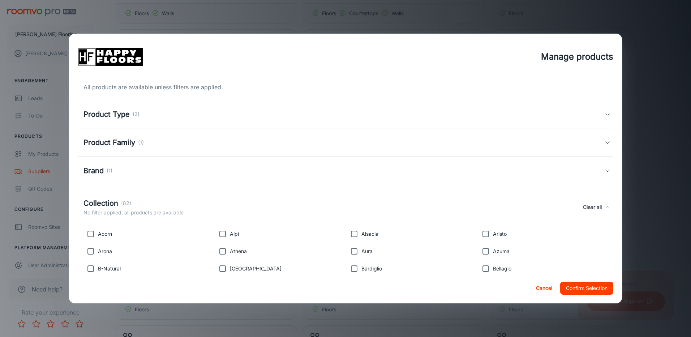
click at [89, 235] on input "checkbox" at bounding box center [90, 234] width 14 height 14
drag, startPoint x: 91, startPoint y: 234, endPoint x: 98, endPoint y: 234, distance: 6.9
click at [91, 234] on input "checkbox" at bounding box center [90, 234] width 14 height 14
checkbox input "false"
click at [351, 233] on input "checkbox" at bounding box center [354, 234] width 14 height 14
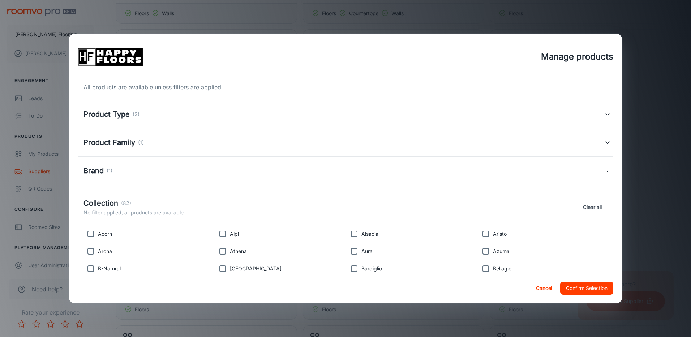
checkbox input "true"
click at [88, 251] on input "checkbox" at bounding box center [90, 251] width 14 height 14
checkbox input "true"
click at [222, 253] on input "checkbox" at bounding box center [222, 251] width 14 height 14
checkbox input "true"
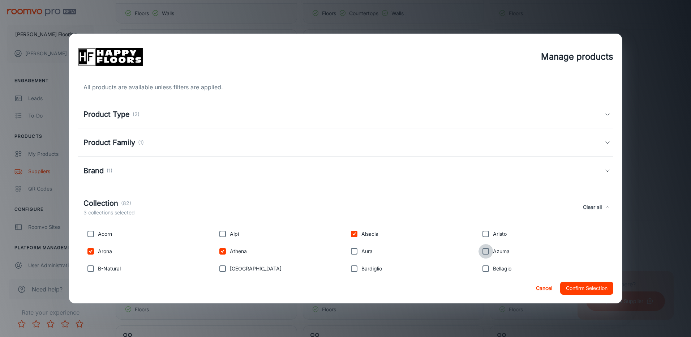
click at [482, 250] on input "checkbox" at bounding box center [485, 251] width 14 height 14
checkbox input "true"
click at [90, 270] on input "checkbox" at bounding box center [90, 268] width 14 height 14
checkbox input "true"
click at [351, 269] on input "checkbox" at bounding box center [354, 268] width 14 height 14
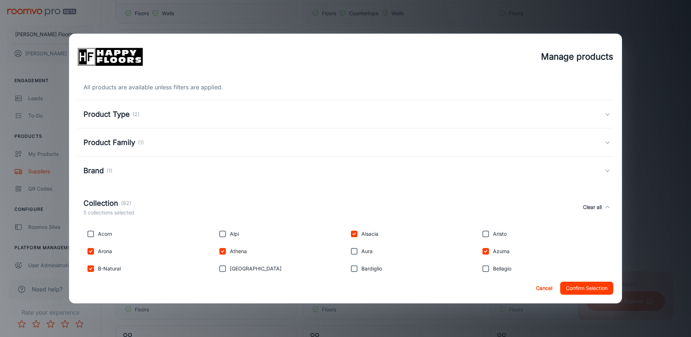
checkbox input "true"
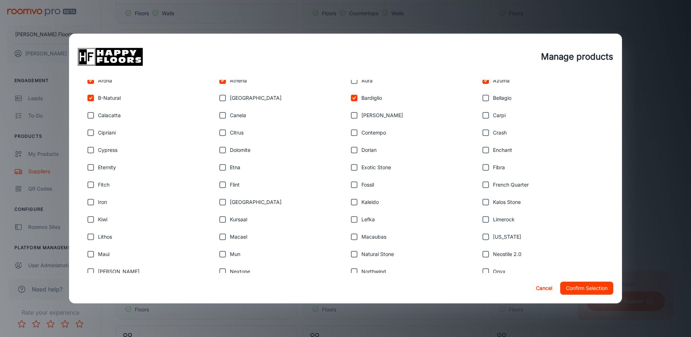
scroll to position [181, 0]
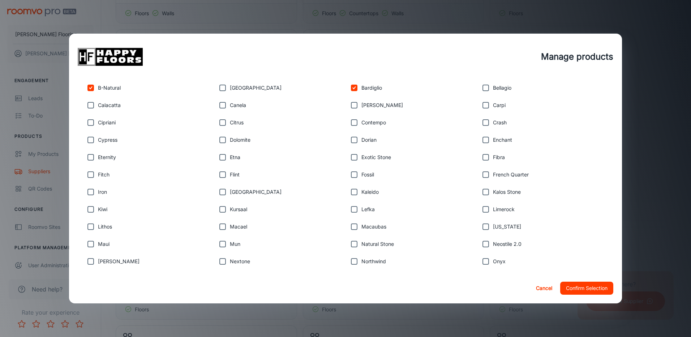
drag, startPoint x: 88, startPoint y: 121, endPoint x: 121, endPoint y: 119, distance: 32.6
click at [88, 121] on input "checkbox" at bounding box center [90, 122] width 14 height 14
checkbox input "true"
click at [220, 122] on input "checkbox" at bounding box center [222, 122] width 14 height 14
checkbox input "true"
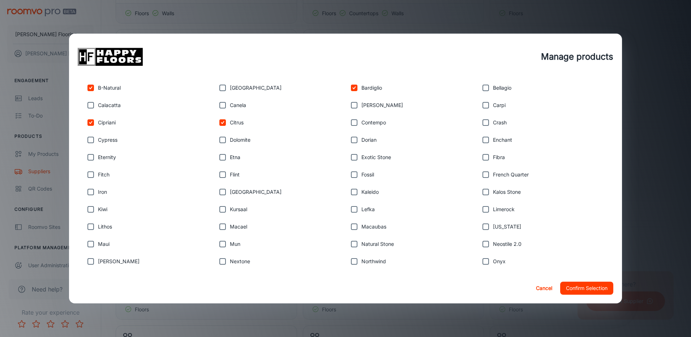
click at [352, 124] on input "checkbox" at bounding box center [354, 122] width 14 height 14
checkbox input "true"
click at [483, 123] on input "checkbox" at bounding box center [485, 122] width 14 height 14
checkbox input "true"
click at [221, 140] on input "checkbox" at bounding box center [222, 140] width 14 height 14
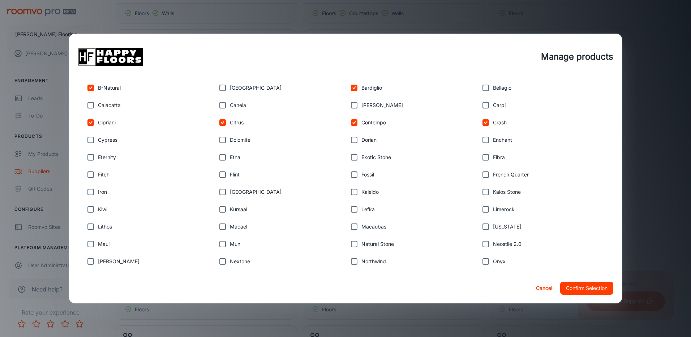
checkbox input "true"
click at [352, 140] on input "checkbox" at bounding box center [354, 140] width 14 height 14
click at [90, 157] on input "checkbox" at bounding box center [90, 157] width 14 height 14
click at [221, 157] on input "checkbox" at bounding box center [222, 157] width 14 height 14
click at [351, 156] on input "checkbox" at bounding box center [354, 157] width 14 height 14
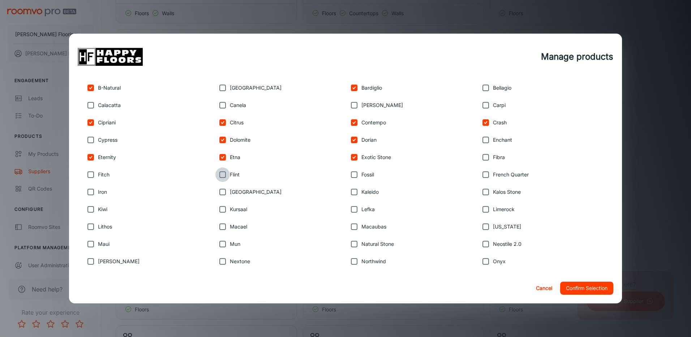
click at [219, 173] on input "checkbox" at bounding box center [222, 174] width 14 height 14
click at [352, 174] on input "checkbox" at bounding box center [354, 174] width 14 height 14
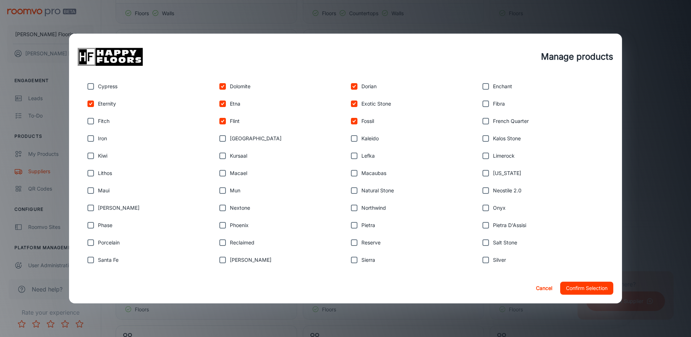
scroll to position [253, 0]
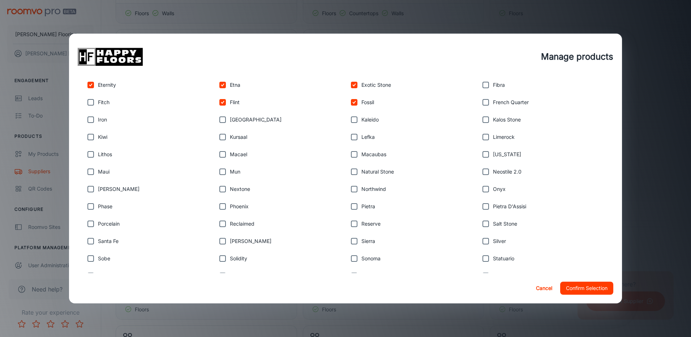
click at [351, 155] on input "checkbox" at bounding box center [354, 154] width 14 height 14
click at [479, 188] on input "checkbox" at bounding box center [485, 189] width 14 height 14
click at [482, 222] on input "checkbox" at bounding box center [485, 223] width 14 height 14
click at [353, 240] on input "checkbox" at bounding box center [354, 241] width 14 height 14
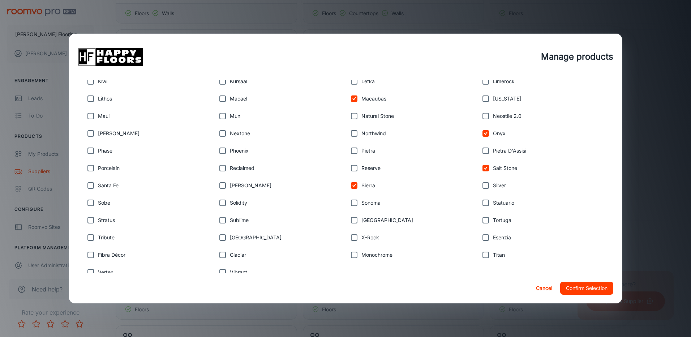
scroll to position [325, 0]
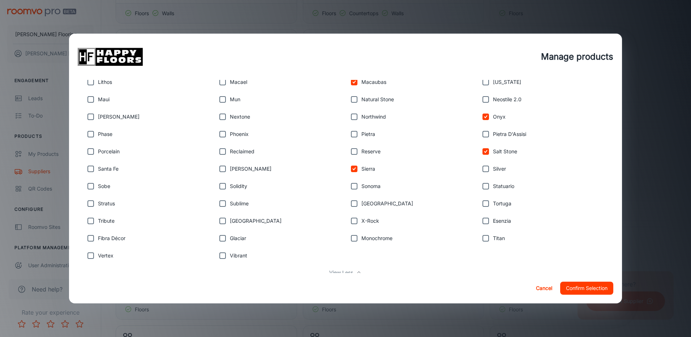
click at [91, 186] on input "checkbox" at bounding box center [90, 186] width 14 height 14
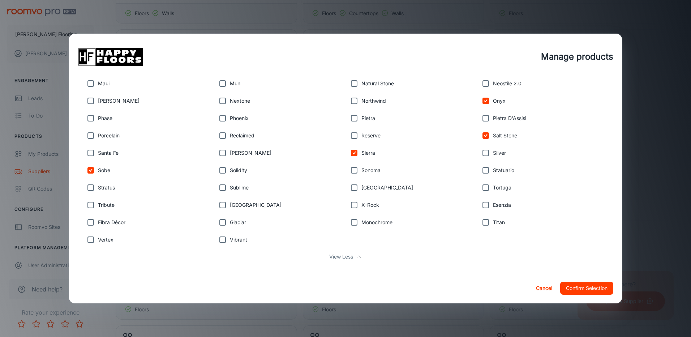
scroll to position [346, 0]
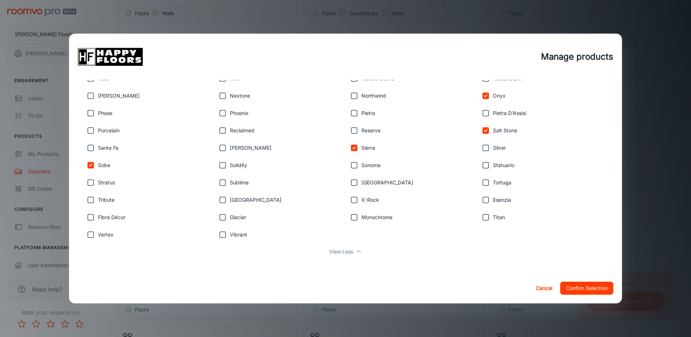
click at [220, 234] on input "checkbox" at bounding box center [222, 234] width 14 height 14
click at [91, 235] on input "checkbox" at bounding box center [90, 234] width 14 height 14
click at [481, 219] on input "checkbox" at bounding box center [485, 217] width 14 height 14
click at [482, 184] on input "checkbox" at bounding box center [485, 182] width 14 height 14
click at [221, 218] on input "checkbox" at bounding box center [222, 217] width 14 height 14
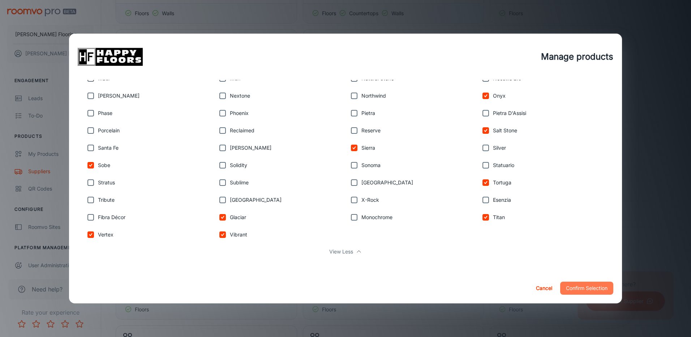
click at [573, 288] on button "Confirm Selection" at bounding box center [586, 288] width 53 height 13
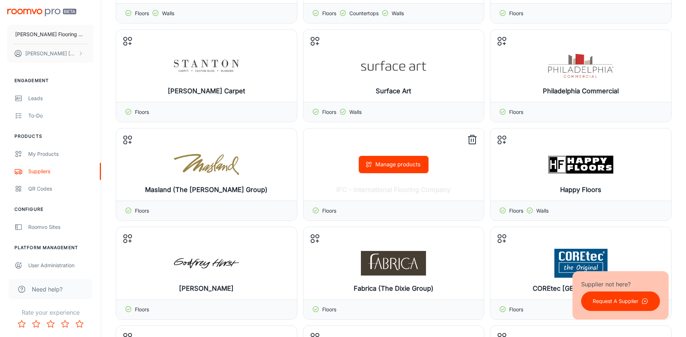
click at [388, 164] on button "Manage products" at bounding box center [393, 164] width 70 height 17
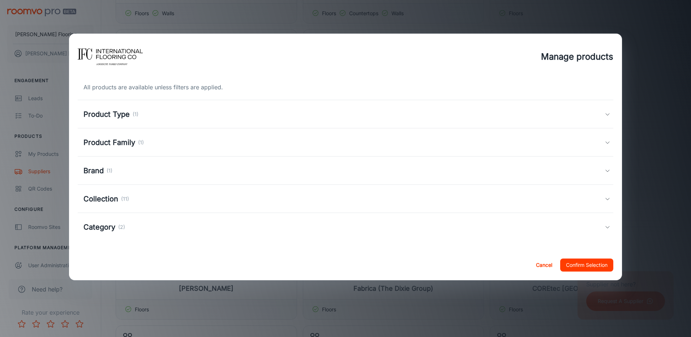
click at [607, 199] on icon at bounding box center [608, 199] width 6 height 6
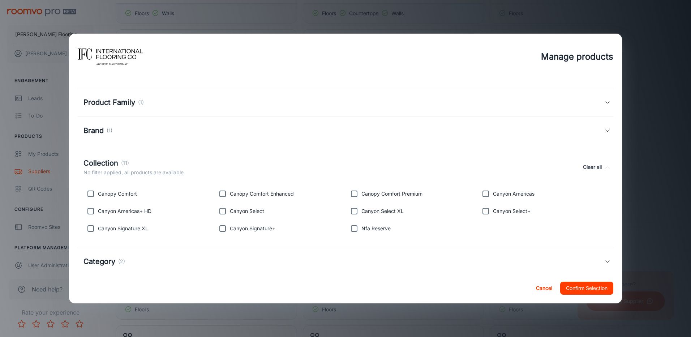
scroll to position [51, 0]
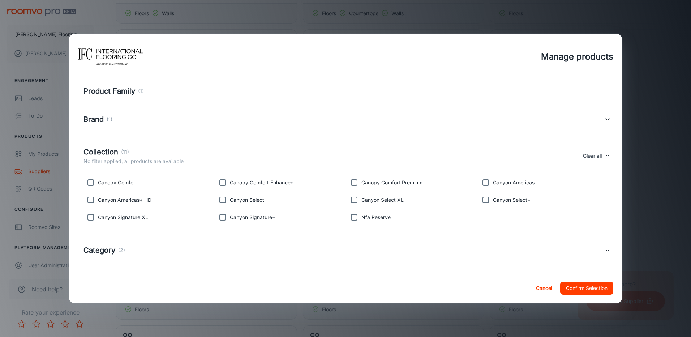
click at [89, 216] on input "checkbox" at bounding box center [90, 217] width 14 height 14
click at [220, 218] on input "checkbox" at bounding box center [222, 217] width 14 height 14
click at [350, 217] on input "checkbox" at bounding box center [354, 217] width 14 height 14
click at [598, 288] on button "Confirm Selection" at bounding box center [586, 288] width 53 height 13
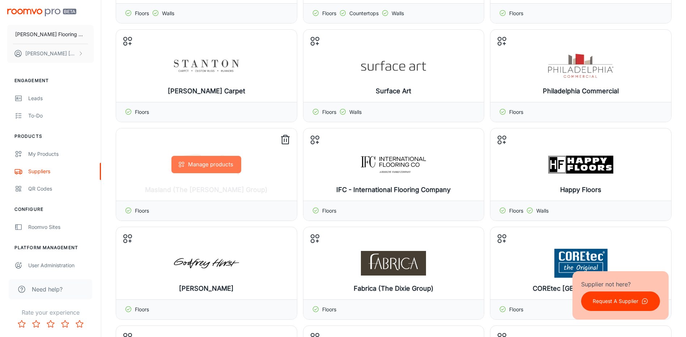
click at [212, 169] on button "Manage products" at bounding box center [206, 164] width 70 height 17
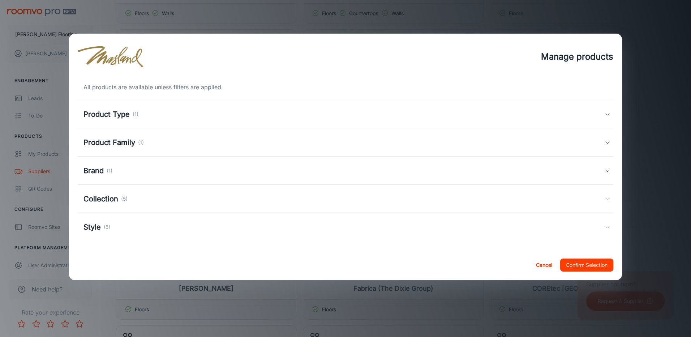
click at [606, 198] on polyline at bounding box center [608, 199] width 4 height 2
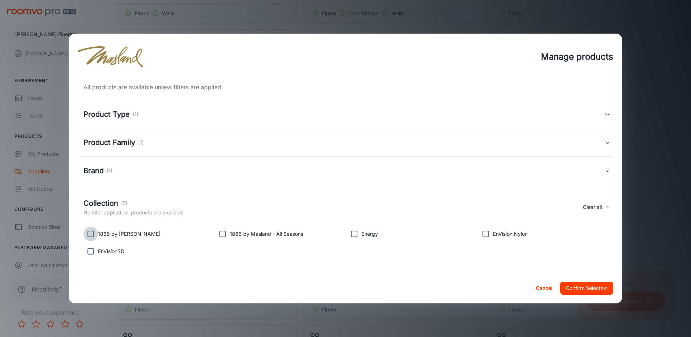
click at [91, 234] on input "checkbox" at bounding box center [90, 234] width 14 height 14
click at [482, 234] on input "checkbox" at bounding box center [485, 234] width 14 height 14
click at [89, 251] on input "checkbox" at bounding box center [90, 251] width 14 height 14
click at [597, 288] on button "Confirm Selection" at bounding box center [586, 288] width 53 height 13
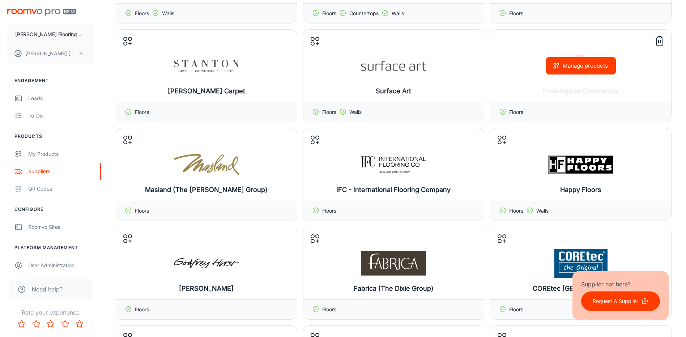
click at [564, 68] on button "Manage products" at bounding box center [581, 65] width 70 height 17
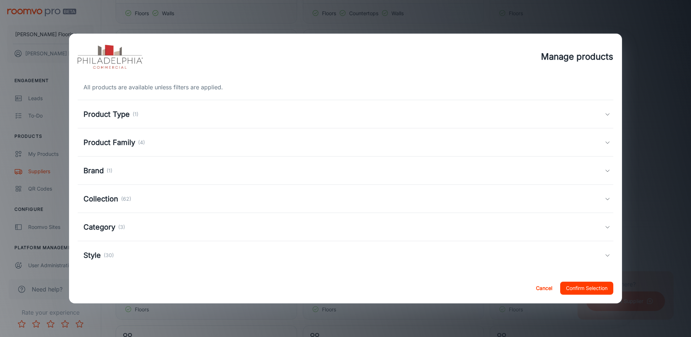
click at [605, 199] on icon at bounding box center [608, 199] width 6 height 6
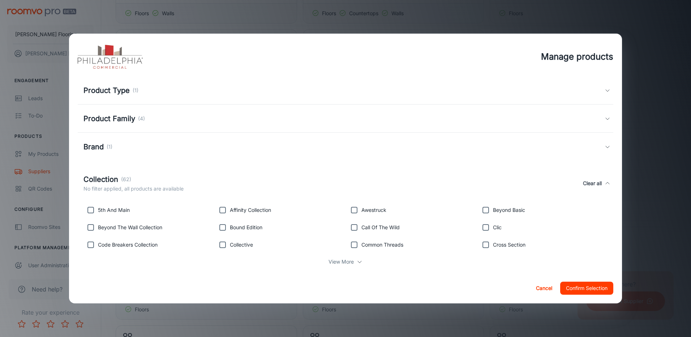
scroll to position [36, 0]
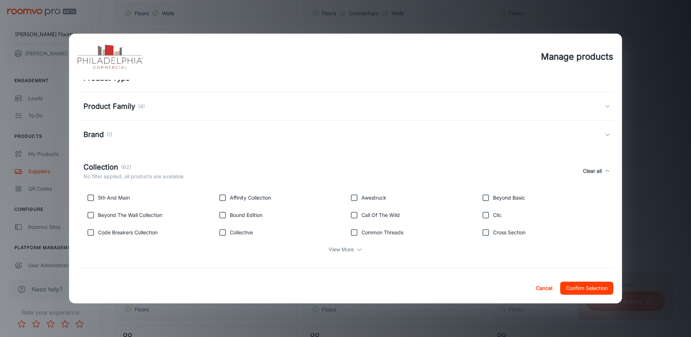
click at [333, 248] on p "View More" at bounding box center [340, 249] width 25 height 8
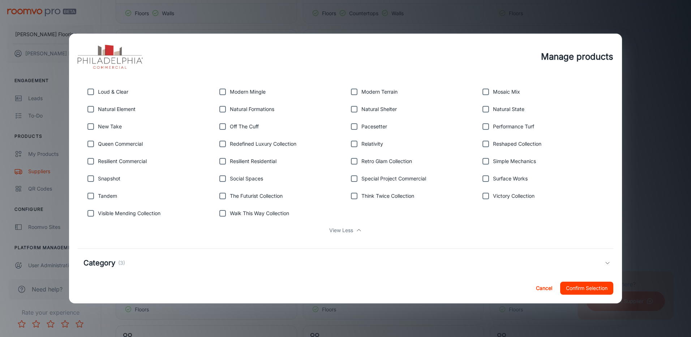
scroll to position [289, 0]
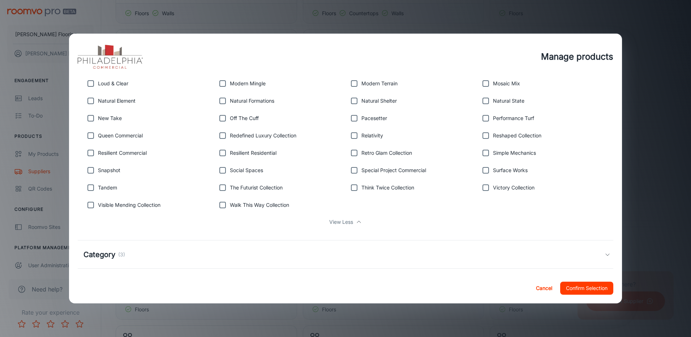
click at [538, 290] on button "Cancel" at bounding box center [544, 288] width 23 height 13
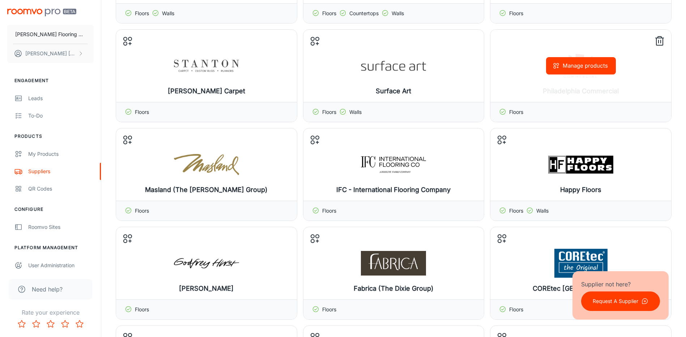
click at [661, 41] on icon at bounding box center [659, 41] width 12 height 12
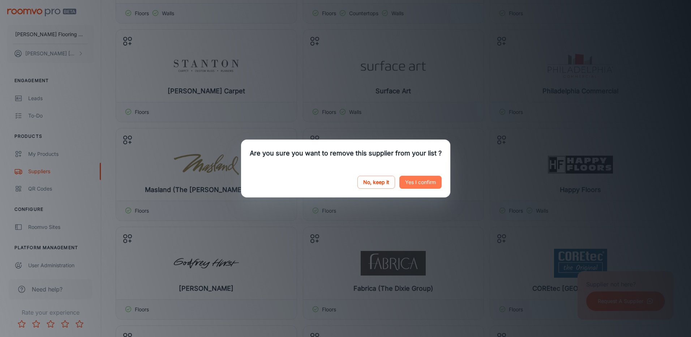
click at [421, 181] on button "Yes I confirm" at bounding box center [420, 182] width 42 height 13
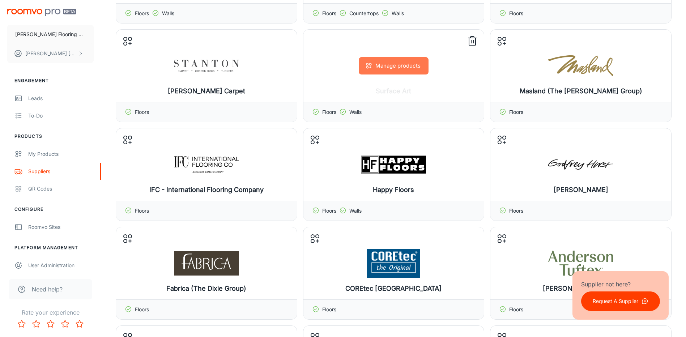
click at [400, 66] on button "Manage products" at bounding box center [393, 65] width 70 height 17
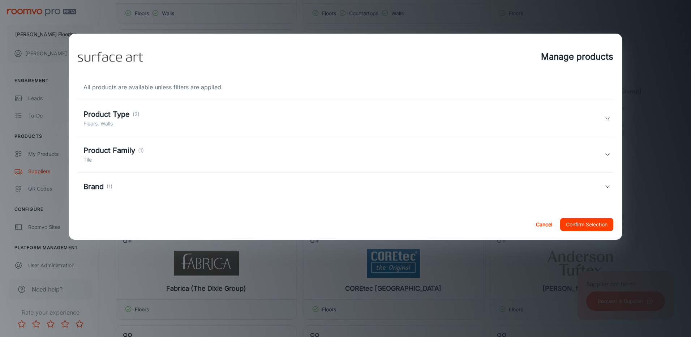
click at [602, 153] on div "Product Family (1) Tile" at bounding box center [343, 154] width 521 height 19
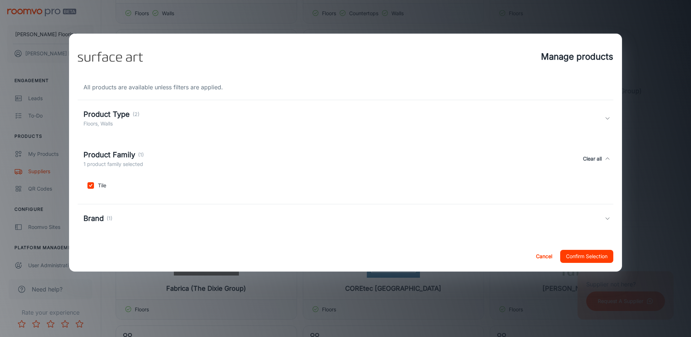
click at [605, 219] on icon at bounding box center [608, 218] width 6 height 6
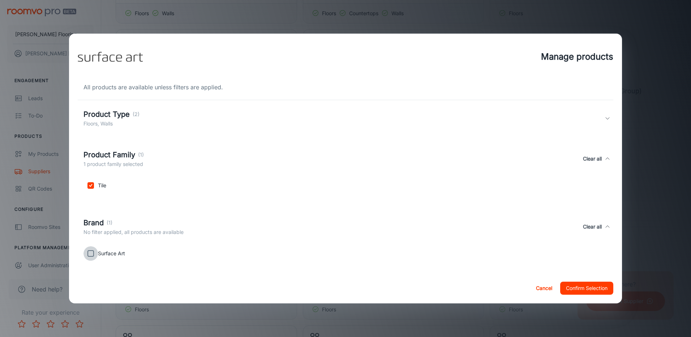
click at [89, 253] on input "checkbox" at bounding box center [90, 253] width 14 height 14
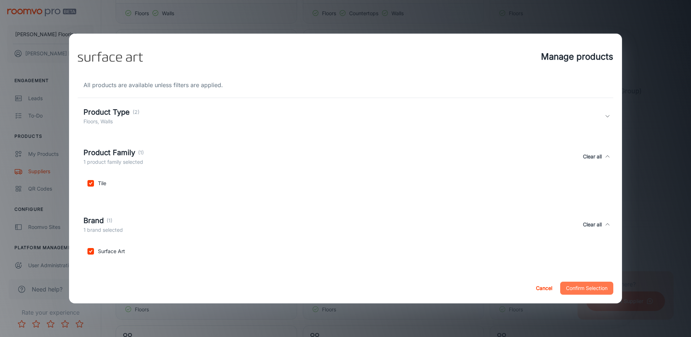
click at [592, 288] on button "Confirm Selection" at bounding box center [586, 288] width 53 height 13
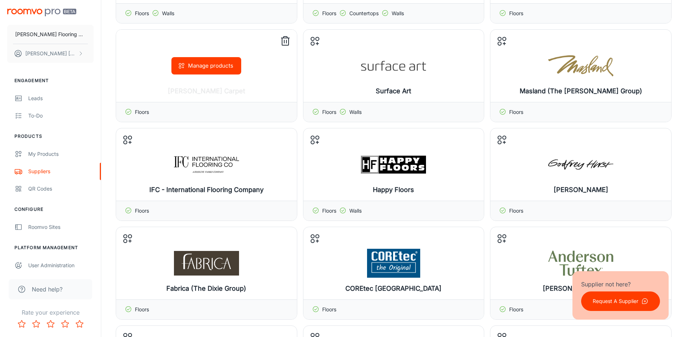
click at [200, 68] on button "Manage products" at bounding box center [206, 65] width 70 height 17
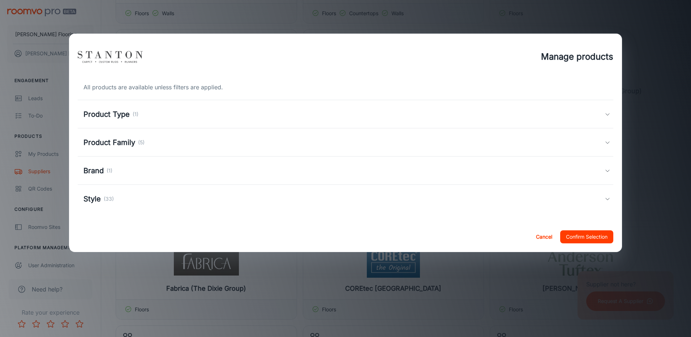
click at [609, 197] on icon at bounding box center [608, 199] width 6 height 6
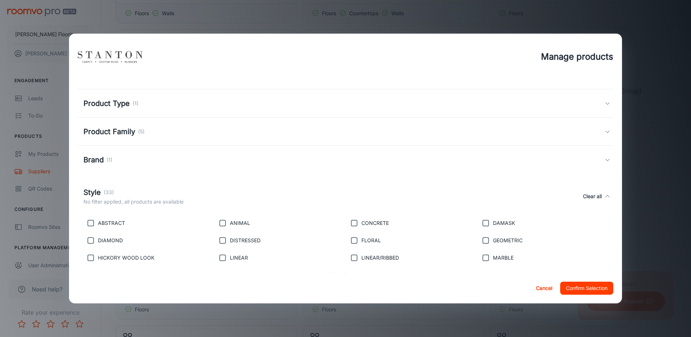
scroll to position [0, 0]
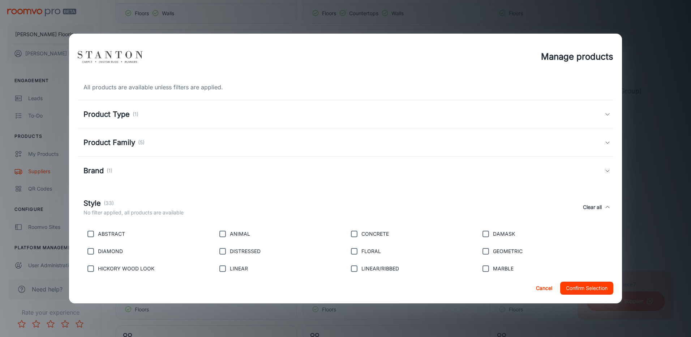
click at [605, 112] on icon at bounding box center [608, 114] width 6 height 6
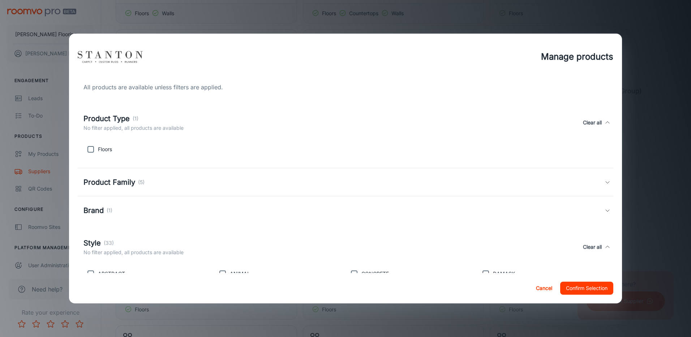
click at [602, 112] on div "Product Type (1) No filter applied, all products are available Clear all" at bounding box center [346, 122] width 536 height 33
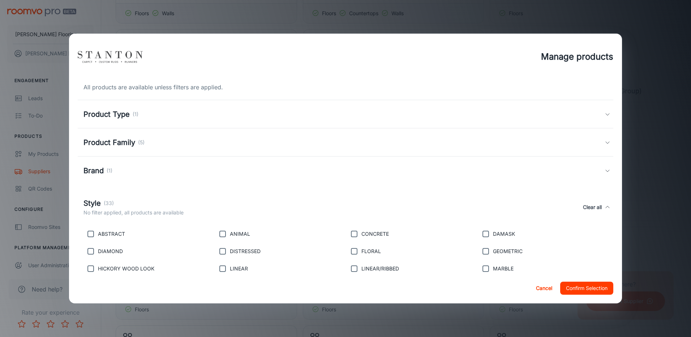
click at [606, 142] on polyline at bounding box center [608, 143] width 4 height 2
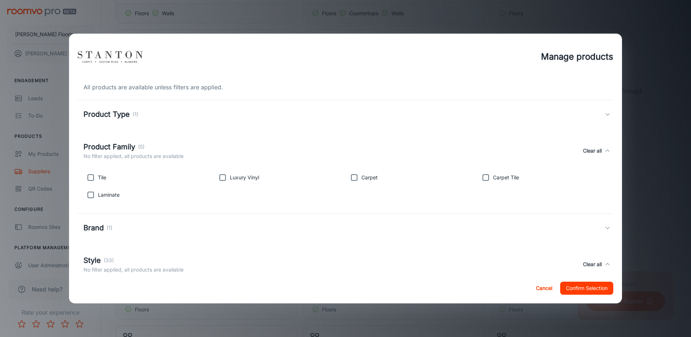
drag, startPoint x: 91, startPoint y: 197, endPoint x: 99, endPoint y: 195, distance: 8.9
click at [91, 196] on input "checkbox" at bounding box center [90, 195] width 14 height 14
click at [352, 176] on input "checkbox" at bounding box center [354, 177] width 14 height 14
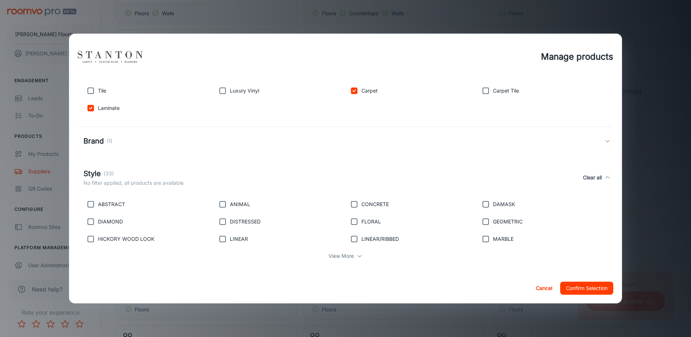
scroll to position [91, 0]
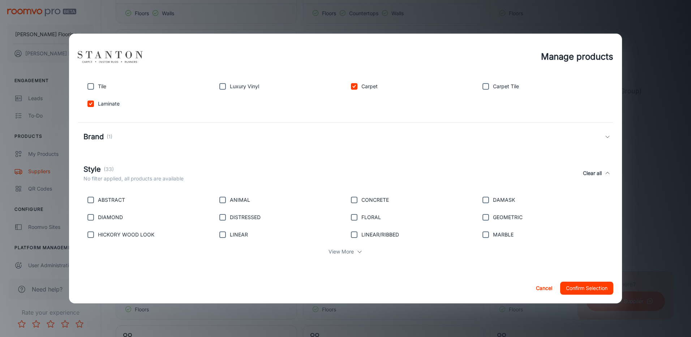
click at [344, 253] on p "View More" at bounding box center [340, 252] width 25 height 8
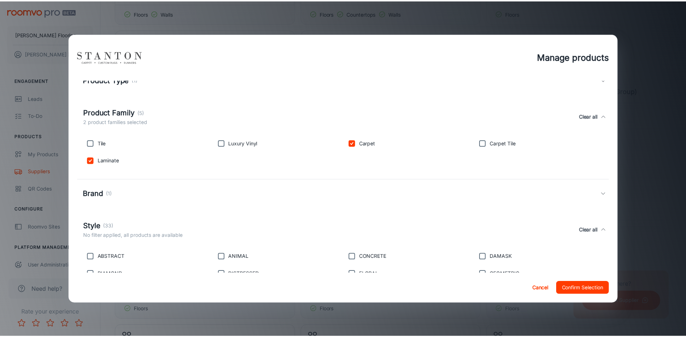
scroll to position [51, 0]
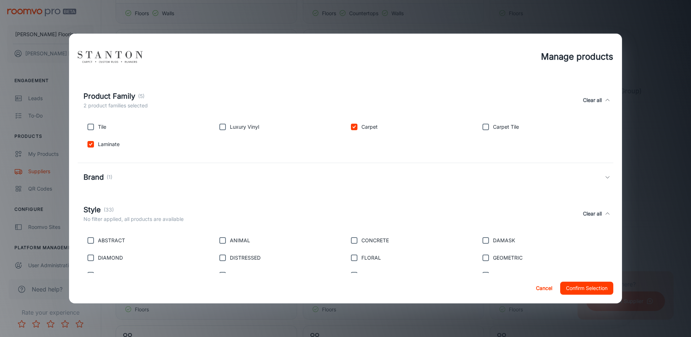
click at [601, 288] on button "Confirm Selection" at bounding box center [586, 288] width 53 height 13
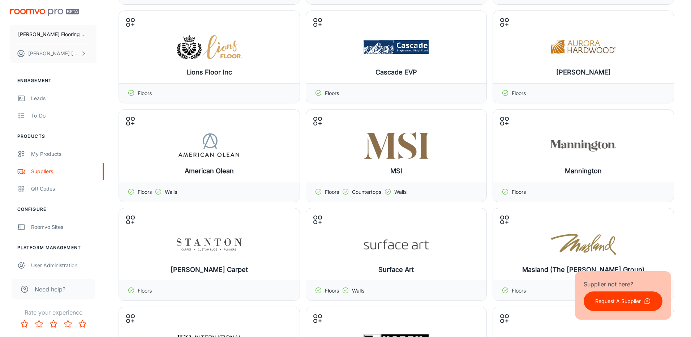
scroll to position [542, 0]
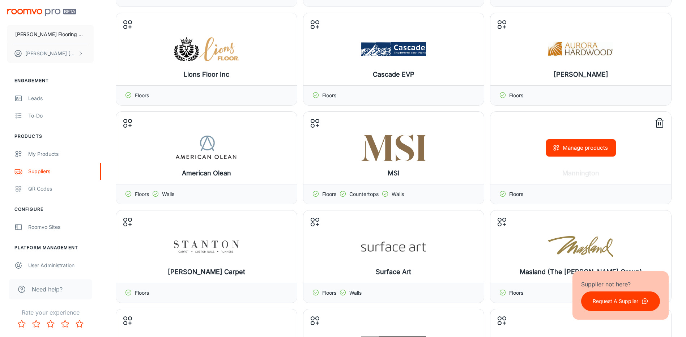
click at [567, 146] on button "Manage products" at bounding box center [581, 147] width 70 height 17
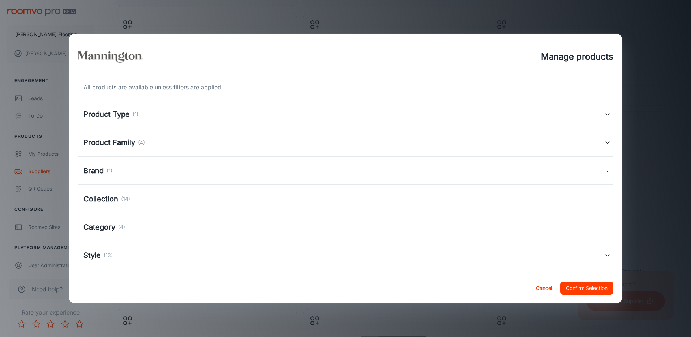
click at [605, 201] on icon at bounding box center [608, 199] width 6 height 6
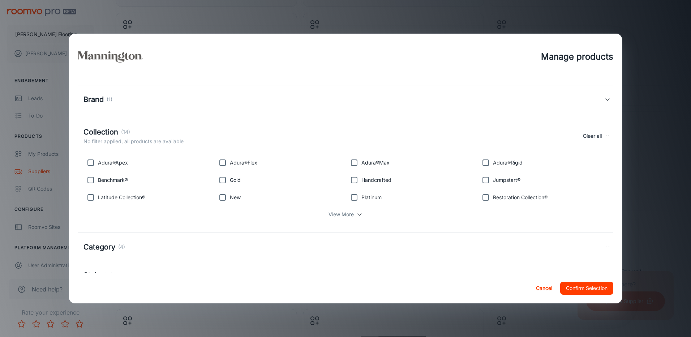
scroll to position [72, 0]
click at [332, 213] on p "View More" at bounding box center [340, 213] width 25 height 8
click at [481, 196] on input "checkbox" at bounding box center [485, 196] width 14 height 14
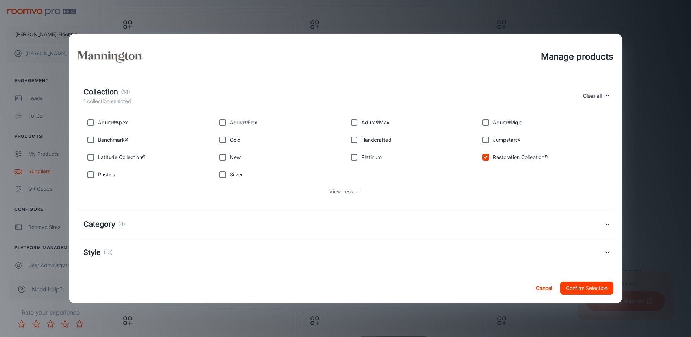
scroll to position [113, 0]
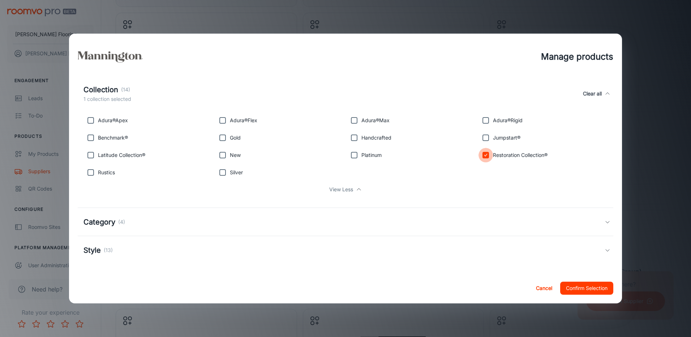
click at [482, 154] on input "checkbox" at bounding box center [485, 155] width 14 height 14
click at [605, 247] on icon at bounding box center [608, 250] width 6 height 6
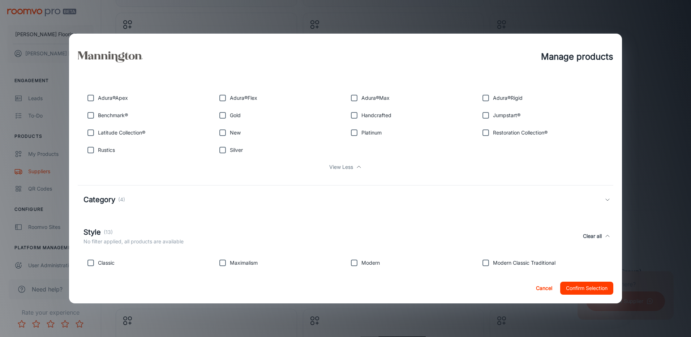
scroll to position [126, 0]
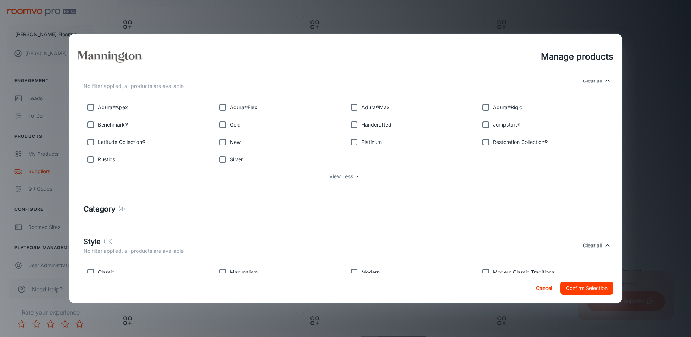
click at [605, 208] on icon at bounding box center [608, 209] width 6 height 6
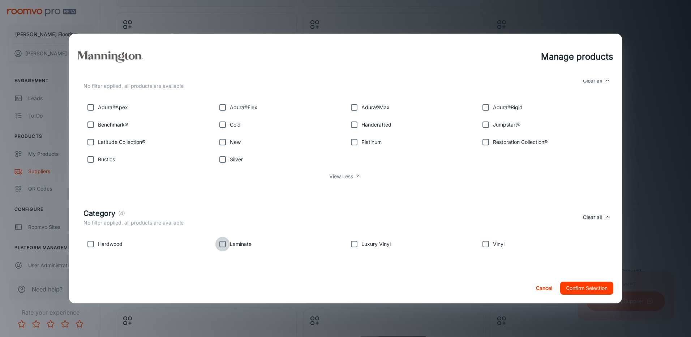
click at [222, 245] on input "checkbox" at bounding box center [222, 244] width 14 height 14
click at [352, 245] on input "checkbox" at bounding box center [354, 244] width 14 height 14
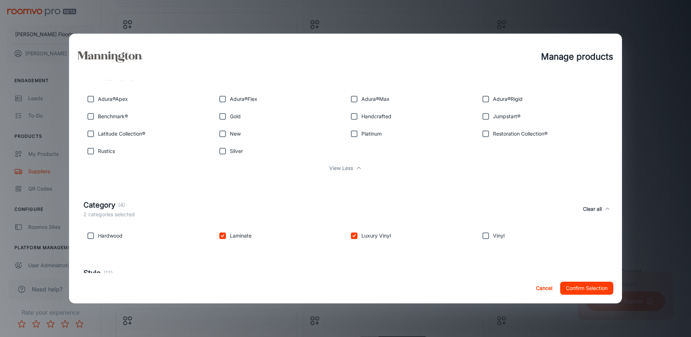
scroll to position [94, 0]
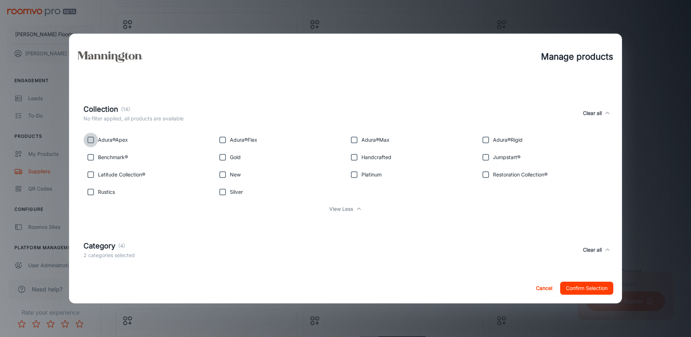
click at [91, 141] on input "checkbox" at bounding box center [90, 140] width 14 height 14
click at [480, 175] on input "checkbox" at bounding box center [485, 174] width 14 height 14
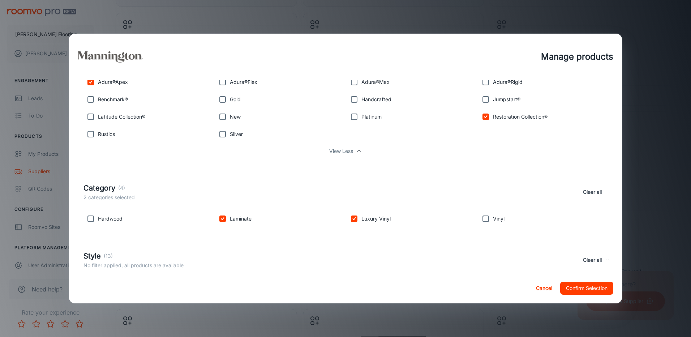
scroll to position [166, 0]
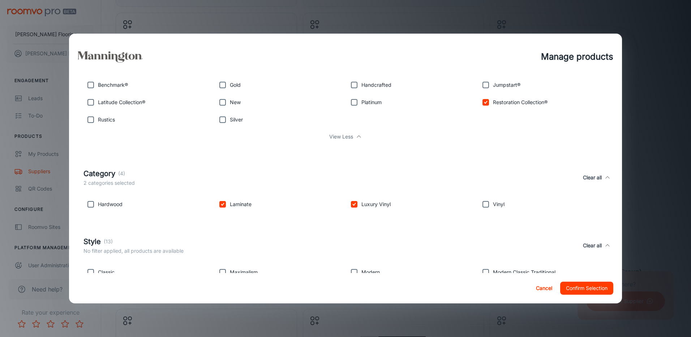
click at [595, 285] on button "Confirm Selection" at bounding box center [586, 288] width 53 height 13
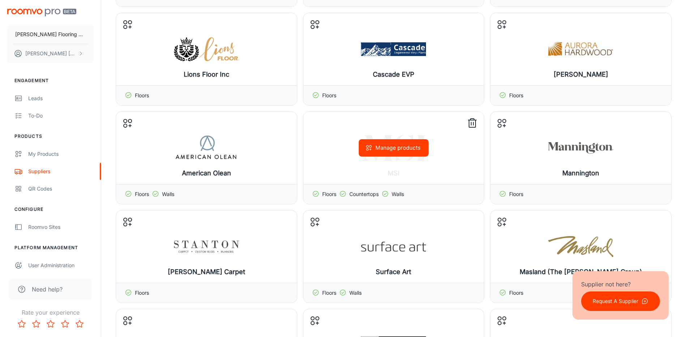
click at [385, 152] on button "Manage products" at bounding box center [393, 147] width 70 height 17
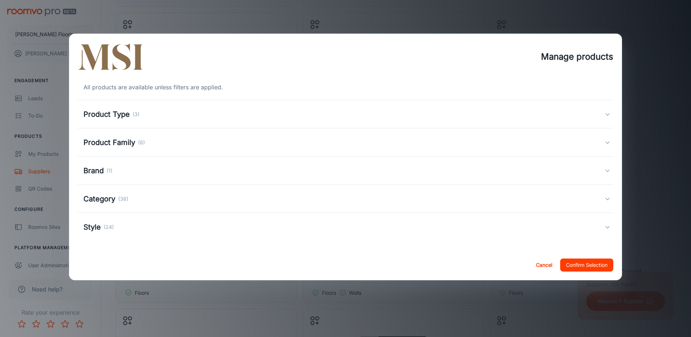
click at [604, 143] on div "Product Family (8)" at bounding box center [343, 142] width 521 height 11
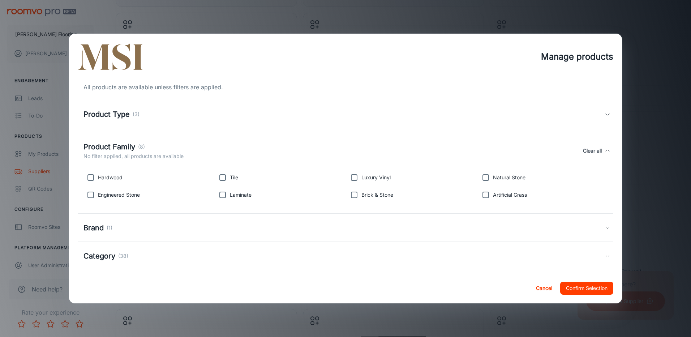
click at [350, 177] on input "checkbox" at bounding box center [354, 177] width 14 height 14
click at [222, 196] on input "checkbox" at bounding box center [222, 195] width 14 height 14
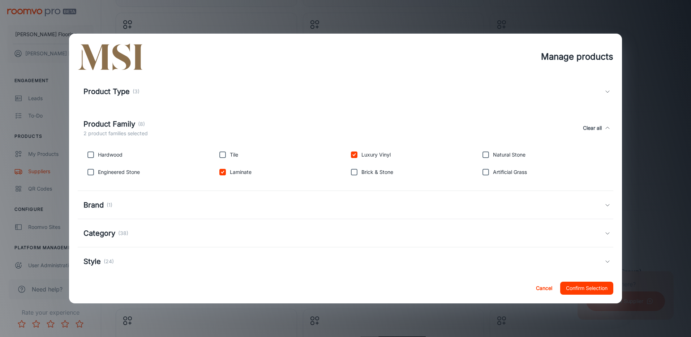
scroll to position [34, 0]
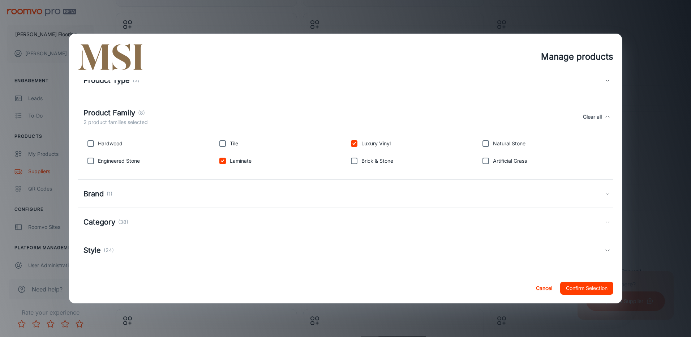
click at [605, 221] on icon at bounding box center [608, 222] width 6 height 6
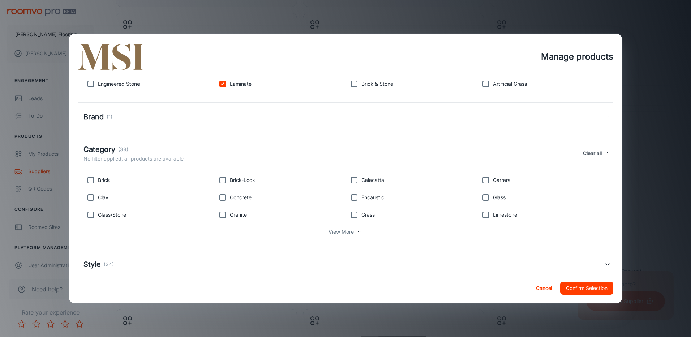
scroll to position [125, 0]
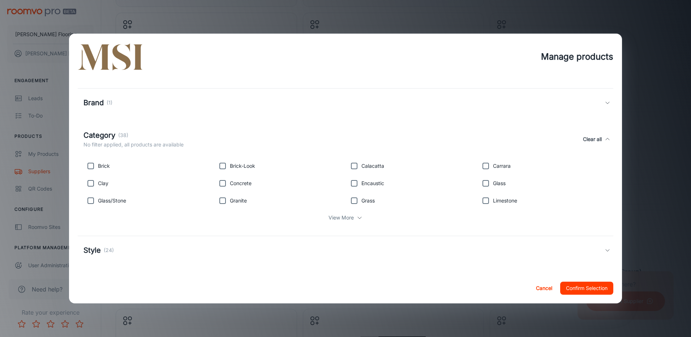
click at [352, 216] on div "View More" at bounding box center [345, 218] width 524 height 14
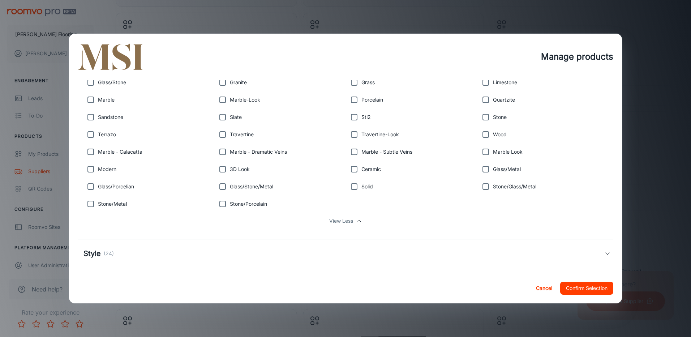
scroll to position [246, 0]
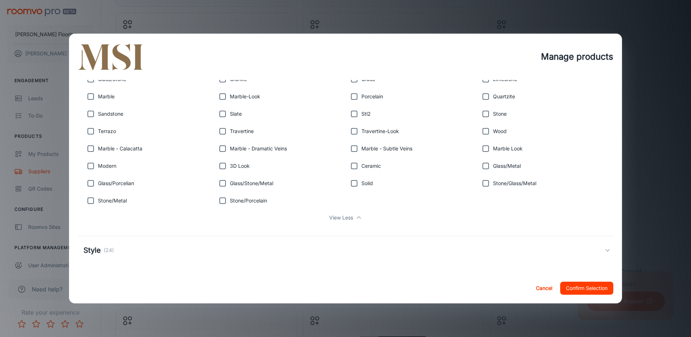
click at [349, 216] on p "View Less" at bounding box center [341, 218] width 24 height 8
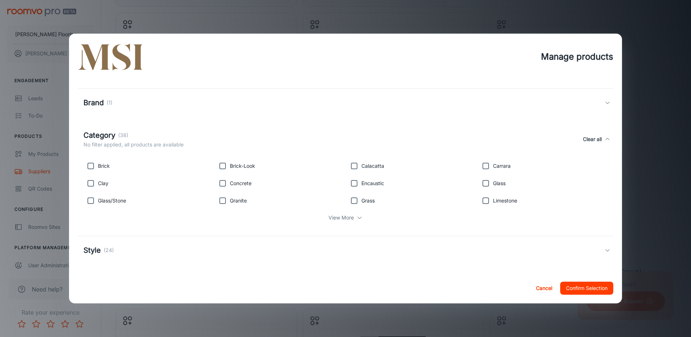
scroll to position [125, 0]
click at [605, 248] on icon at bounding box center [608, 250] width 6 height 6
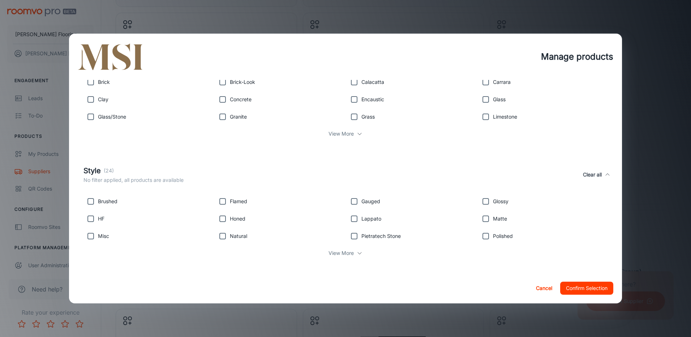
scroll to position [210, 0]
click at [336, 251] on p "View More" at bounding box center [340, 252] width 25 height 8
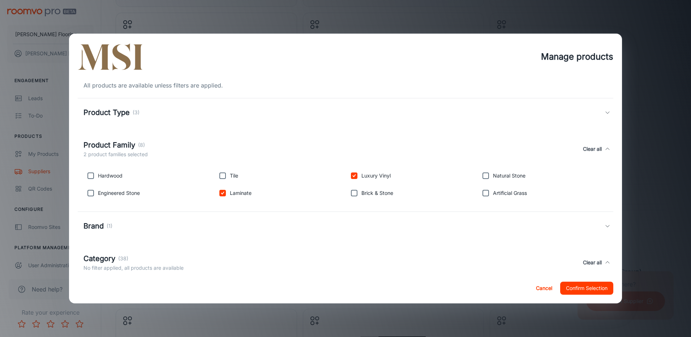
scroll to position [0, 0]
click at [352, 178] on input "checkbox" at bounding box center [354, 177] width 14 height 14
click at [603, 287] on button "Confirm Selection" at bounding box center [586, 288] width 53 height 13
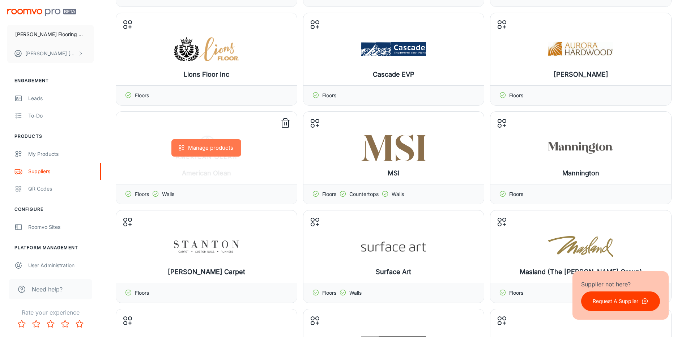
click at [212, 146] on button "Manage products" at bounding box center [206, 147] width 70 height 17
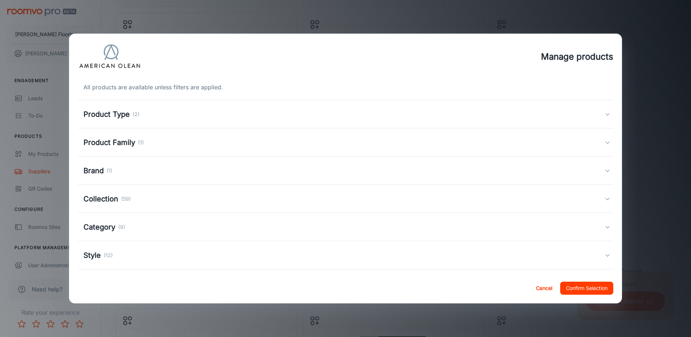
click at [605, 197] on icon at bounding box center [608, 199] width 6 height 6
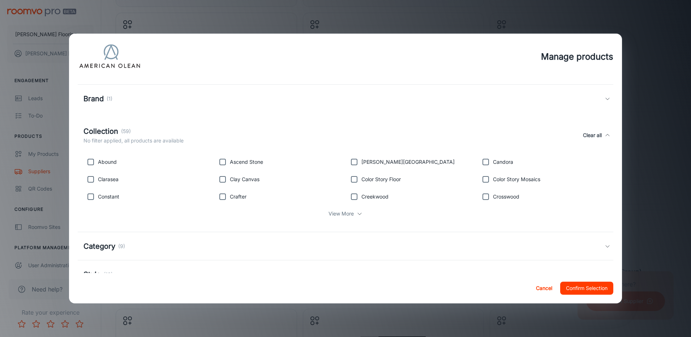
scroll to position [72, 0]
click at [539, 288] on button "Cancel" at bounding box center [544, 288] width 23 height 13
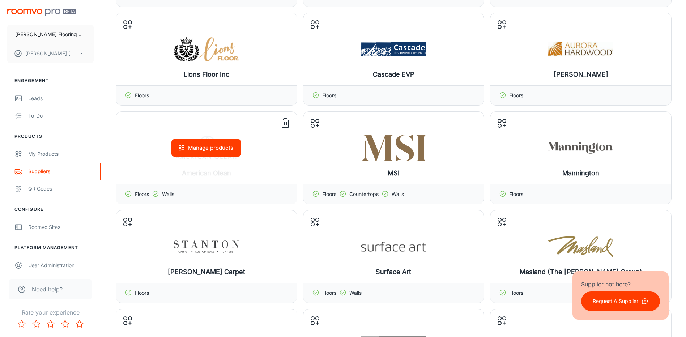
click at [284, 124] on icon at bounding box center [285, 123] width 12 height 12
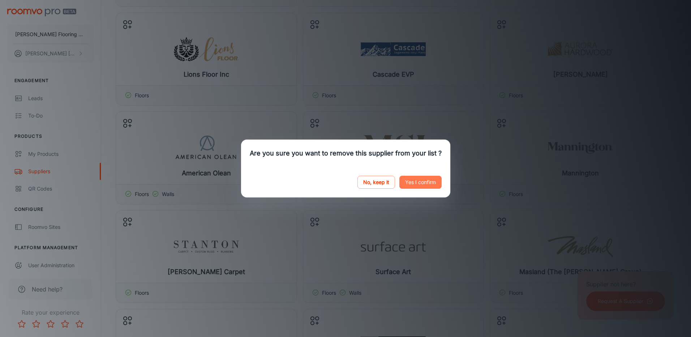
click at [415, 184] on button "Yes I confirm" at bounding box center [420, 182] width 42 height 13
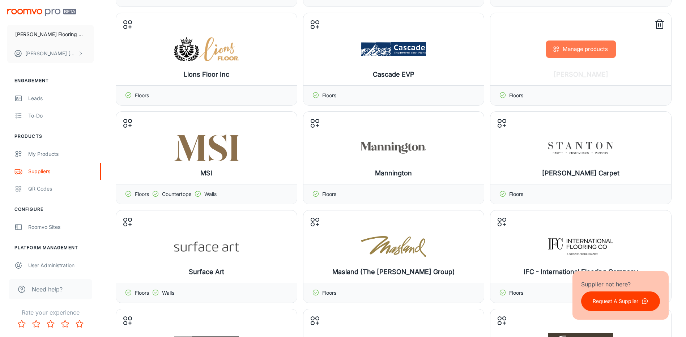
click at [585, 49] on button "Manage products" at bounding box center [581, 48] width 70 height 17
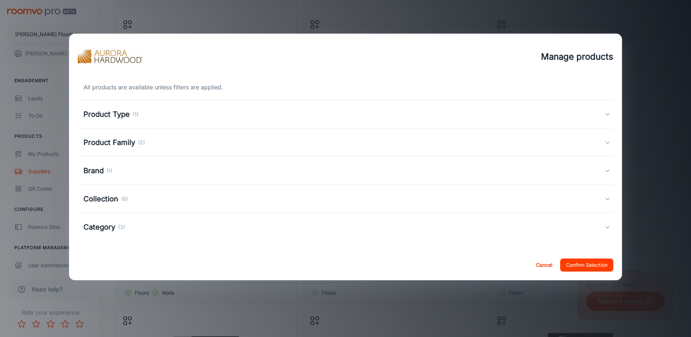
click at [606, 197] on icon at bounding box center [608, 199] width 6 height 6
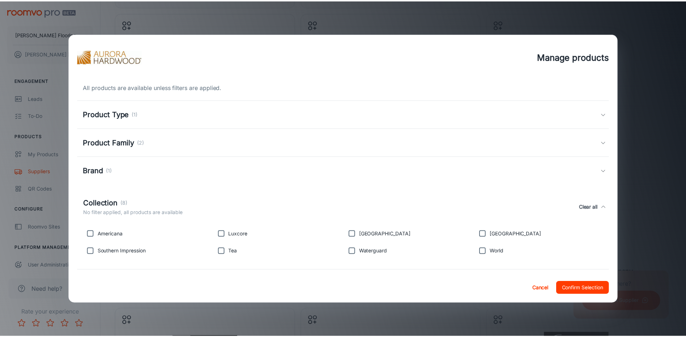
scroll to position [34, 0]
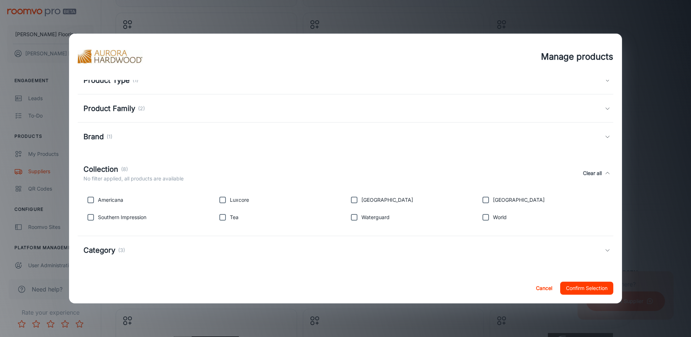
click at [222, 218] on input "checkbox" at bounding box center [222, 217] width 14 height 14
click at [90, 198] on input "checkbox" at bounding box center [90, 200] width 14 height 14
click at [572, 291] on button "Confirm Selection" at bounding box center [586, 288] width 53 height 13
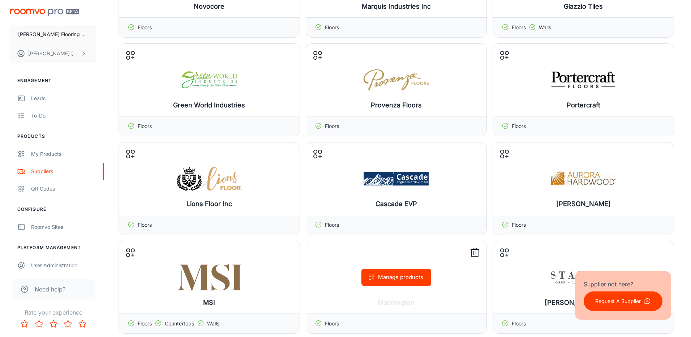
scroll to position [398, 0]
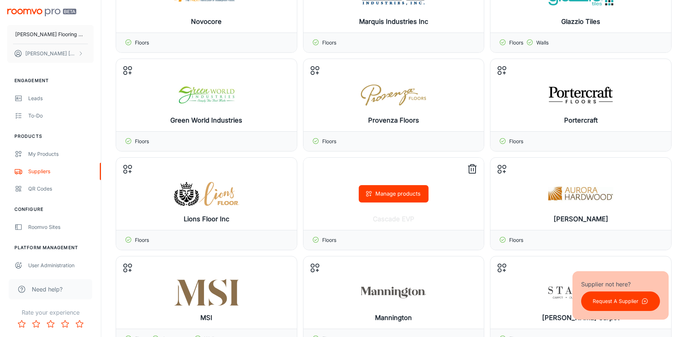
click at [399, 192] on button "Manage products" at bounding box center [393, 193] width 70 height 17
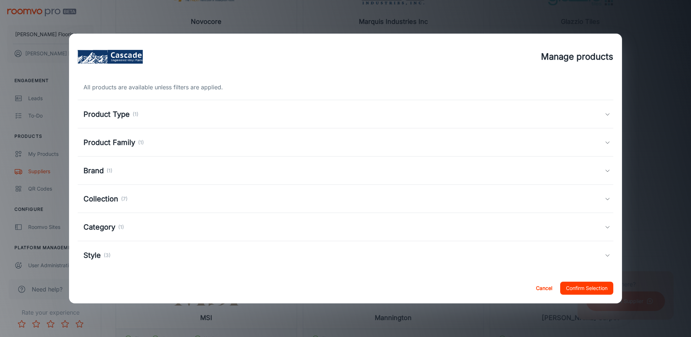
click at [605, 198] on icon at bounding box center [608, 199] width 6 height 6
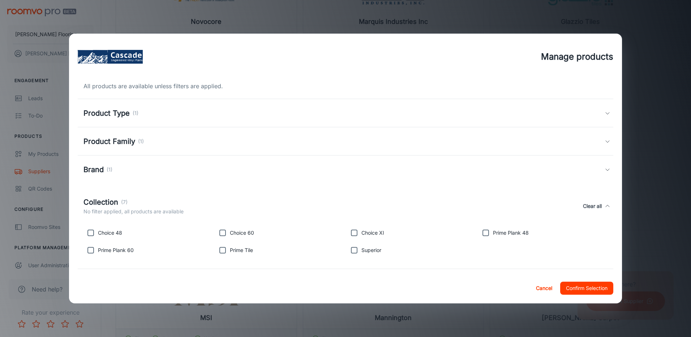
scroll to position [0, 0]
click at [605, 143] on icon at bounding box center [608, 142] width 6 height 6
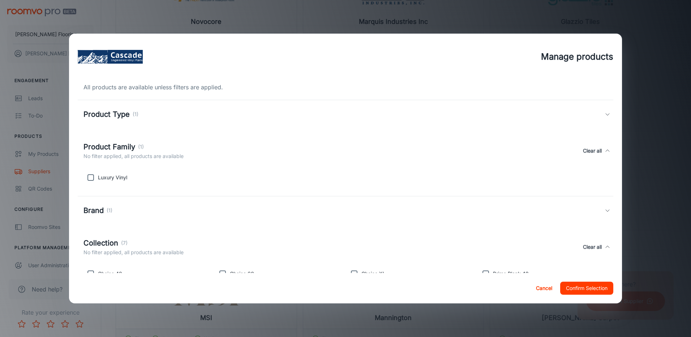
click at [548, 287] on button "Cancel" at bounding box center [544, 288] width 23 height 13
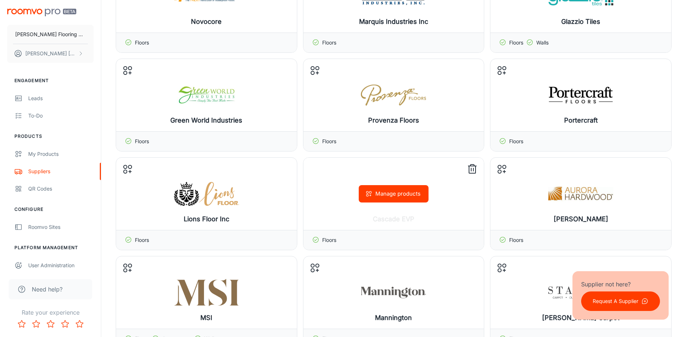
click at [473, 169] on line at bounding box center [473, 169] width 0 height 3
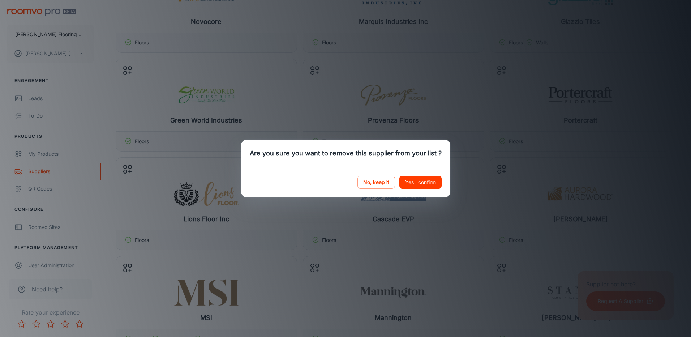
click at [428, 183] on button "Yes I confirm" at bounding box center [420, 182] width 42 height 13
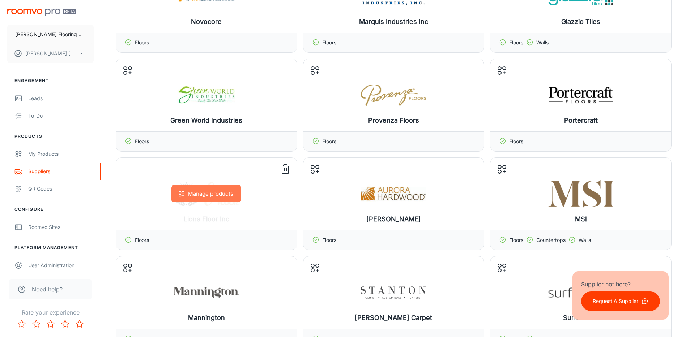
click at [215, 191] on button "Manage products" at bounding box center [206, 193] width 70 height 17
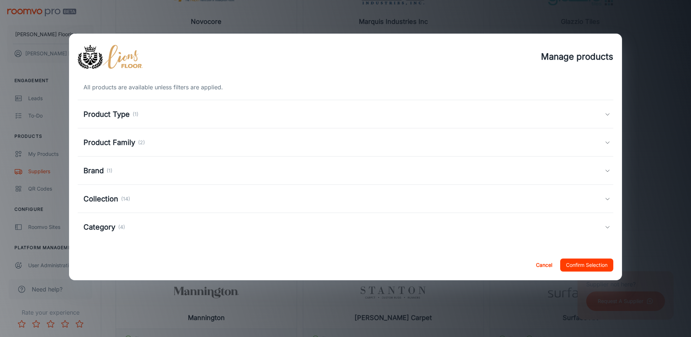
click at [607, 198] on icon at bounding box center [608, 199] width 6 height 6
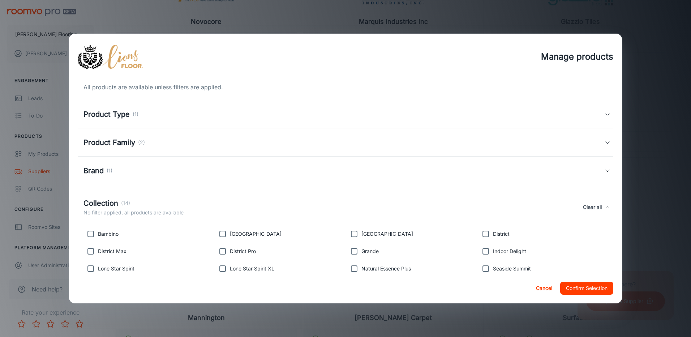
scroll to position [36, 0]
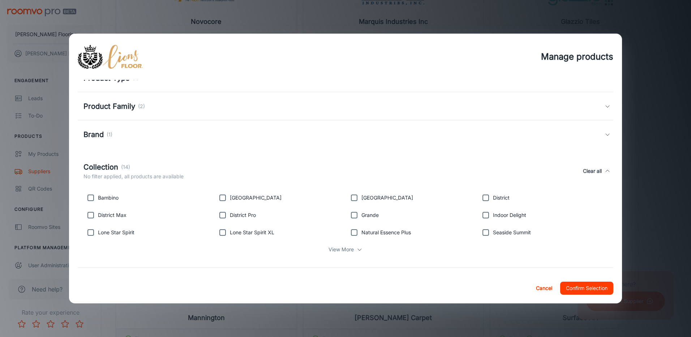
click at [90, 231] on input "checkbox" at bounding box center [90, 232] width 14 height 14
click at [220, 233] on input "checkbox" at bounding box center [222, 232] width 14 height 14
click at [352, 196] on input "checkbox" at bounding box center [354, 197] width 14 height 14
click at [482, 215] on input "checkbox" at bounding box center [485, 215] width 14 height 14
click at [357, 249] on icon at bounding box center [360, 249] width 6 height 6
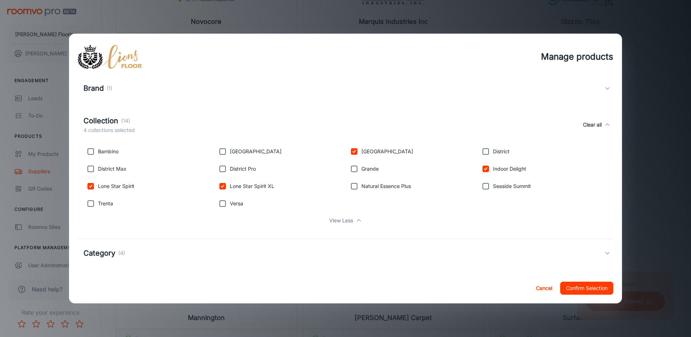
scroll to position [85, 0]
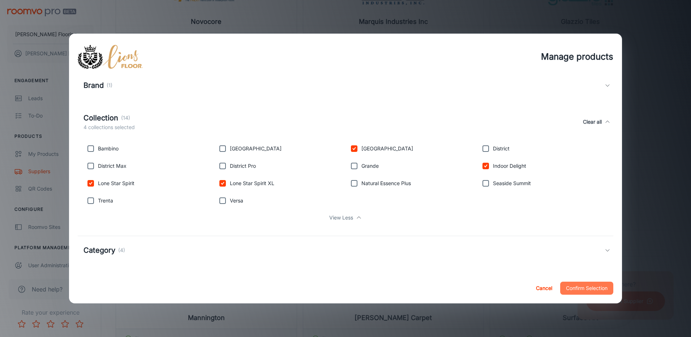
click at [589, 287] on button "Confirm Selection" at bounding box center [586, 288] width 53 height 13
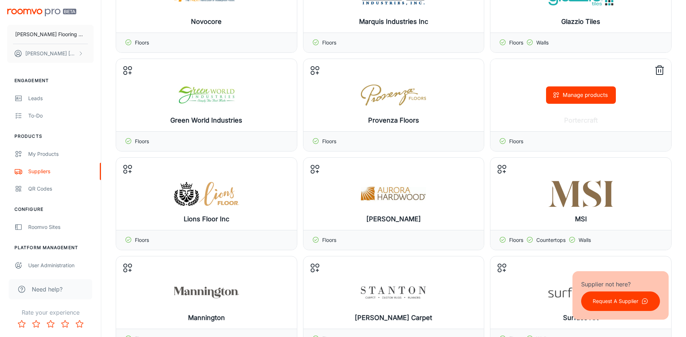
click at [585, 99] on button "Manage products" at bounding box center [581, 94] width 70 height 17
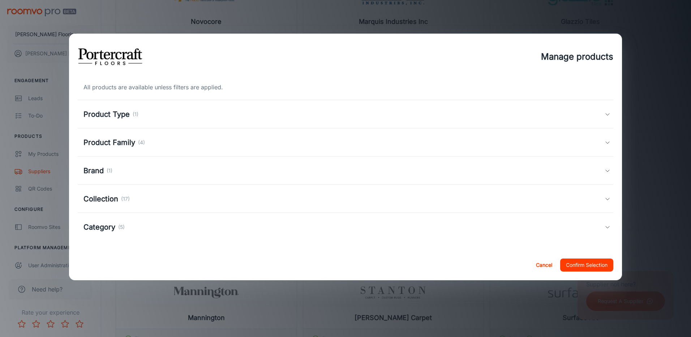
click at [609, 199] on icon at bounding box center [608, 199] width 6 height 6
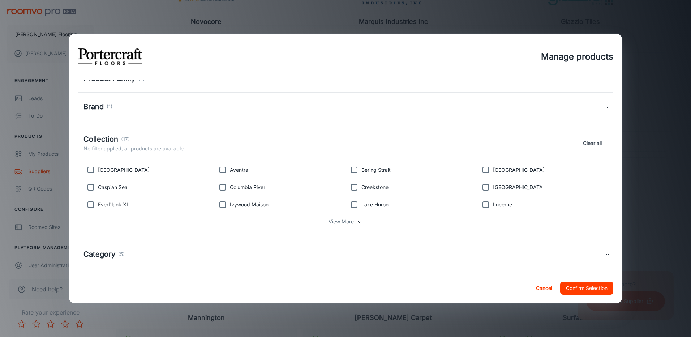
scroll to position [68, 0]
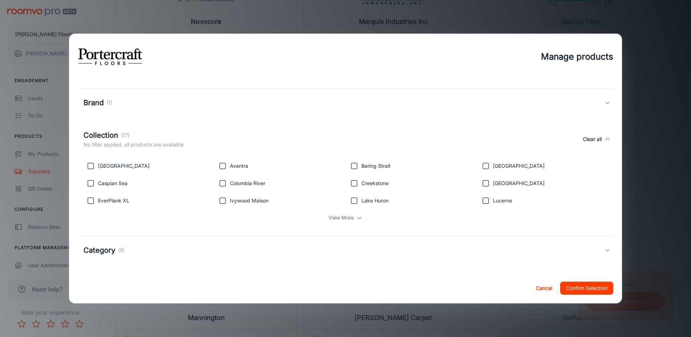
click at [89, 166] on input "checkbox" at bounding box center [90, 166] width 14 height 14
click at [222, 185] on input "checkbox" at bounding box center [222, 183] width 14 height 14
click at [348, 220] on p "View More" at bounding box center [340, 218] width 25 height 8
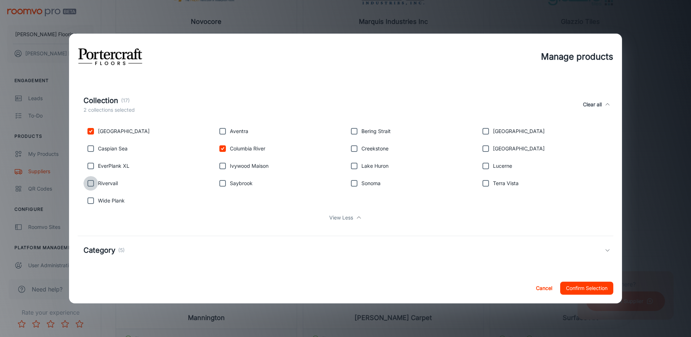
click at [89, 184] on input "checkbox" at bounding box center [90, 183] width 14 height 14
click at [571, 287] on button "Confirm Selection" at bounding box center [586, 288] width 53 height 13
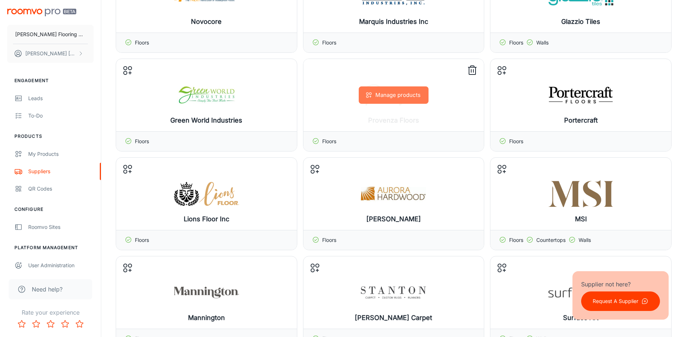
click at [377, 98] on button "Manage products" at bounding box center [393, 94] width 70 height 17
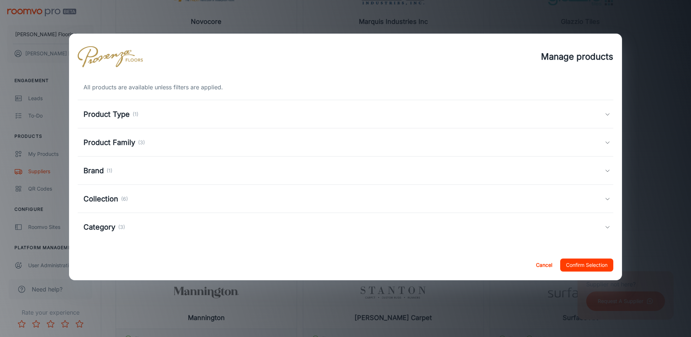
click at [607, 197] on icon at bounding box center [608, 199] width 6 height 6
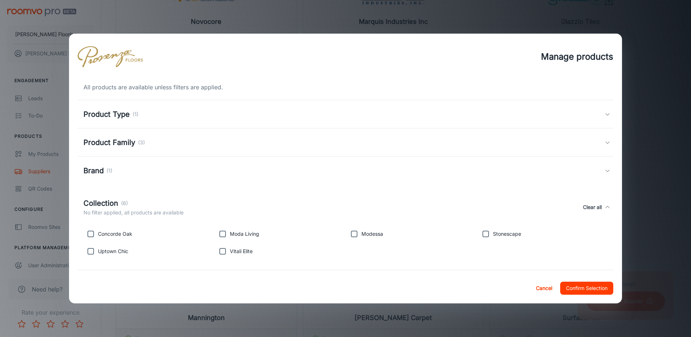
scroll to position [34, 0]
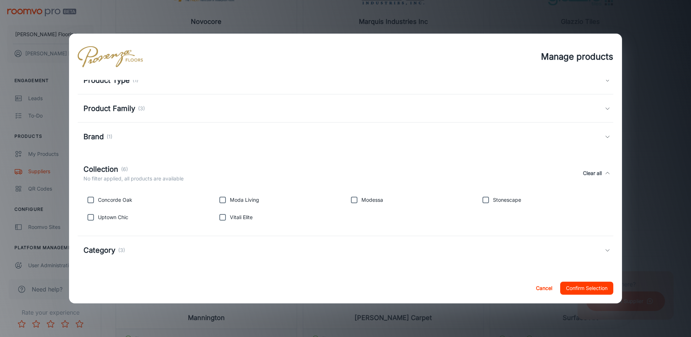
click at [605, 250] on icon at bounding box center [608, 250] width 6 height 6
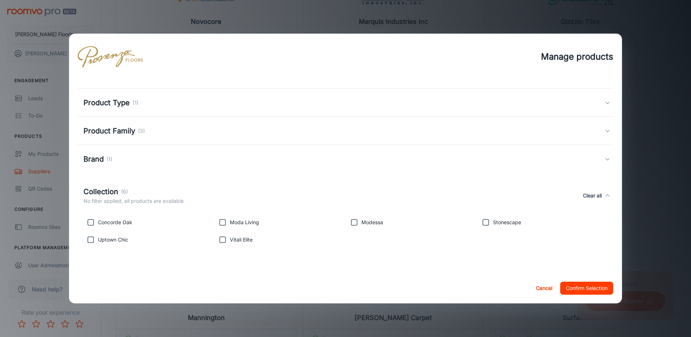
scroll to position [0, 0]
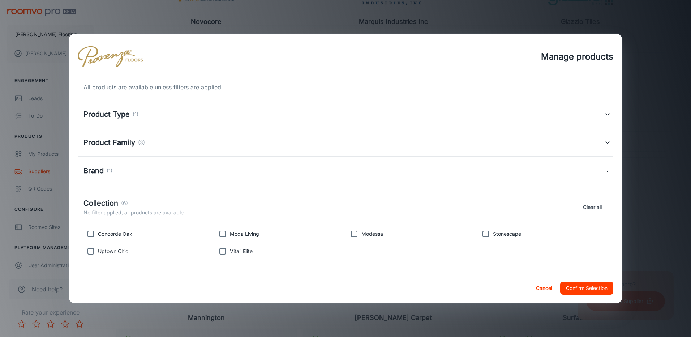
click at [606, 115] on polyline at bounding box center [608, 114] width 4 height 2
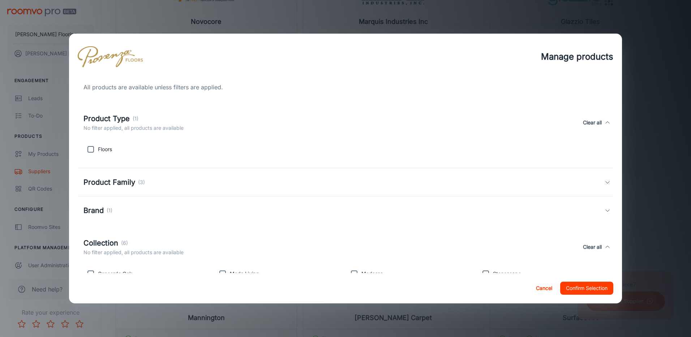
click at [602, 115] on div "Product Type (1) No filter applied, all products are available Clear all" at bounding box center [346, 122] width 536 height 33
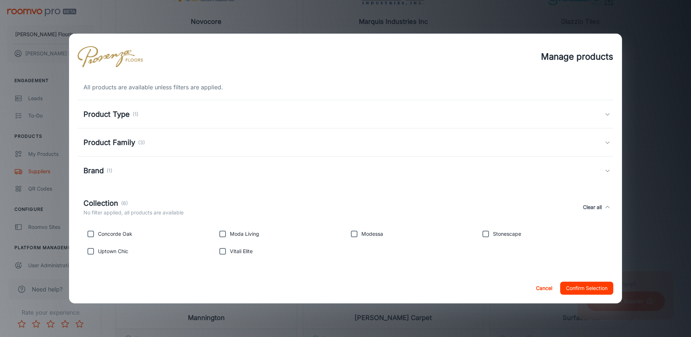
click at [605, 144] on icon at bounding box center [608, 142] width 6 height 6
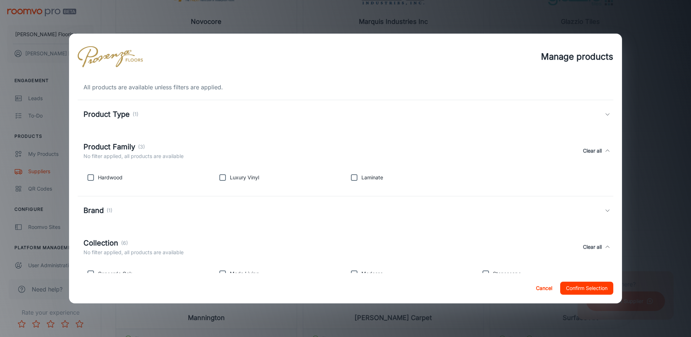
click at [91, 179] on input "checkbox" at bounding box center [90, 177] width 14 height 14
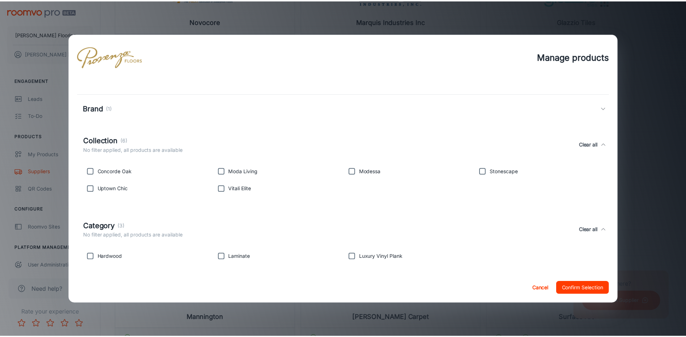
scroll to position [108, 0]
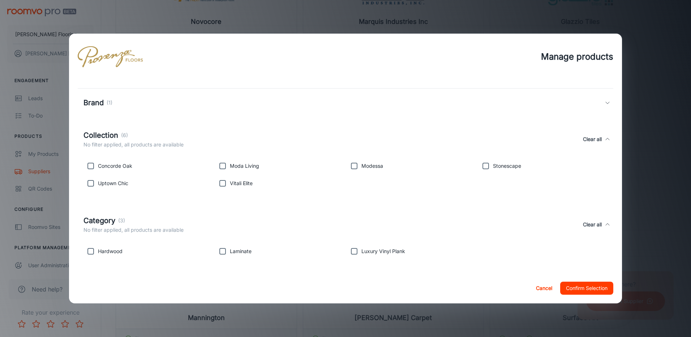
click at [91, 250] on input "checkbox" at bounding box center [90, 251] width 14 height 14
click at [594, 287] on button "Confirm Selection" at bounding box center [586, 288] width 53 height 13
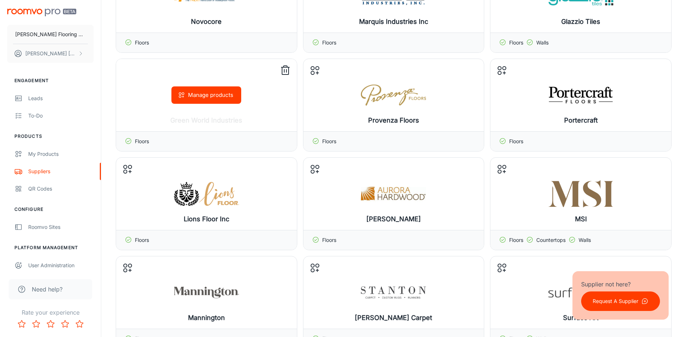
click at [285, 71] on icon at bounding box center [285, 71] width 12 height 12
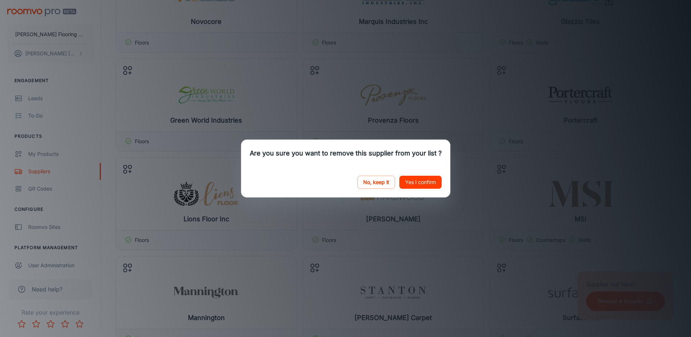
click at [418, 182] on button "Yes I confirm" at bounding box center [420, 182] width 42 height 13
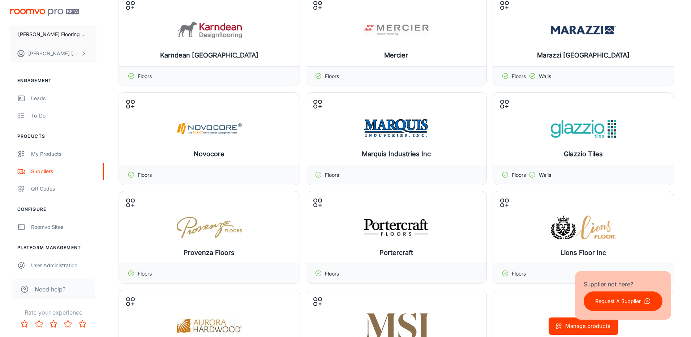
scroll to position [253, 0]
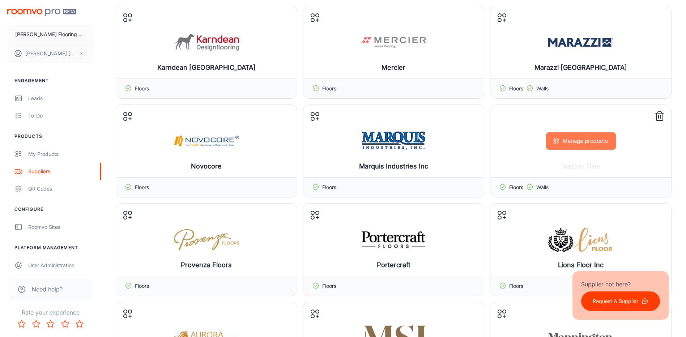
click at [583, 143] on button "Manage products" at bounding box center [581, 140] width 70 height 17
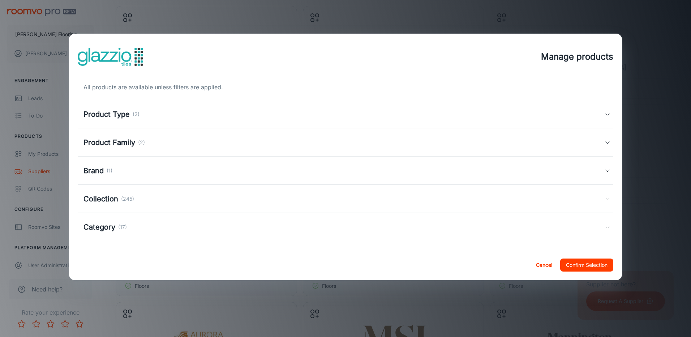
click at [605, 197] on icon at bounding box center [608, 199] width 6 height 6
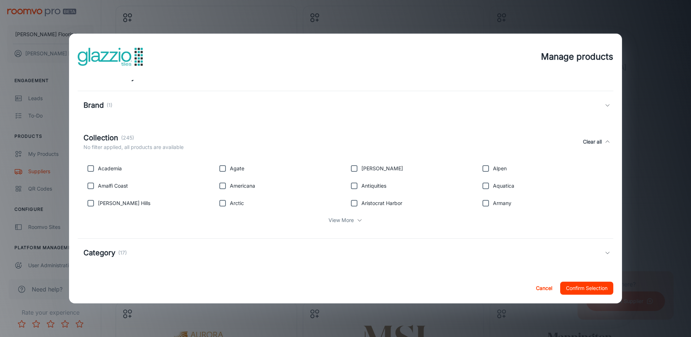
scroll to position [68, 0]
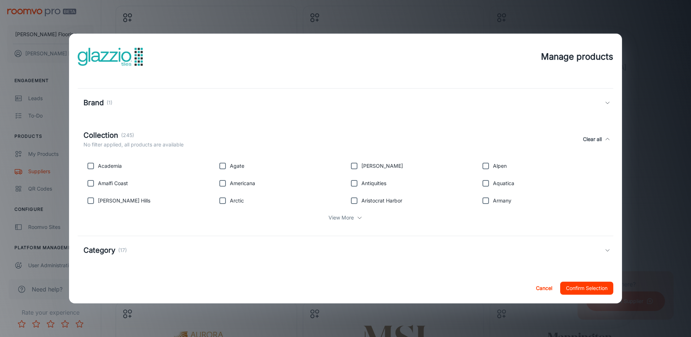
click at [343, 219] on p "View More" at bounding box center [340, 218] width 25 height 8
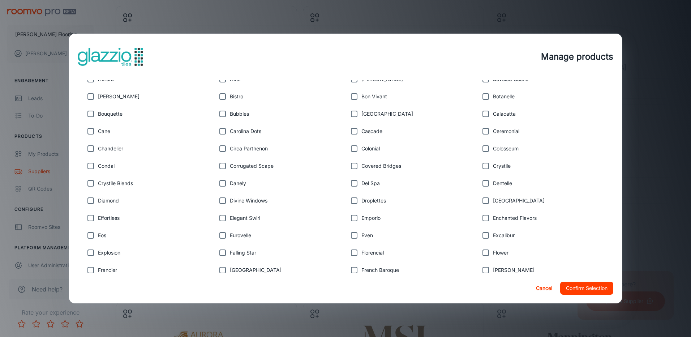
scroll to position [0, 0]
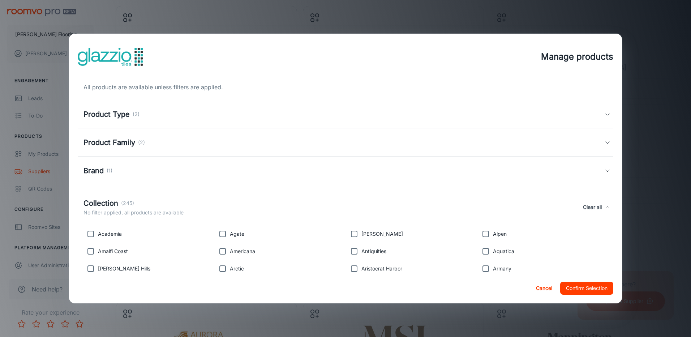
click at [605, 112] on icon at bounding box center [608, 114] width 6 height 6
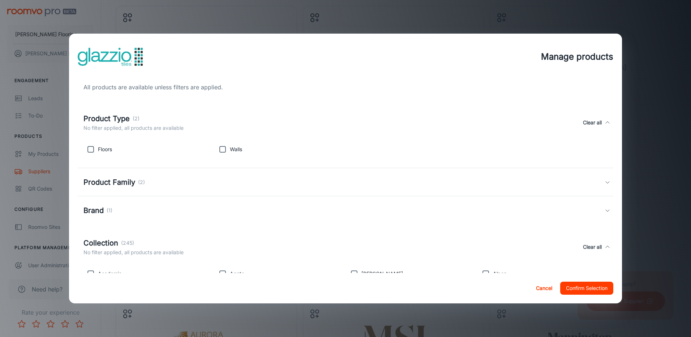
click at [603, 112] on div "Product Type (2) No filter applied, all products are available Clear all" at bounding box center [346, 122] width 536 height 33
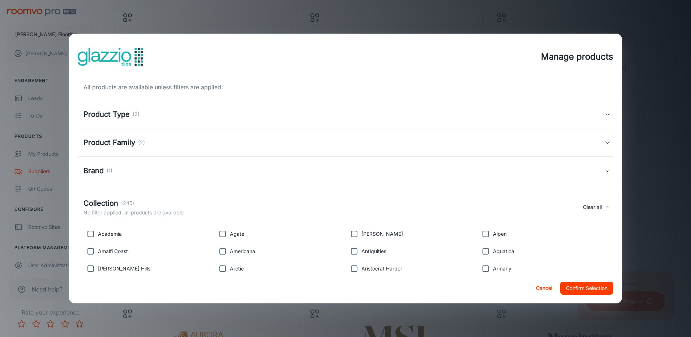
click at [605, 142] on icon at bounding box center [608, 142] width 6 height 6
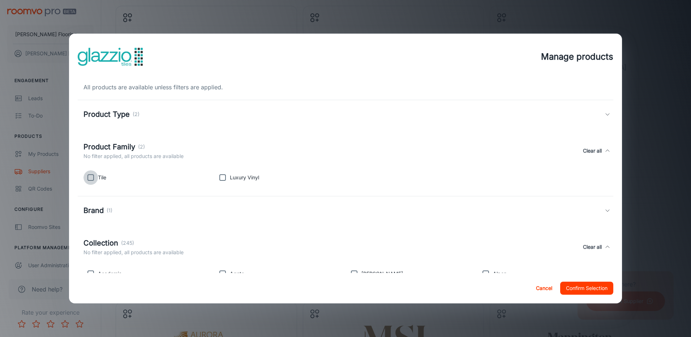
click at [90, 179] on input "checkbox" at bounding box center [90, 177] width 14 height 14
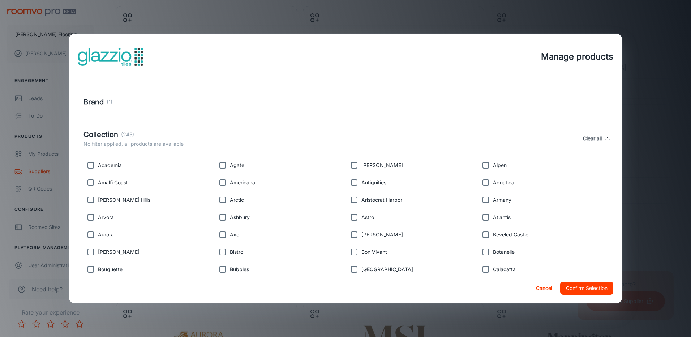
scroll to position [145, 0]
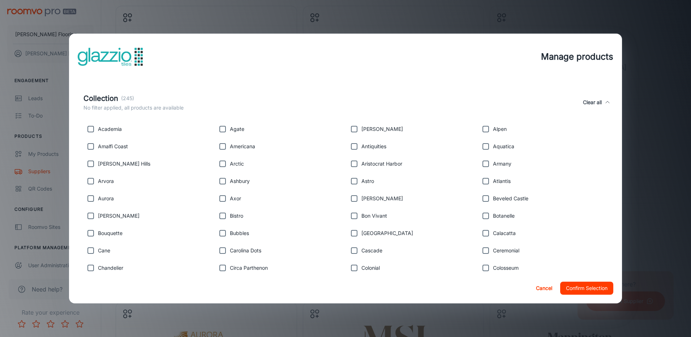
drag, startPoint x: 95, startPoint y: 128, endPoint x: 91, endPoint y: 131, distance: 4.4
click at [94, 128] on input "checkbox" at bounding box center [90, 129] width 14 height 14
click at [89, 145] on input "checkbox" at bounding box center [90, 146] width 14 height 14
click at [91, 162] on input "checkbox" at bounding box center [90, 163] width 14 height 14
drag, startPoint x: 90, startPoint y: 231, endPoint x: 97, endPoint y: 233, distance: 8.0
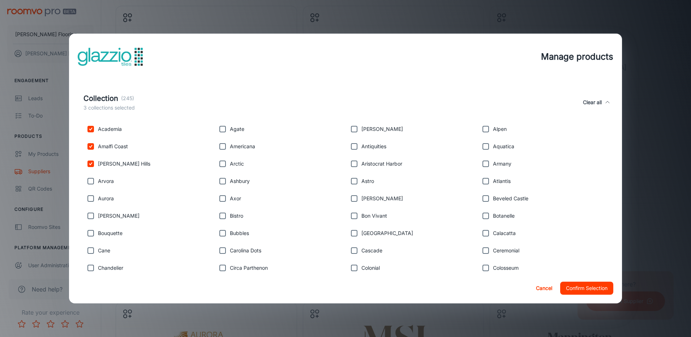
click at [90, 231] on input "checkbox" at bounding box center [90, 233] width 14 height 14
drag, startPoint x: 90, startPoint y: 269, endPoint x: 101, endPoint y: 278, distance: 14.2
click at [90, 269] on input "checkbox" at bounding box center [90, 268] width 14 height 14
drag, startPoint x: 221, startPoint y: 181, endPoint x: 274, endPoint y: 232, distance: 73.9
click at [221, 181] on input "checkbox" at bounding box center [222, 181] width 14 height 14
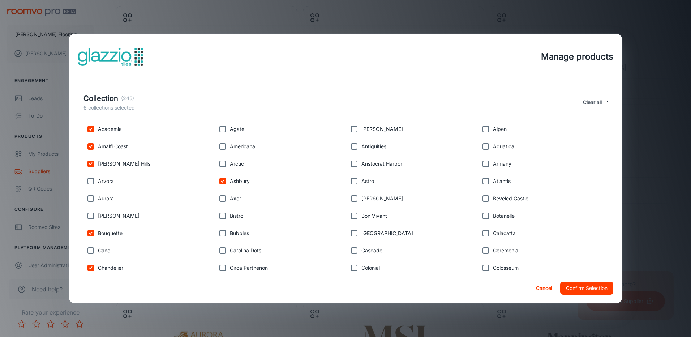
drag, startPoint x: 481, startPoint y: 146, endPoint x: 523, endPoint y: 177, distance: 52.7
click at [481, 146] on input "checkbox" at bounding box center [485, 146] width 14 height 14
click at [220, 232] on input "checkbox" at bounding box center [222, 233] width 14 height 14
drag, startPoint x: 482, startPoint y: 198, endPoint x: 559, endPoint y: 222, distance: 81.2
click at [482, 198] on input "checkbox" at bounding box center [485, 198] width 14 height 14
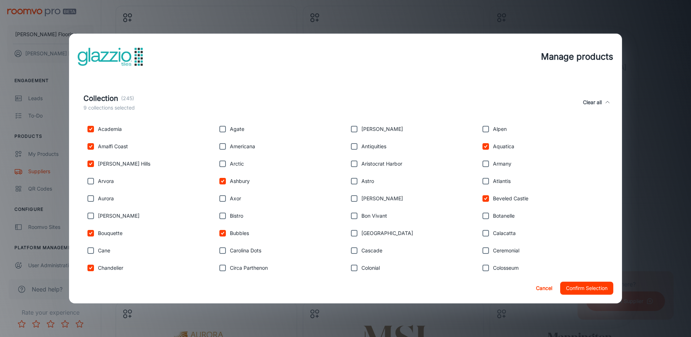
drag, startPoint x: 480, startPoint y: 197, endPoint x: 480, endPoint y: 210, distance: 12.6
click at [480, 197] on input "checkbox" at bounding box center [485, 198] width 14 height 14
click at [482, 215] on input "checkbox" at bounding box center [485, 216] width 14 height 14
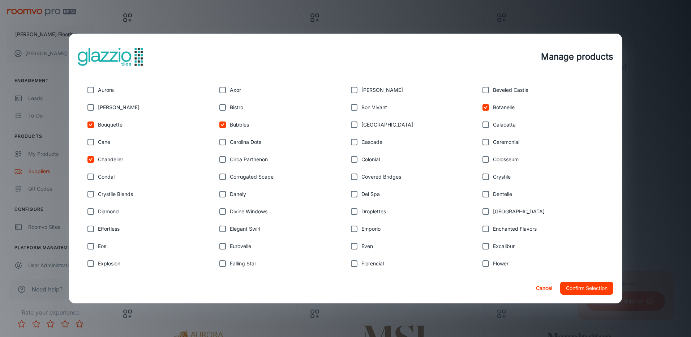
scroll to position [289, 0]
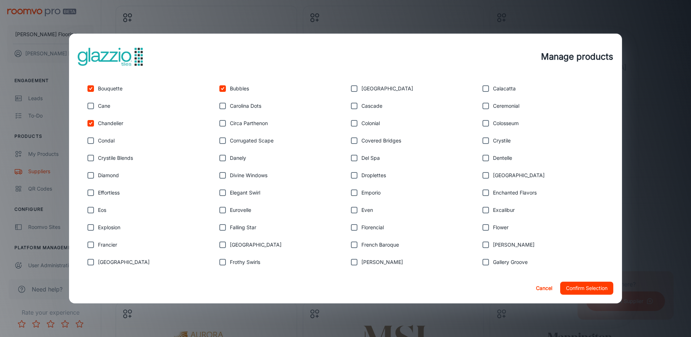
click at [480, 141] on input "checkbox" at bounding box center [485, 140] width 14 height 14
drag, startPoint x: 482, startPoint y: 156, endPoint x: 494, endPoint y: 185, distance: 30.6
click at [482, 156] on input "checkbox" at bounding box center [485, 158] width 14 height 14
click at [92, 193] on input "checkbox" at bounding box center [90, 192] width 14 height 14
click at [351, 228] on input "checkbox" at bounding box center [354, 227] width 14 height 14
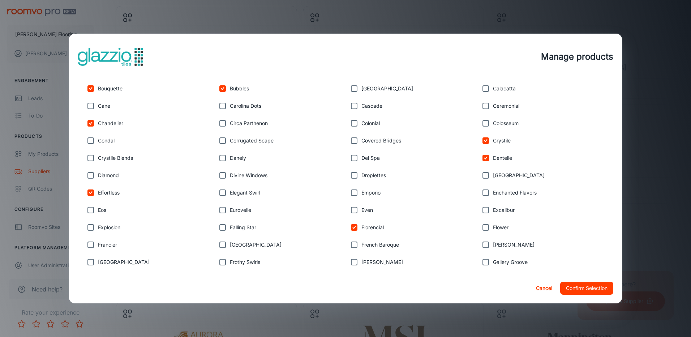
click at [482, 227] on input "checkbox" at bounding box center [485, 227] width 14 height 14
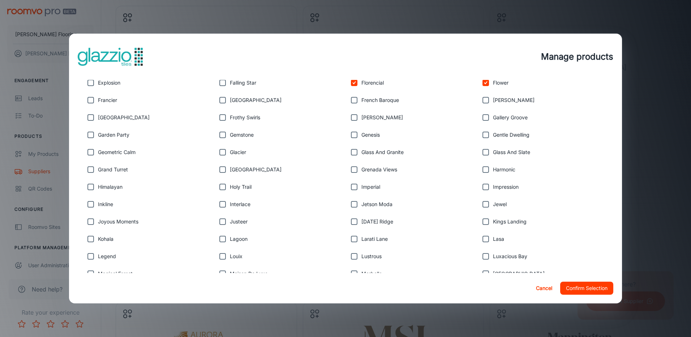
scroll to position [470, 0]
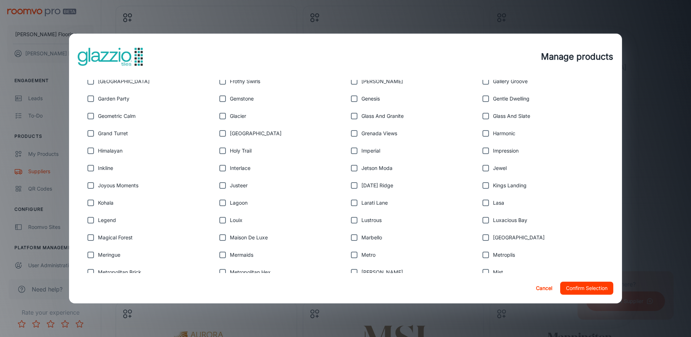
drag, startPoint x: 222, startPoint y: 135, endPoint x: 220, endPoint y: 141, distance: 6.4
click at [222, 135] on input "checkbox" at bounding box center [222, 133] width 14 height 14
click at [219, 150] on input "checkbox" at bounding box center [222, 150] width 14 height 14
click at [349, 167] on input "checkbox" at bounding box center [354, 168] width 14 height 14
click at [91, 203] on input "checkbox" at bounding box center [90, 203] width 14 height 14
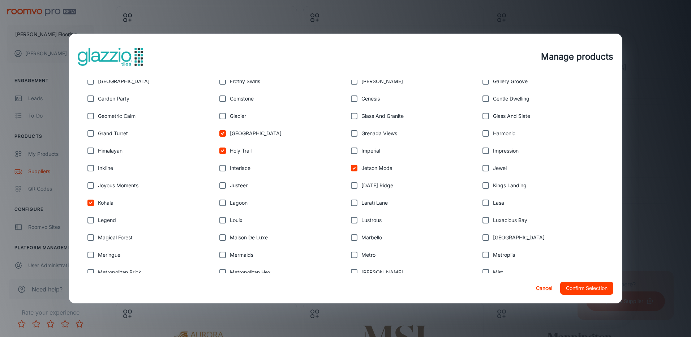
click at [89, 240] on input "checkbox" at bounding box center [90, 237] width 14 height 14
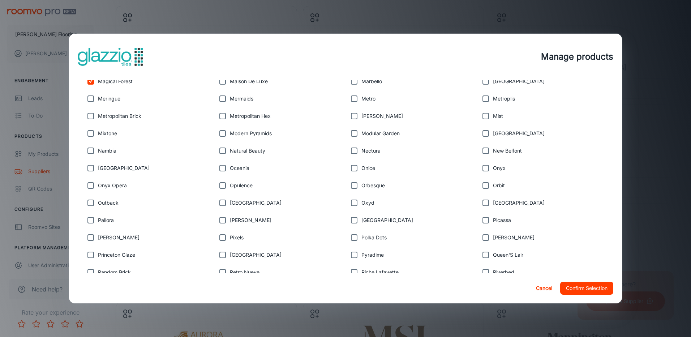
scroll to position [614, 0]
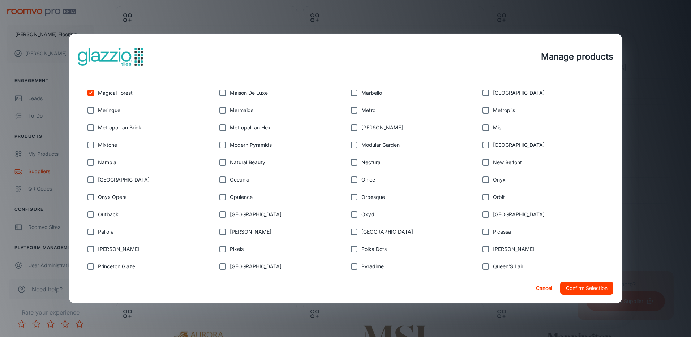
drag, startPoint x: 222, startPoint y: 110, endPoint x: 226, endPoint y: 114, distance: 5.4
click at [222, 110] on input "checkbox" at bounding box center [222, 110] width 14 height 14
click at [350, 180] on input "checkbox" at bounding box center [354, 179] width 14 height 14
click at [88, 267] on input "checkbox" at bounding box center [90, 266] width 14 height 14
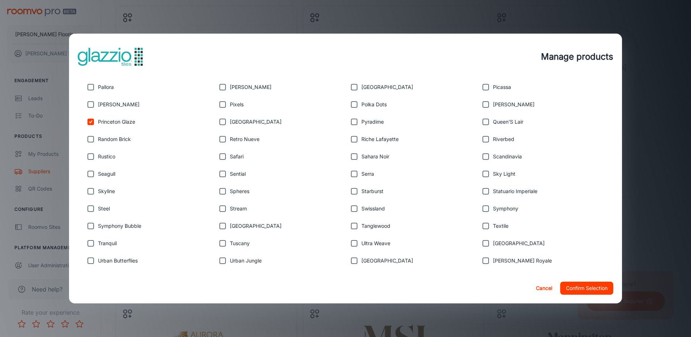
scroll to position [795, 0]
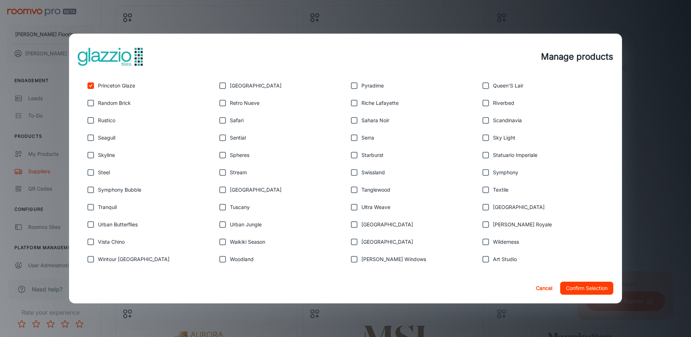
click at [352, 103] on input "checkbox" at bounding box center [354, 103] width 14 height 14
click at [479, 122] on input "checkbox" at bounding box center [485, 120] width 14 height 14
click at [90, 209] on input "checkbox" at bounding box center [90, 207] width 14 height 14
drag, startPoint x: 350, startPoint y: 225, endPoint x: 576, endPoint y: 218, distance: 226.0
click at [350, 225] on input "checkbox" at bounding box center [354, 224] width 14 height 14
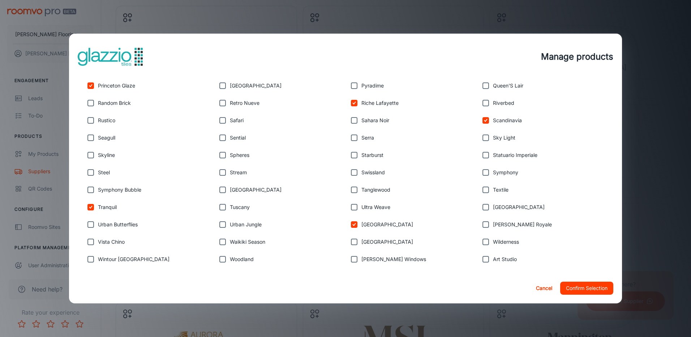
click at [482, 224] on input "checkbox" at bounding box center [485, 224] width 14 height 14
drag, startPoint x: 90, startPoint y: 242, endPoint x: 345, endPoint y: 239, distance: 255.2
click at [90, 242] on input "checkbox" at bounding box center [90, 242] width 14 height 14
click at [350, 258] on input "checkbox" at bounding box center [354, 259] width 14 height 14
click at [219, 259] on input "checkbox" at bounding box center [222, 259] width 14 height 14
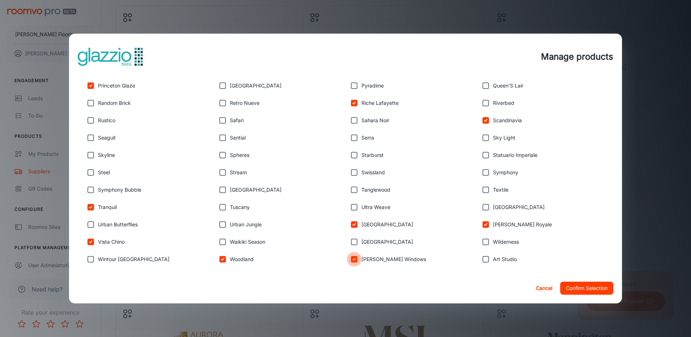
click at [351, 259] on input "checkbox" at bounding box center [354, 259] width 14 height 14
click at [482, 261] on input "checkbox" at bounding box center [485, 259] width 14 height 14
click at [588, 288] on button "Confirm Selection" at bounding box center [586, 288] width 53 height 13
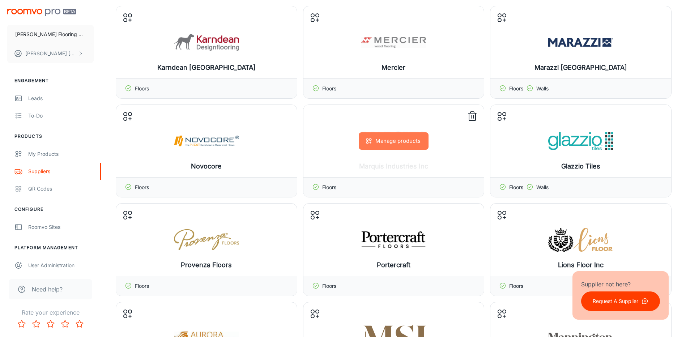
click at [402, 141] on button "Manage products" at bounding box center [393, 140] width 70 height 17
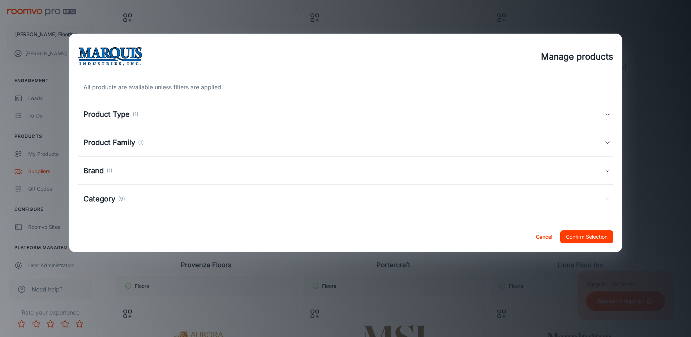
click at [607, 198] on icon at bounding box center [608, 199] width 6 height 6
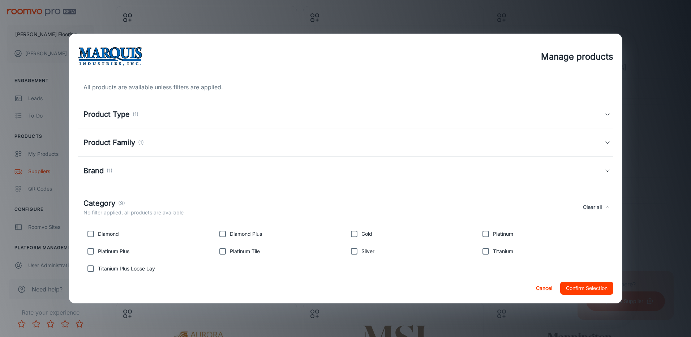
click at [605, 114] on icon at bounding box center [608, 114] width 6 height 6
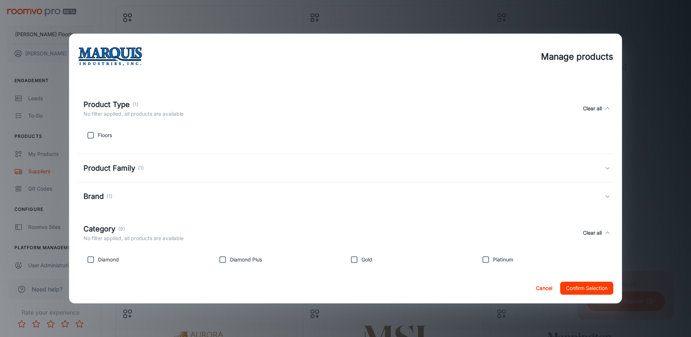
scroll to position [17, 0]
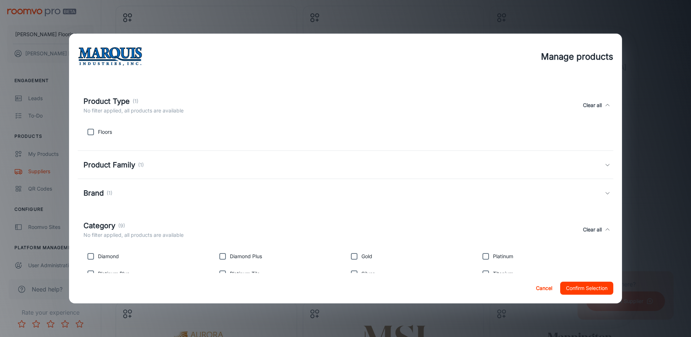
click at [605, 163] on icon at bounding box center [608, 165] width 6 height 6
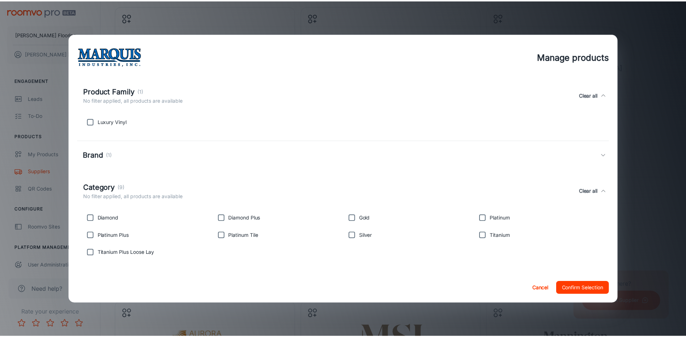
scroll to position [97, 0]
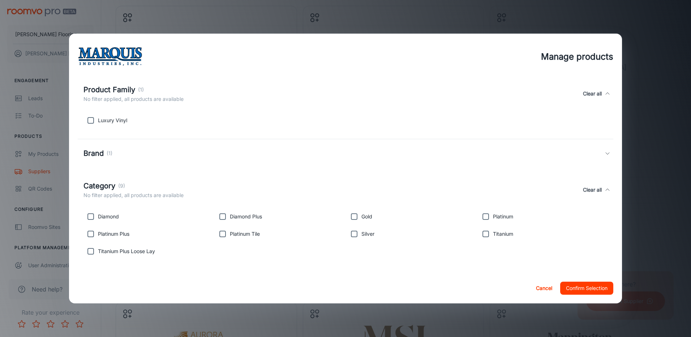
click at [221, 218] on input "checkbox" at bounding box center [222, 216] width 14 height 14
click at [91, 215] on input "checkbox" at bounding box center [90, 216] width 14 height 14
click at [89, 231] on input "checkbox" at bounding box center [90, 234] width 14 height 14
click at [482, 219] on input "checkbox" at bounding box center [485, 216] width 14 height 14
click at [595, 288] on button "Confirm Selection" at bounding box center [586, 288] width 53 height 13
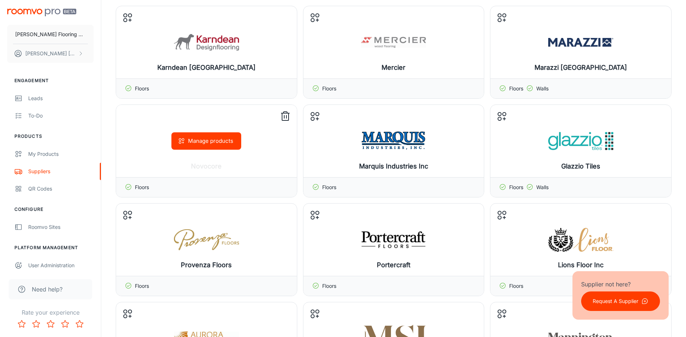
click at [283, 116] on icon at bounding box center [285, 117] width 12 height 12
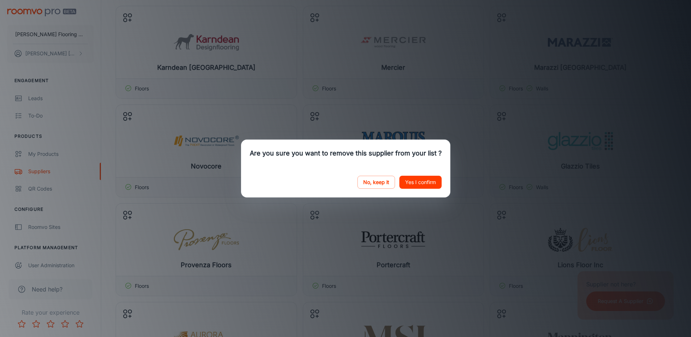
click at [412, 179] on button "Yes I confirm" at bounding box center [420, 182] width 42 height 13
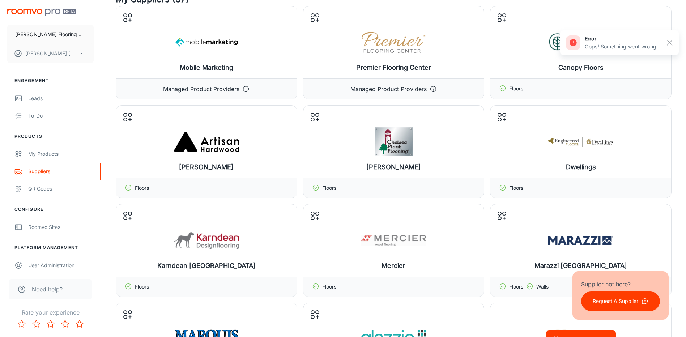
scroll to position [145, 0]
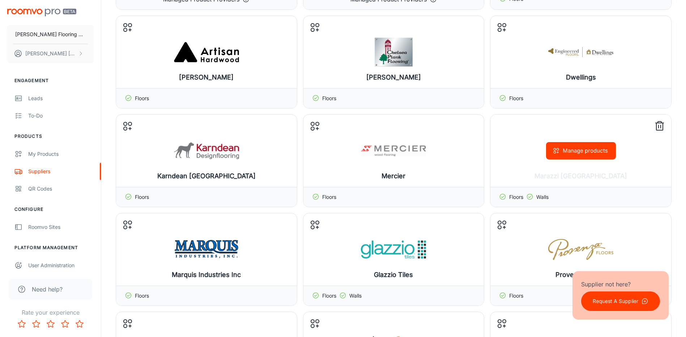
click at [658, 126] on icon at bounding box center [659, 126] width 12 height 12
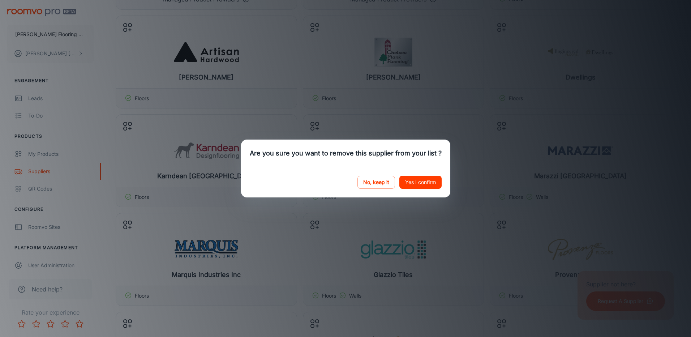
click at [416, 185] on button "Yes I confirm" at bounding box center [420, 182] width 42 height 13
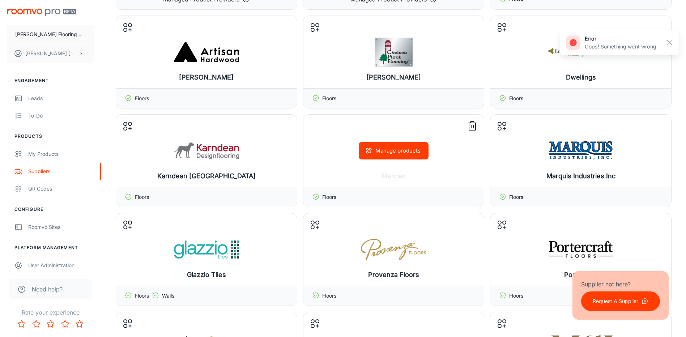
click at [472, 125] on icon at bounding box center [472, 126] width 12 height 12
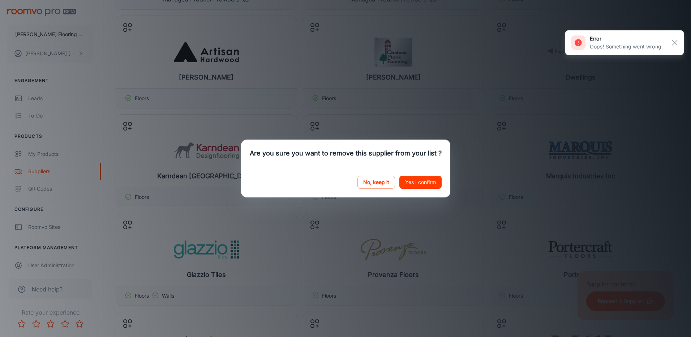
click at [412, 187] on button "Yes I confirm" at bounding box center [420, 182] width 42 height 13
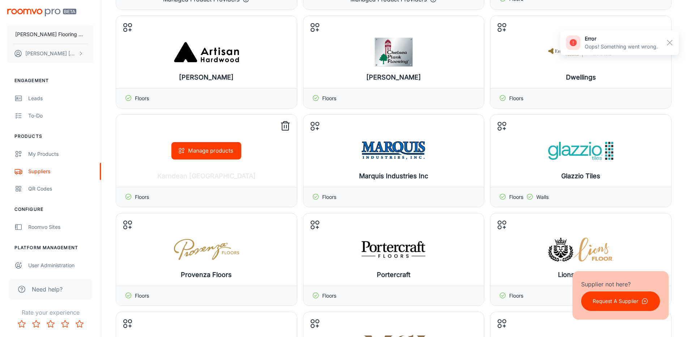
click at [212, 152] on button "Manage products" at bounding box center [206, 150] width 70 height 17
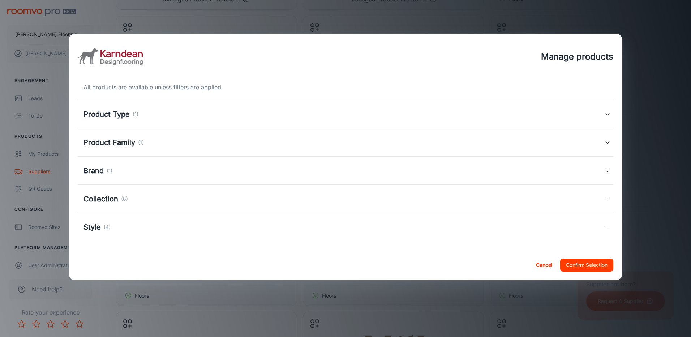
click at [607, 198] on icon at bounding box center [608, 199] width 6 height 6
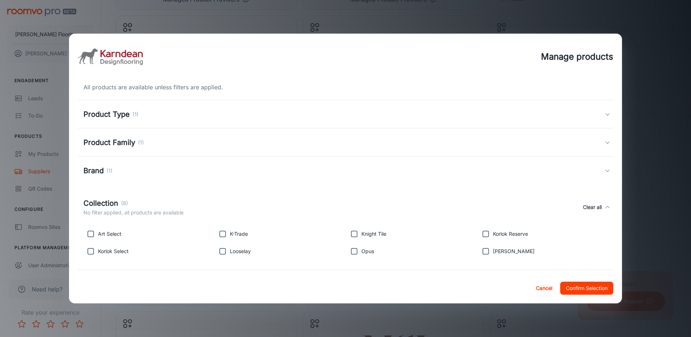
click at [92, 233] on input "checkbox" at bounding box center [90, 234] width 14 height 14
click at [92, 251] on input "checkbox" at bounding box center [90, 251] width 14 height 14
click at [481, 234] on input "checkbox" at bounding box center [485, 234] width 14 height 14
click at [585, 288] on button "Confirm Selection" at bounding box center [586, 288] width 53 height 13
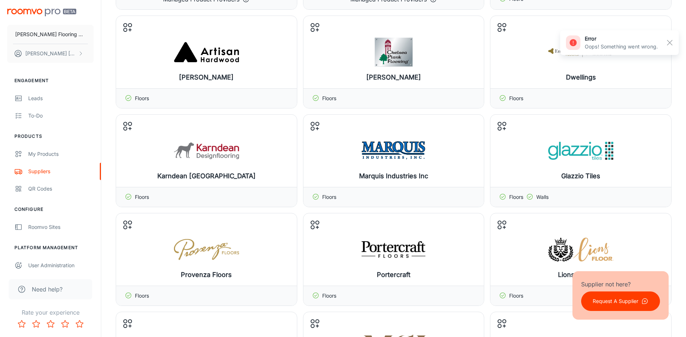
click at [670, 40] on rect "button" at bounding box center [669, 42] width 9 height 9
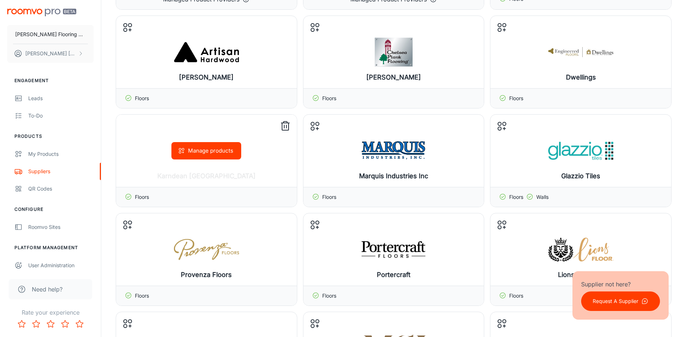
click at [216, 149] on button "Manage products" at bounding box center [206, 150] width 70 height 17
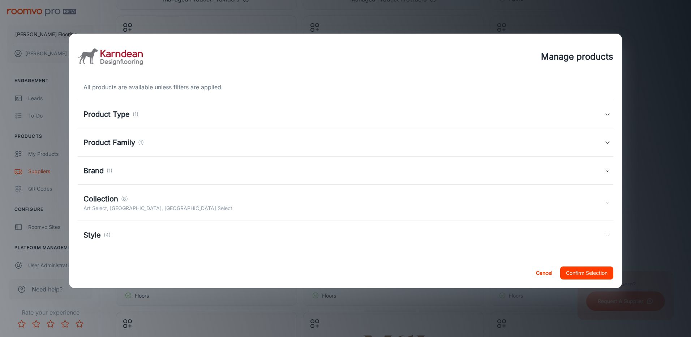
click at [606, 201] on icon at bounding box center [608, 203] width 6 height 6
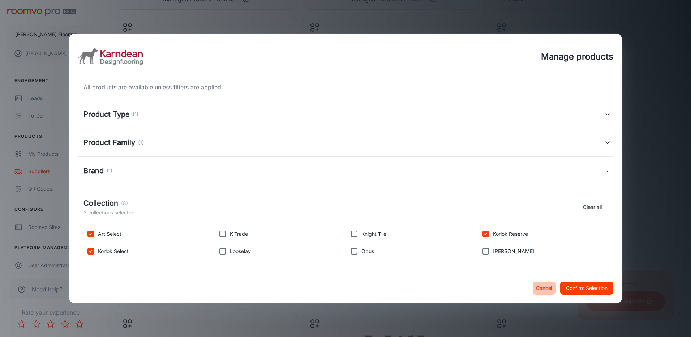
click at [540, 287] on button "Cancel" at bounding box center [544, 288] width 23 height 13
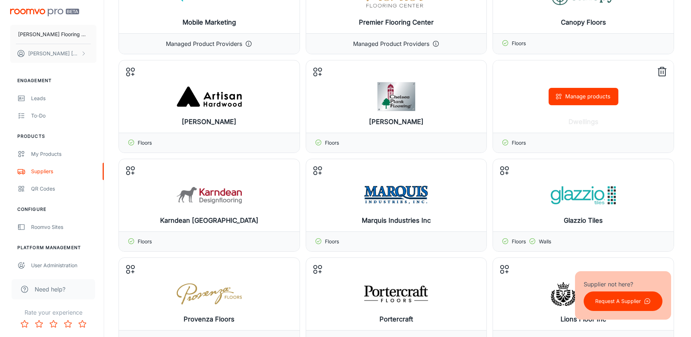
scroll to position [36, 0]
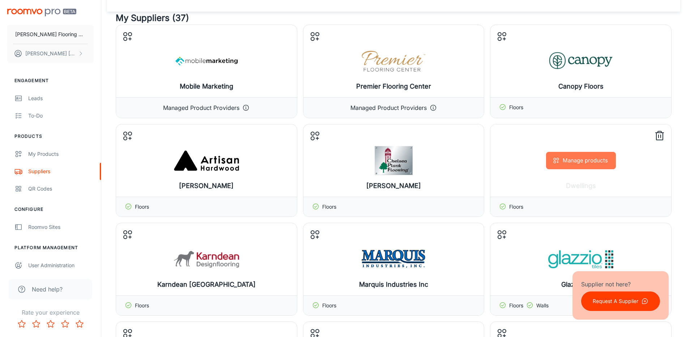
click at [576, 159] on button "Manage products" at bounding box center [581, 160] width 70 height 17
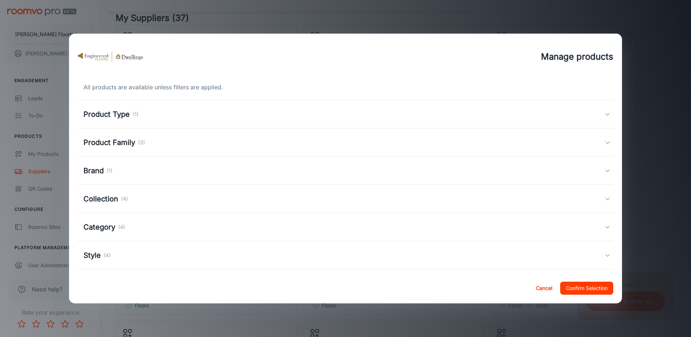
click at [605, 142] on icon at bounding box center [608, 142] width 6 height 6
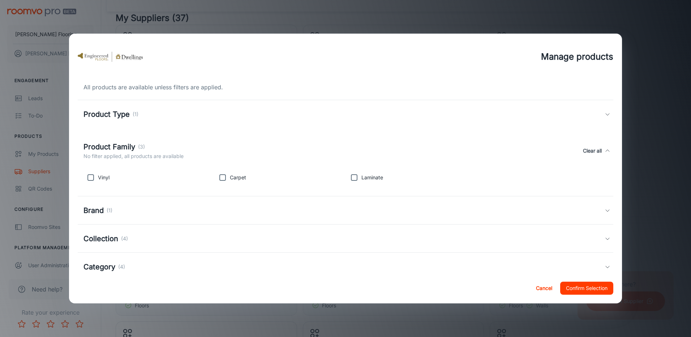
click at [601, 146] on div "Product Family (3) No filter applied, all products are available Clear all" at bounding box center [346, 150] width 536 height 33
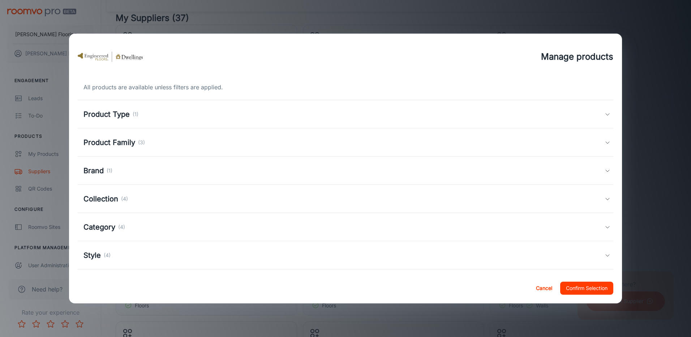
click at [605, 198] on icon at bounding box center [608, 199] width 6 height 6
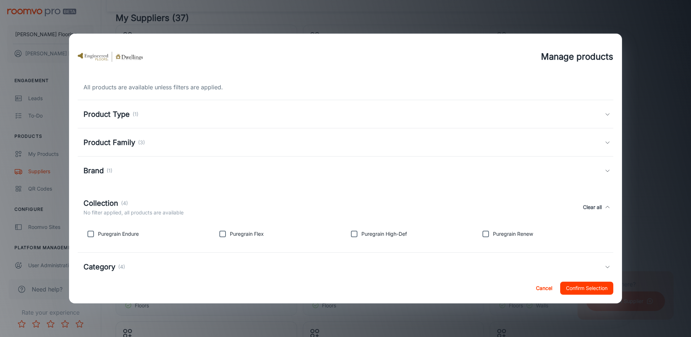
click at [606, 142] on polyline at bounding box center [608, 143] width 4 height 2
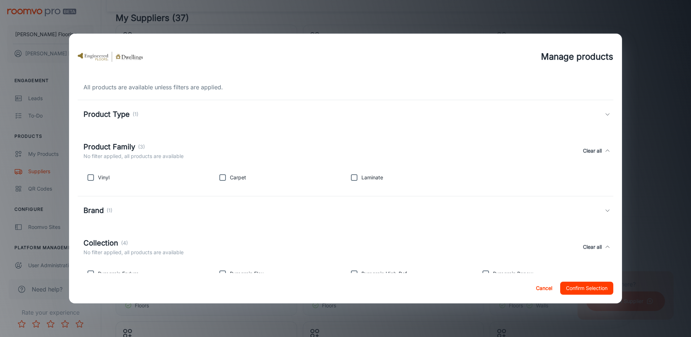
click at [220, 176] on input "checkbox" at bounding box center [222, 177] width 14 height 14
drag, startPoint x: 350, startPoint y: 176, endPoint x: 354, endPoint y: 179, distance: 5.2
click at [351, 176] on input "checkbox" at bounding box center [354, 177] width 14 height 14
click at [584, 284] on button "Confirm Selection" at bounding box center [586, 288] width 53 height 13
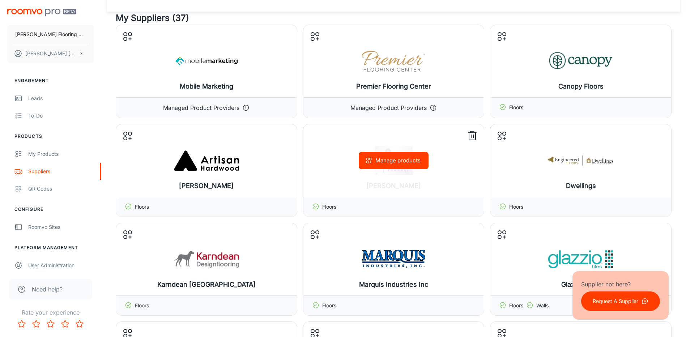
click at [385, 159] on button "Manage products" at bounding box center [393, 160] width 70 height 17
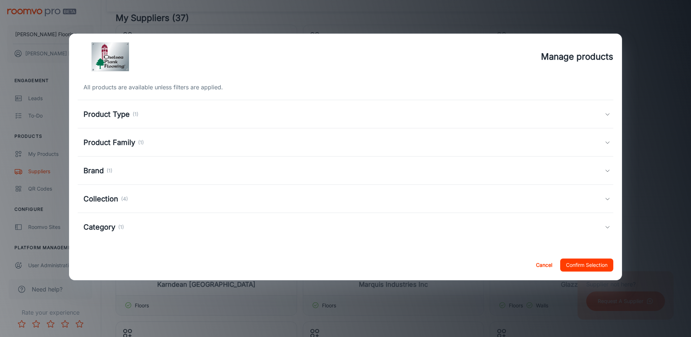
click at [605, 198] on icon at bounding box center [608, 199] width 6 height 6
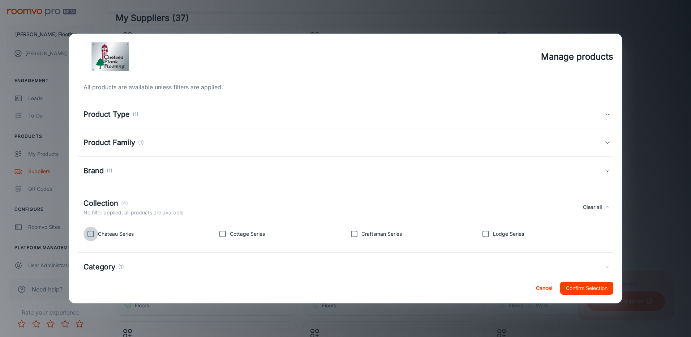
click at [90, 233] on input "checkbox" at bounding box center [90, 234] width 14 height 14
click at [220, 234] on input "checkbox" at bounding box center [222, 234] width 14 height 14
click at [352, 234] on input "checkbox" at bounding box center [354, 234] width 14 height 14
click at [485, 233] on input "checkbox" at bounding box center [485, 234] width 14 height 14
click at [585, 291] on button "Confirm Selection" at bounding box center [586, 288] width 53 height 13
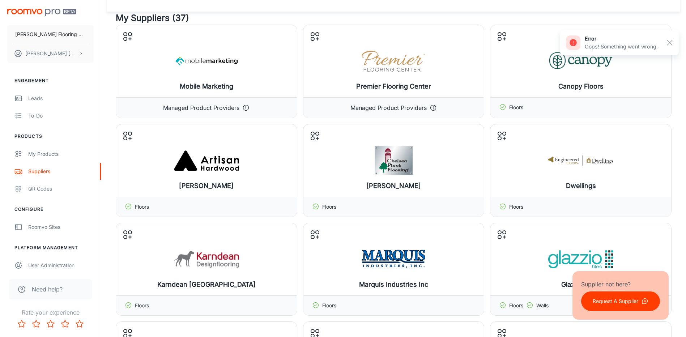
click at [669, 41] on rect "button" at bounding box center [669, 42] width 9 height 9
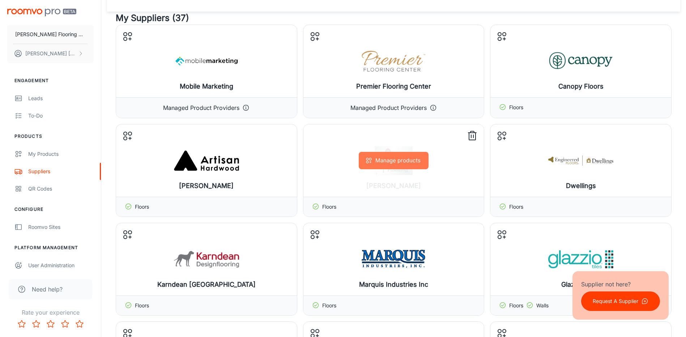
click at [400, 158] on button "Manage products" at bounding box center [393, 160] width 70 height 17
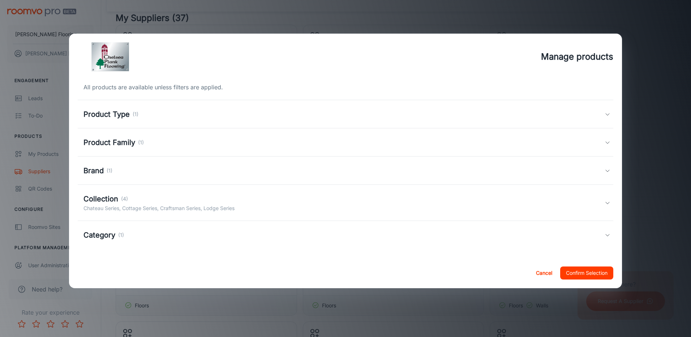
click at [607, 200] on icon at bounding box center [608, 203] width 6 height 6
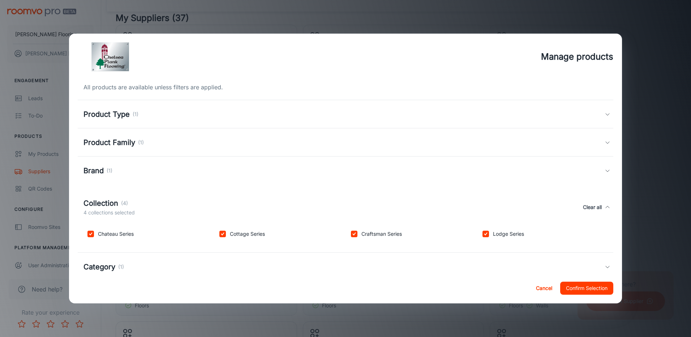
click at [591, 286] on button "Confirm Selection" at bounding box center [586, 288] width 53 height 13
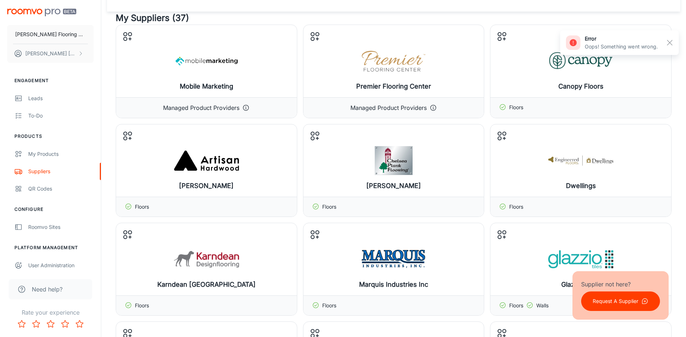
click at [669, 42] on line "button" at bounding box center [669, 42] width 5 height 5
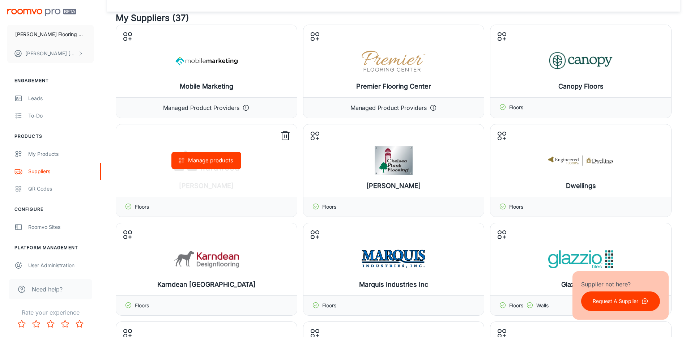
click at [284, 135] on line at bounding box center [284, 136] width 0 height 3
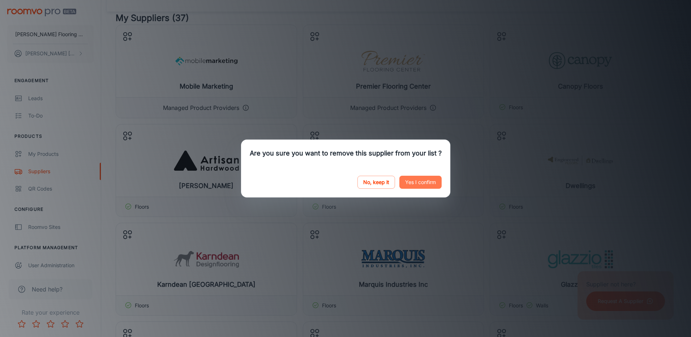
click at [412, 183] on button "Yes I confirm" at bounding box center [420, 182] width 42 height 13
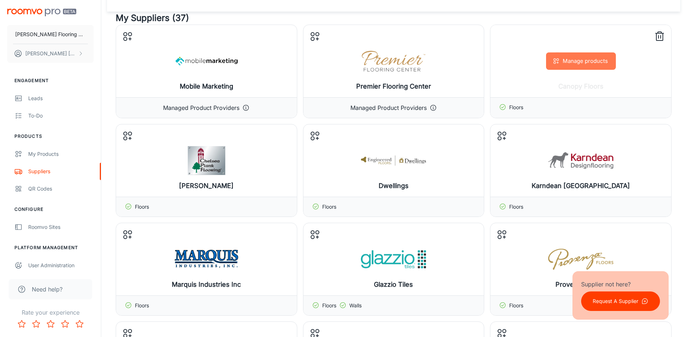
click at [564, 66] on button "Manage products" at bounding box center [581, 60] width 70 height 17
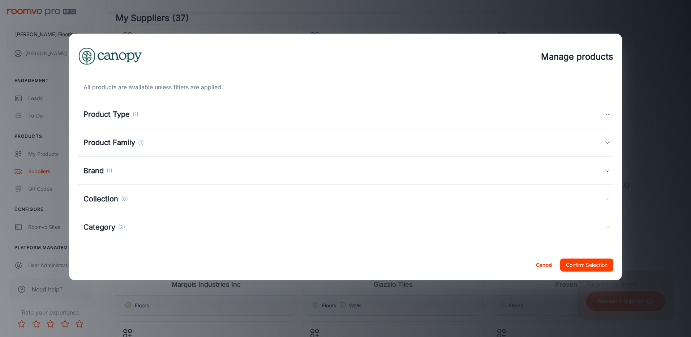
click at [607, 197] on icon at bounding box center [608, 199] width 6 height 6
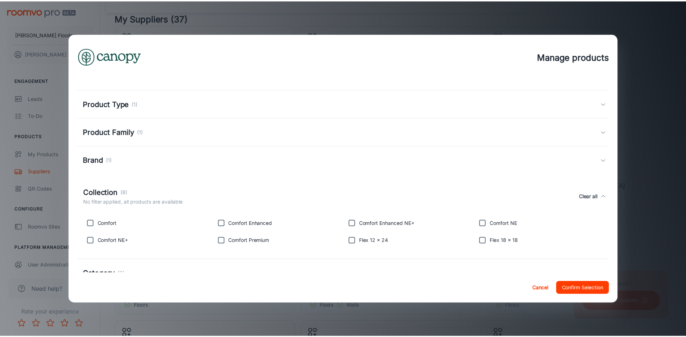
scroll to position [0, 0]
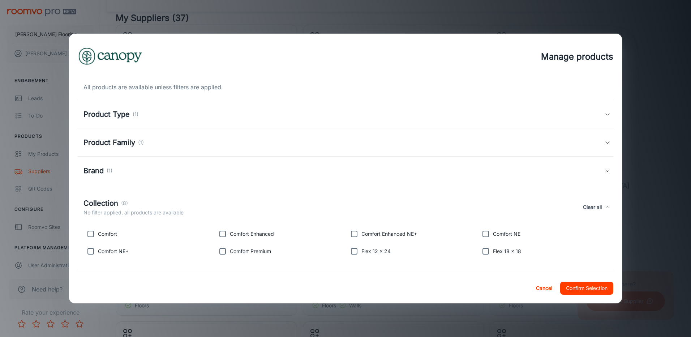
click at [605, 112] on icon at bounding box center [608, 114] width 6 height 6
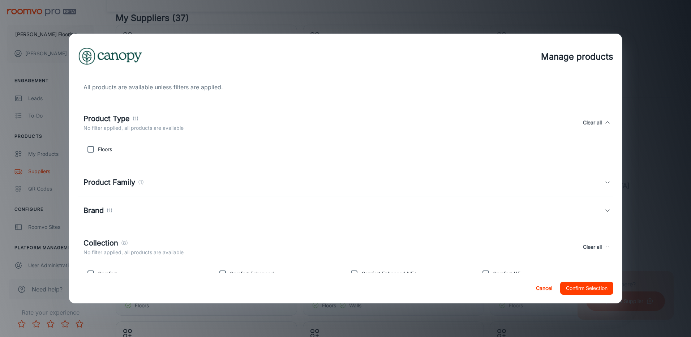
click at [605, 120] on icon at bounding box center [608, 123] width 6 height 6
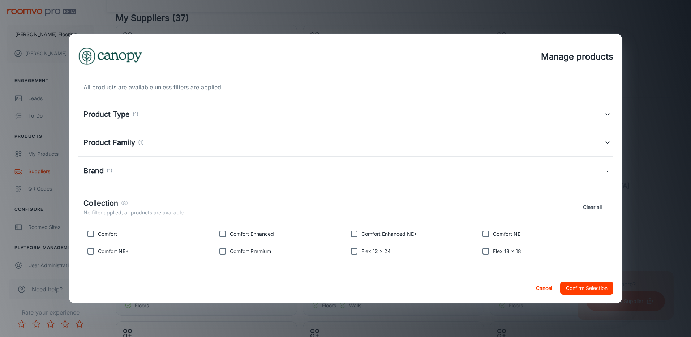
click at [605, 142] on icon at bounding box center [608, 142] width 6 height 6
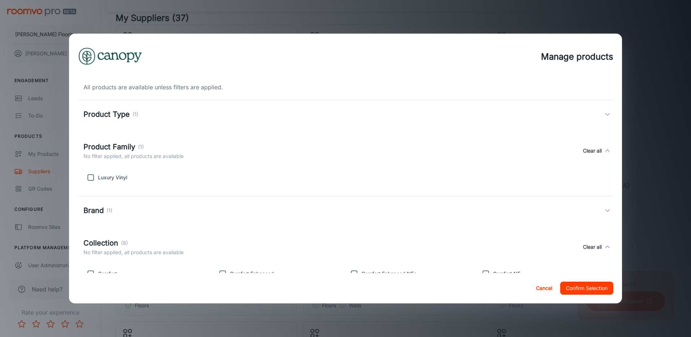
click at [605, 149] on icon at bounding box center [608, 151] width 6 height 6
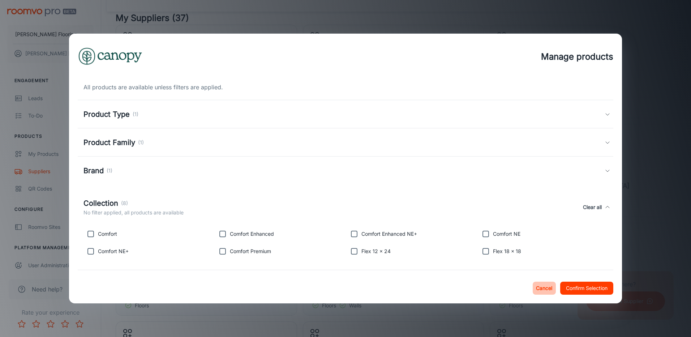
click at [550, 288] on button "Cancel" at bounding box center [544, 288] width 23 height 13
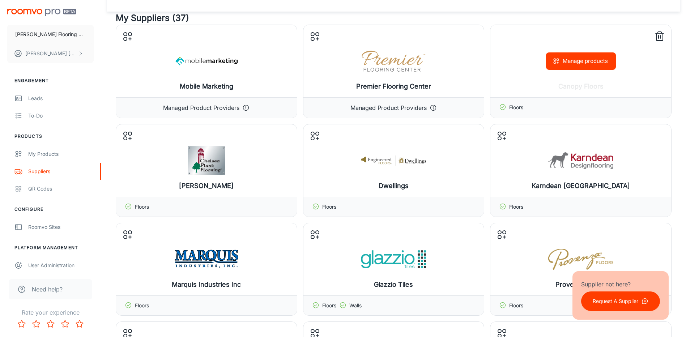
click at [657, 37] on icon at bounding box center [659, 37] width 12 height 12
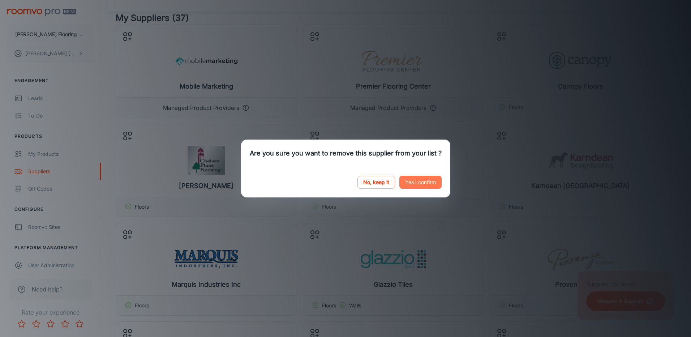
click at [428, 180] on button "Yes I confirm" at bounding box center [420, 182] width 42 height 13
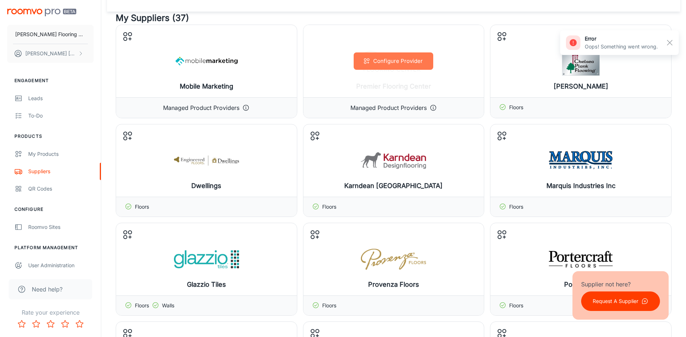
click at [392, 60] on button "Configure Provider" at bounding box center [393, 60] width 80 height 17
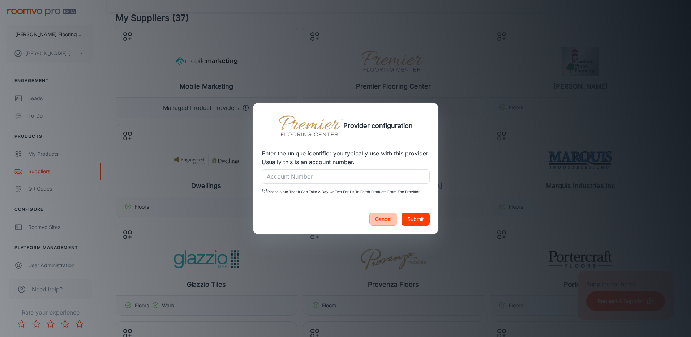
click at [379, 221] on button "Cancel" at bounding box center [383, 218] width 28 height 13
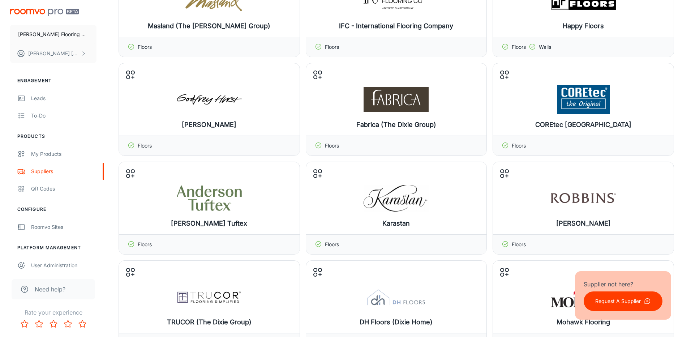
scroll to position [614, 0]
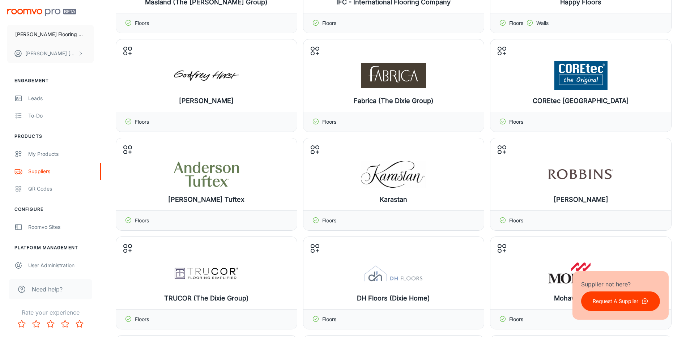
click at [617, 303] on p "Request A Supplier" at bounding box center [615, 301] width 46 height 8
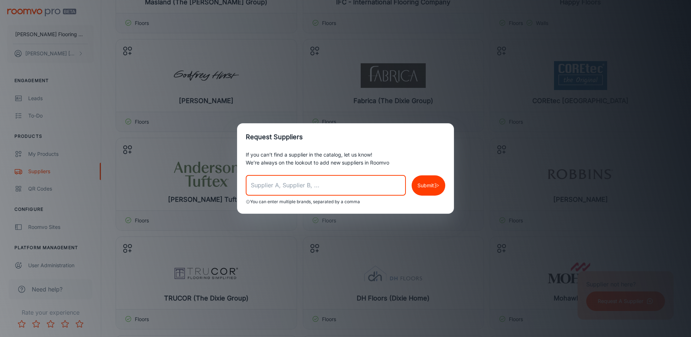
click at [275, 186] on input "text" at bounding box center [326, 185] width 160 height 20
click at [423, 187] on p "Submit" at bounding box center [425, 185] width 17 height 8
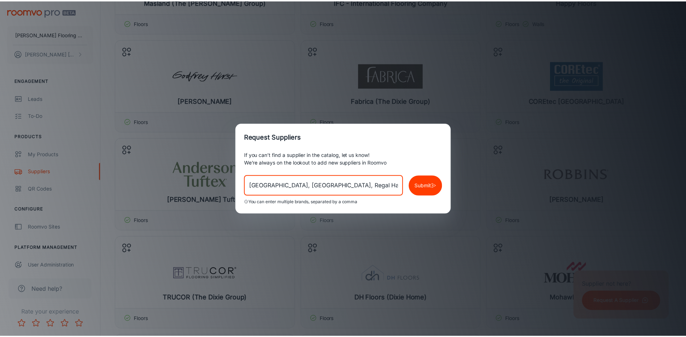
scroll to position [0, 0]
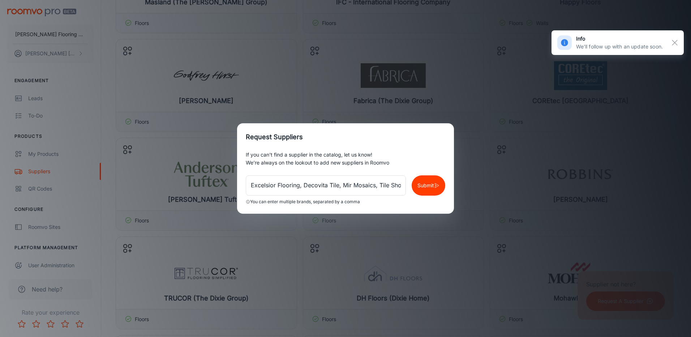
click at [674, 43] on line "button" at bounding box center [674, 42] width 5 height 5
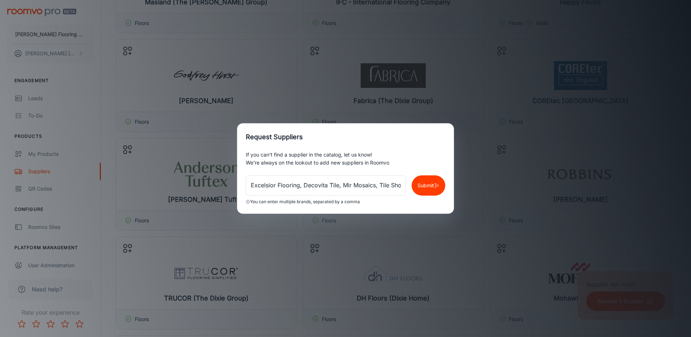
click at [430, 181] on p "Submit" at bounding box center [425, 185] width 17 height 8
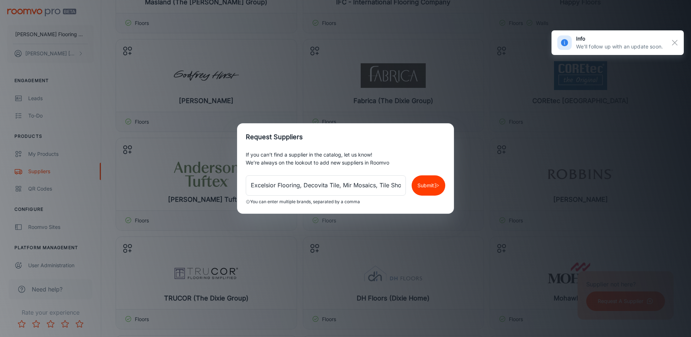
click at [675, 43] on line "button" at bounding box center [674, 42] width 5 height 5
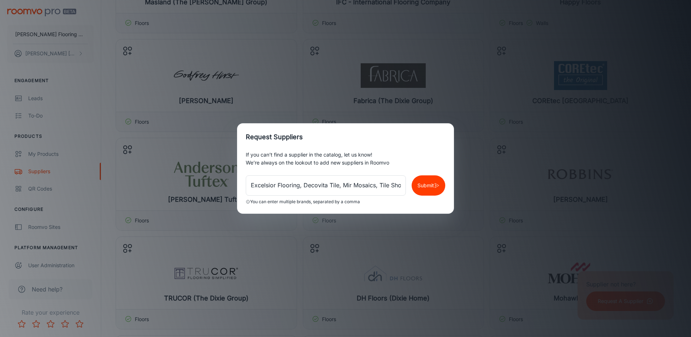
drag, startPoint x: 480, startPoint y: 48, endPoint x: 475, endPoint y: 48, distance: 5.1
click at [476, 48] on div "Request Suppliers If you can’t find a supplier in the catalog, let us know! We’…" at bounding box center [345, 168] width 691 height 337
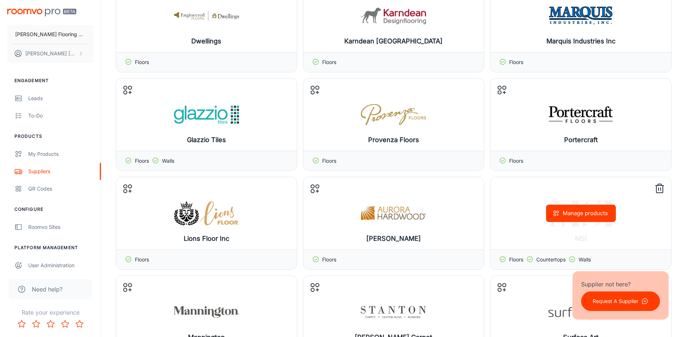
scroll to position [145, 0]
